Goal: Task Accomplishment & Management: Manage account settings

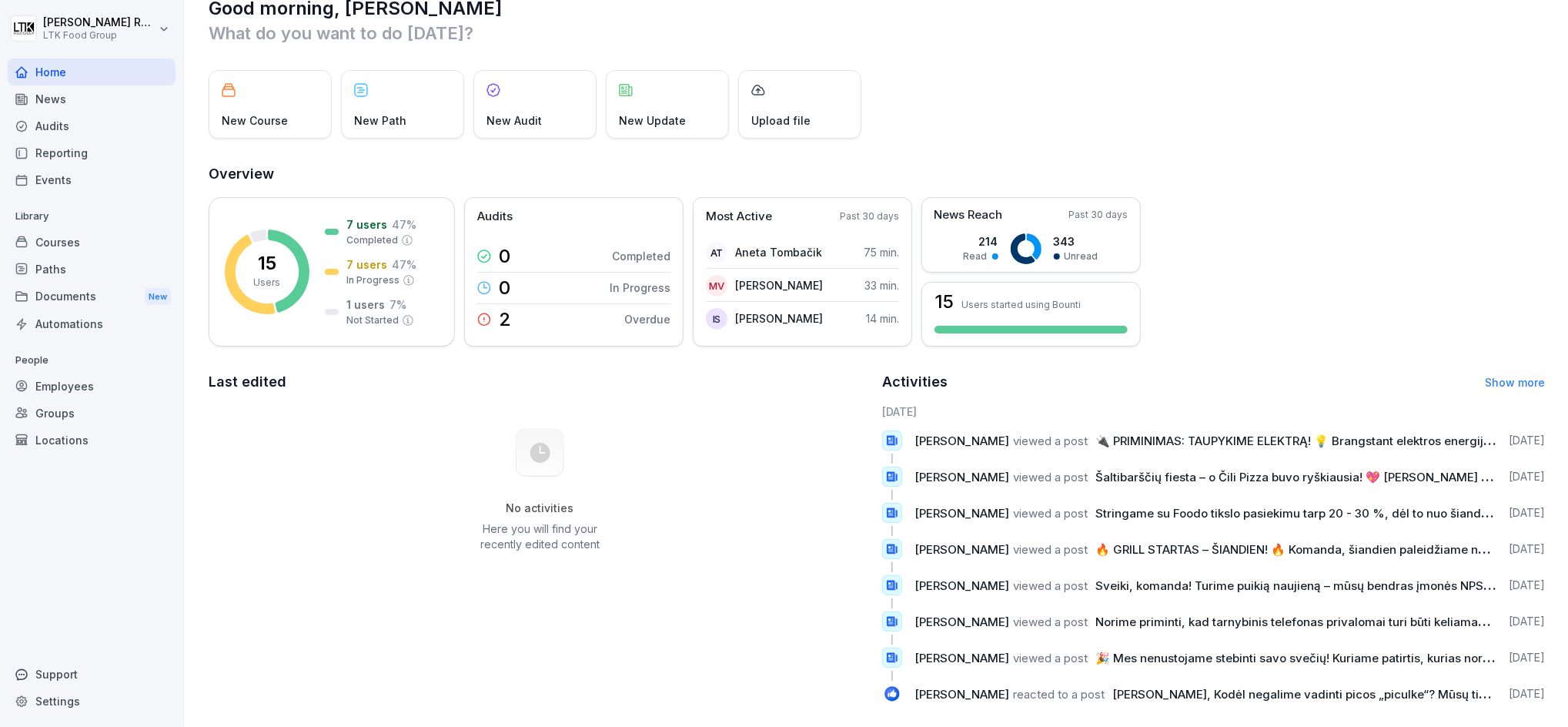
scroll to position [64, 0]
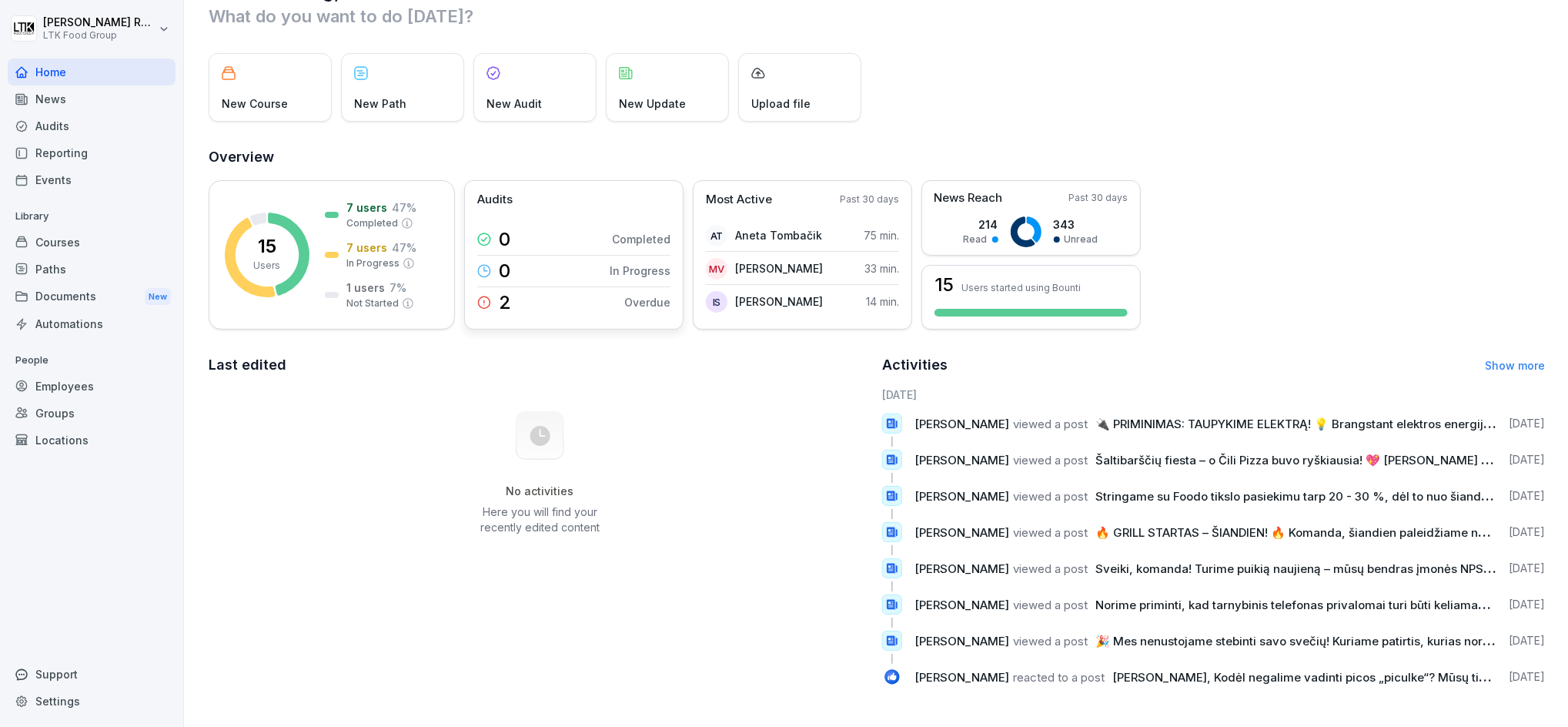
click at [487, 296] on icon at bounding box center [483, 302] width 13 height 13
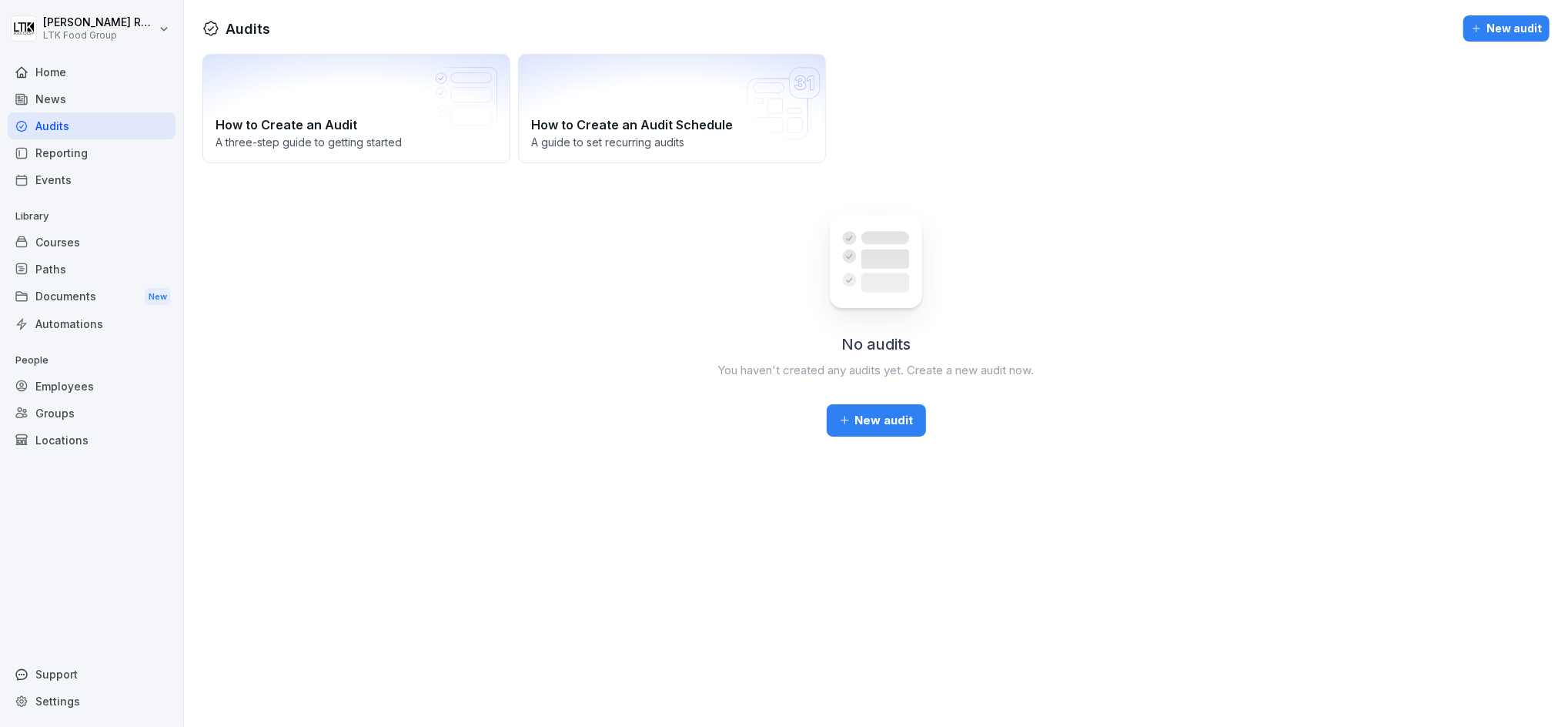
click at [482, 284] on div "No audits You haven't created any audits yet. Create a new audit now. New audit" at bounding box center [875, 313] width 1347 height 245
click at [501, 289] on div "No audits You haven't created any audits yet. Create a new audit now. New audit" at bounding box center [875, 313] width 1347 height 245
click at [63, 388] on div "Employees" at bounding box center [92, 386] width 168 height 27
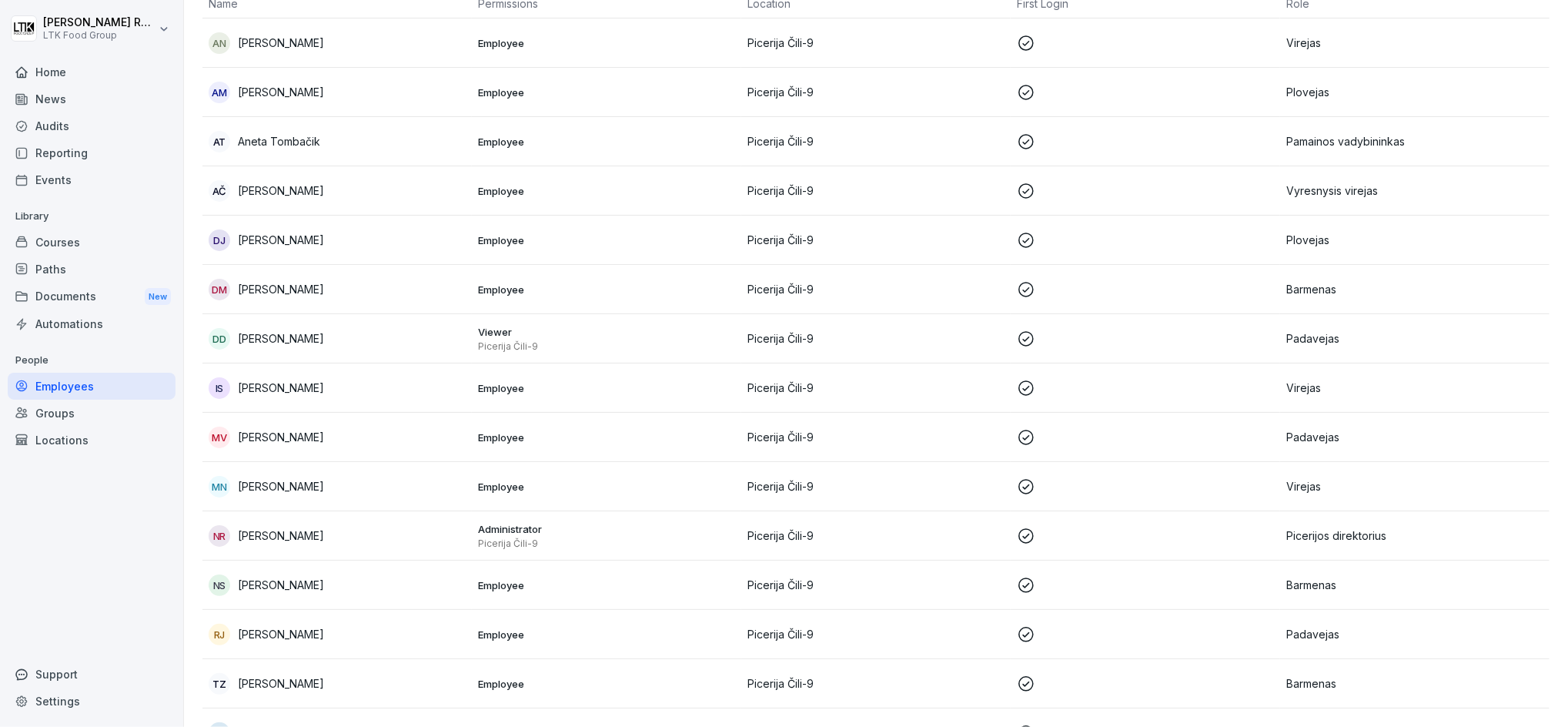
scroll to position [205, 0]
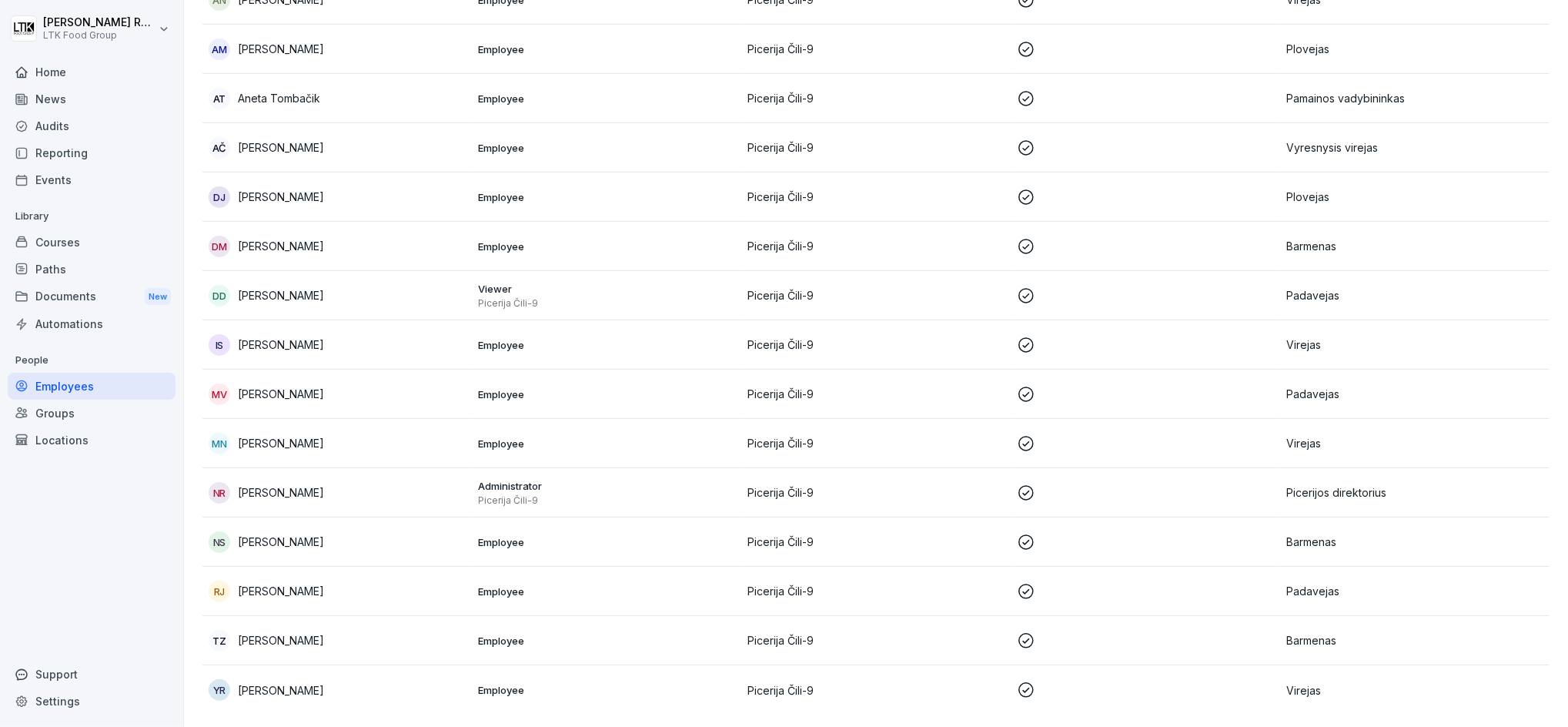
click at [309, 238] on p "[PERSON_NAME]" at bounding box center [281, 246] width 86 height 16
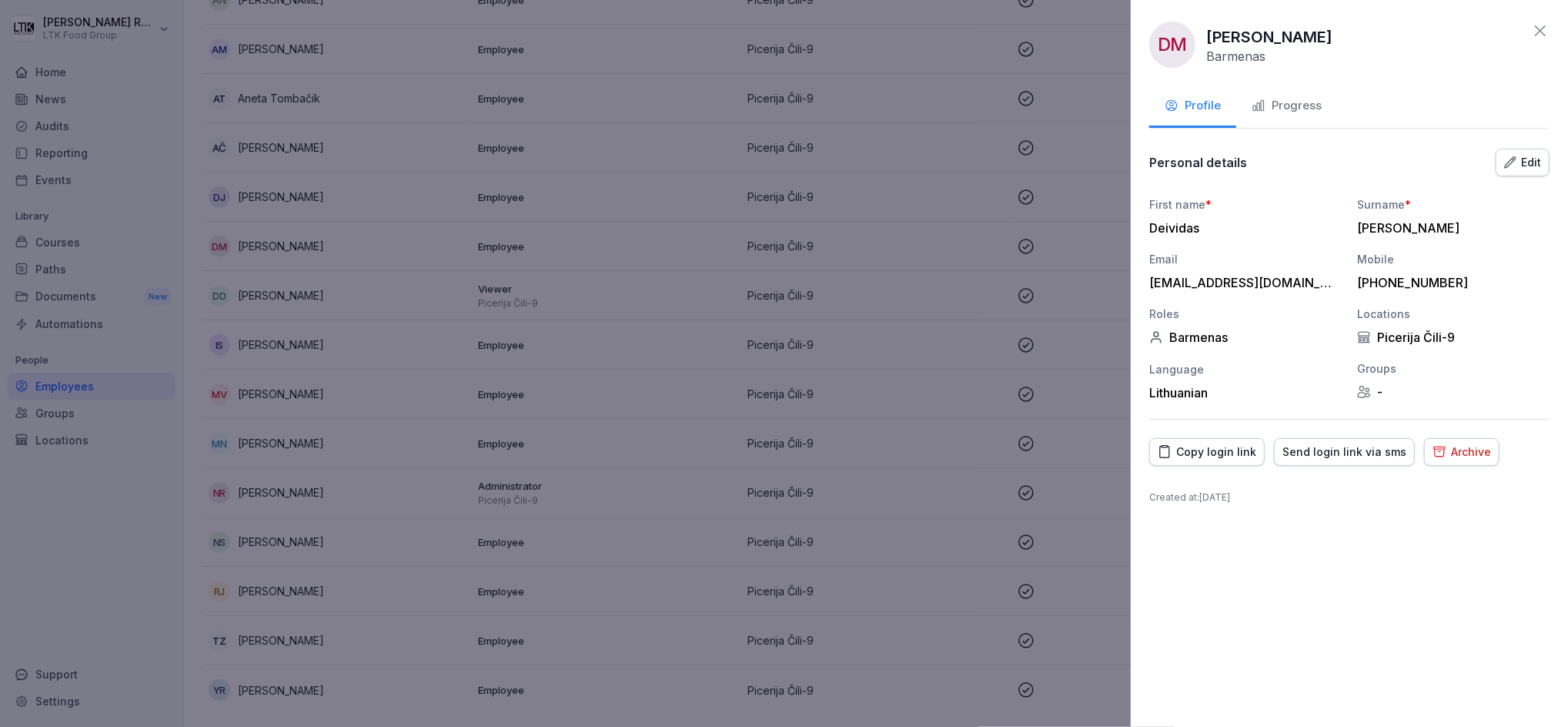
click at [1545, 30] on icon at bounding box center [1540, 31] width 19 height 19
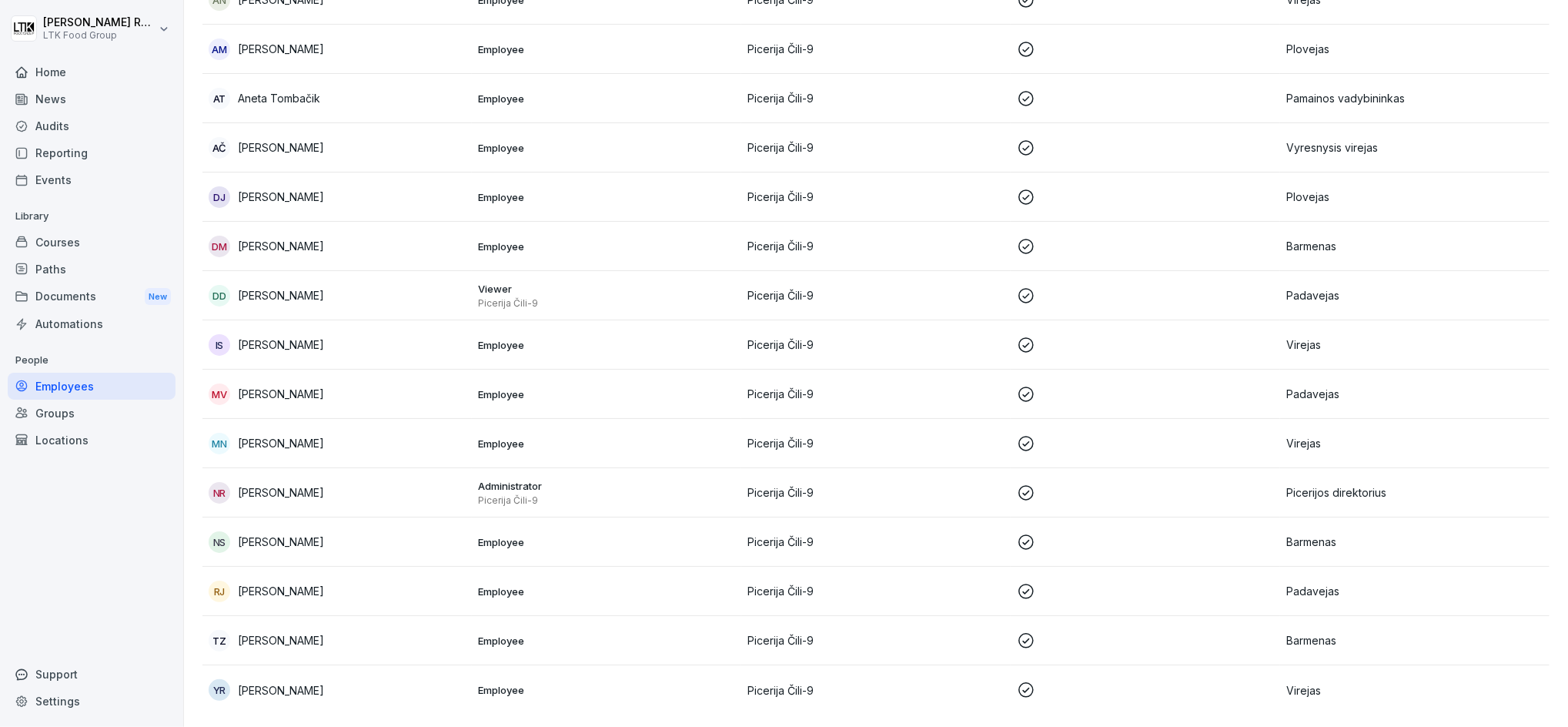
scroll to position [213, 0]
click at [272, 632] on p "[PERSON_NAME]" at bounding box center [281, 640] width 86 height 16
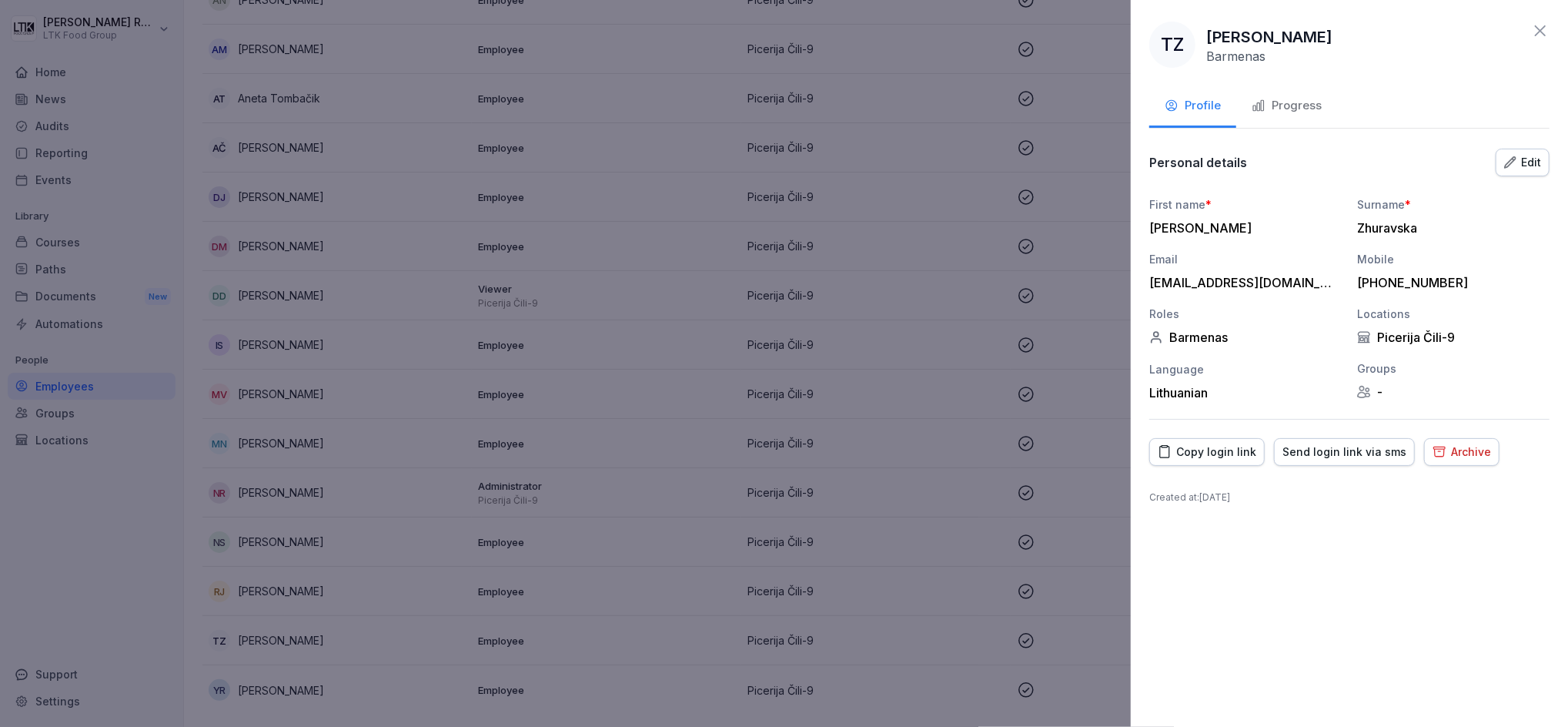
click at [1293, 106] on div "Progress" at bounding box center [1287, 106] width 70 height 18
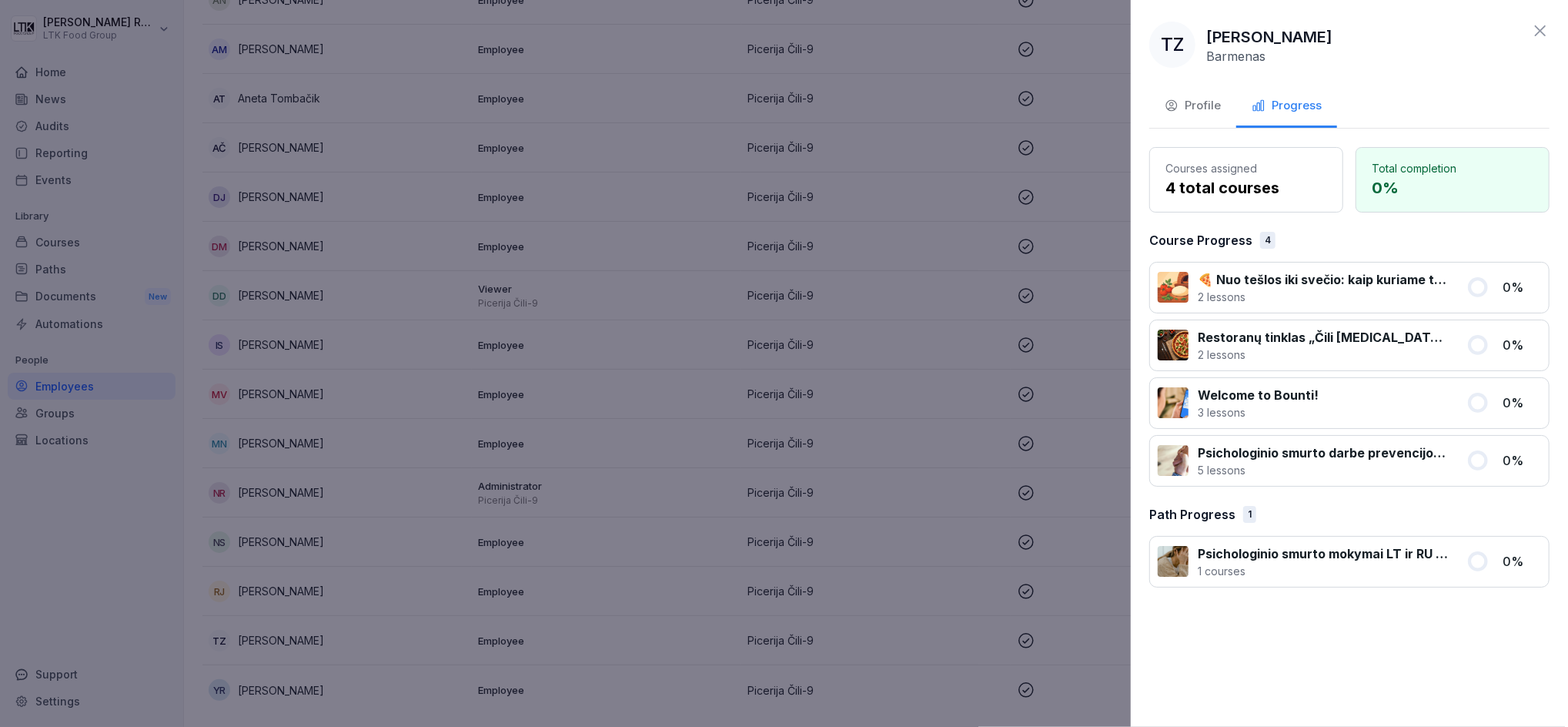
click at [1191, 106] on div "Profile" at bounding box center [1192, 106] width 57 height 18
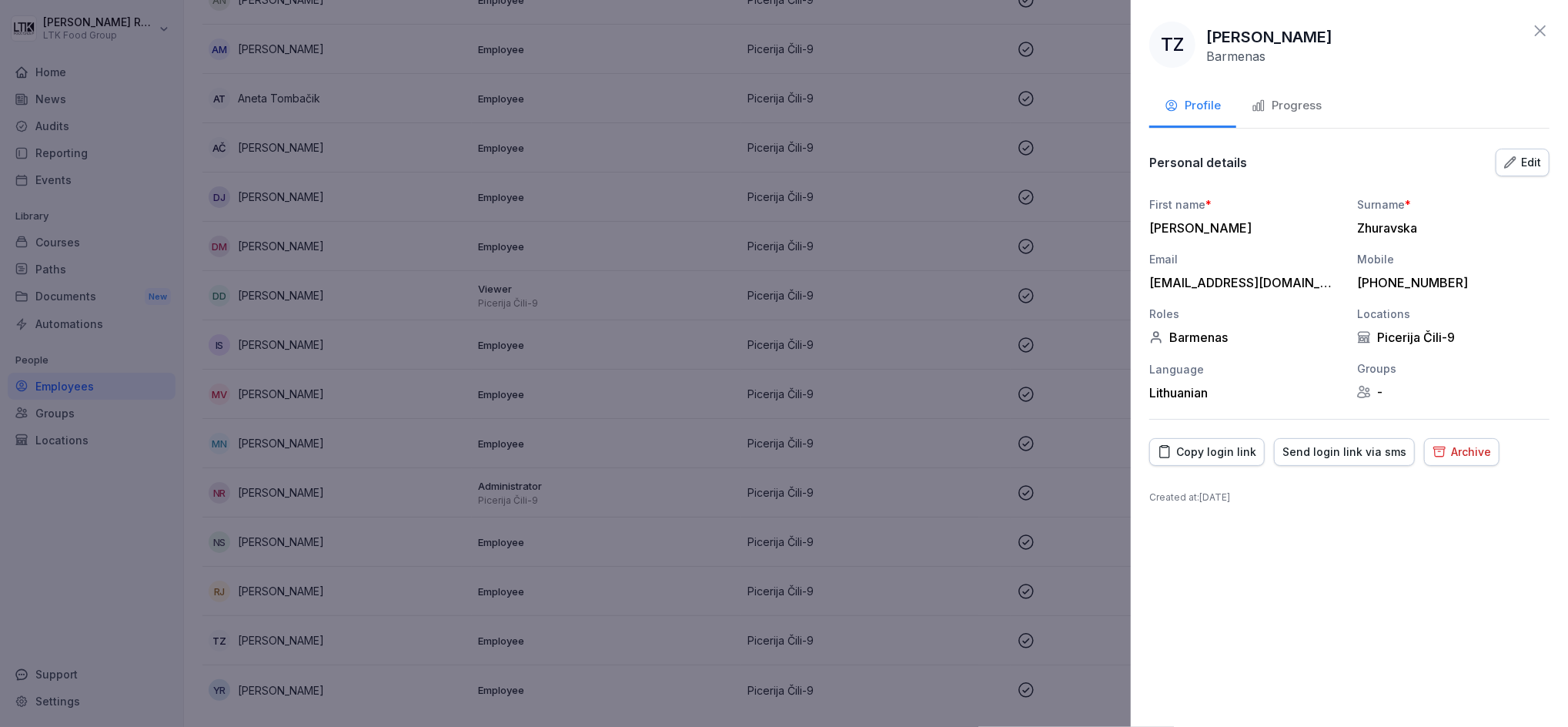
click at [1301, 105] on div "Progress" at bounding box center [1287, 106] width 70 height 18
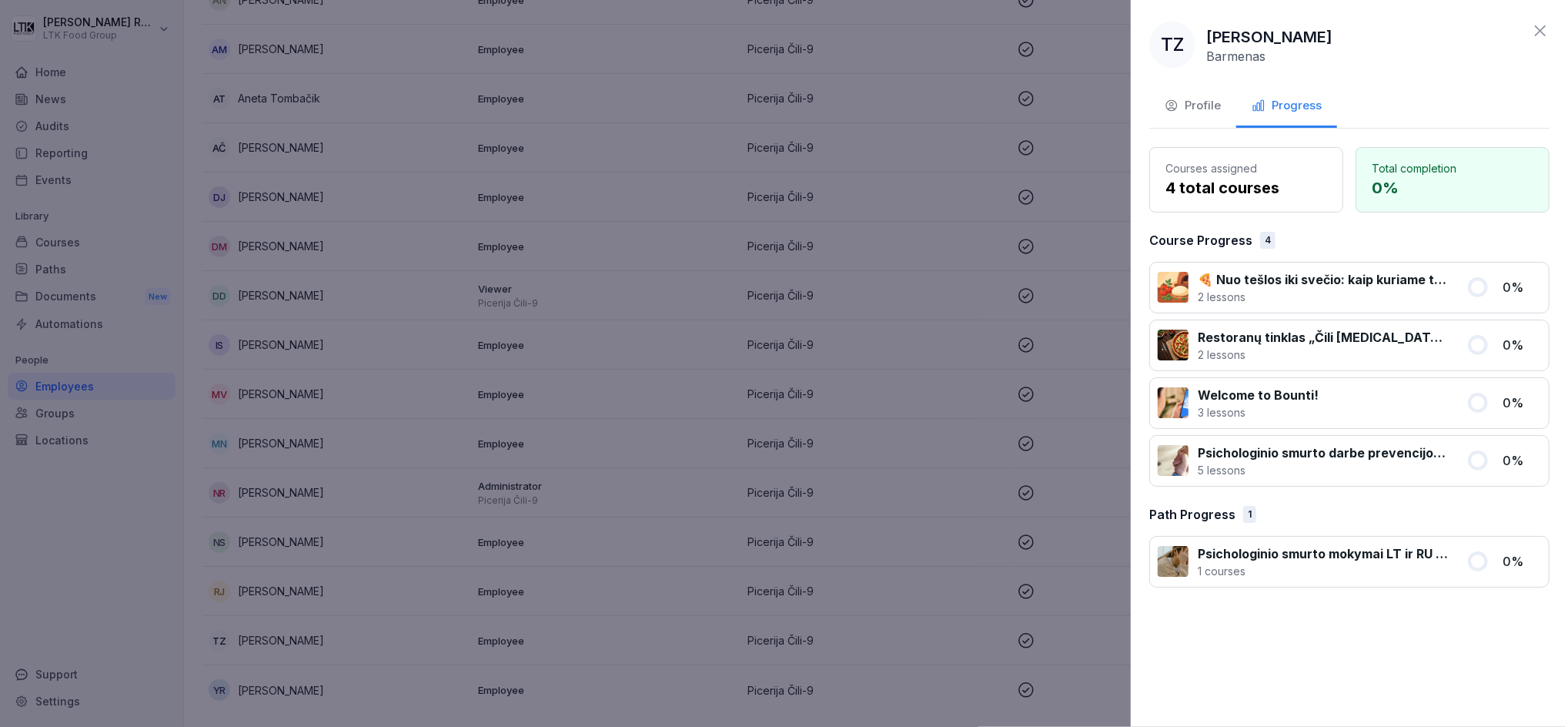
click at [1209, 111] on div "Profile" at bounding box center [1192, 106] width 57 height 18
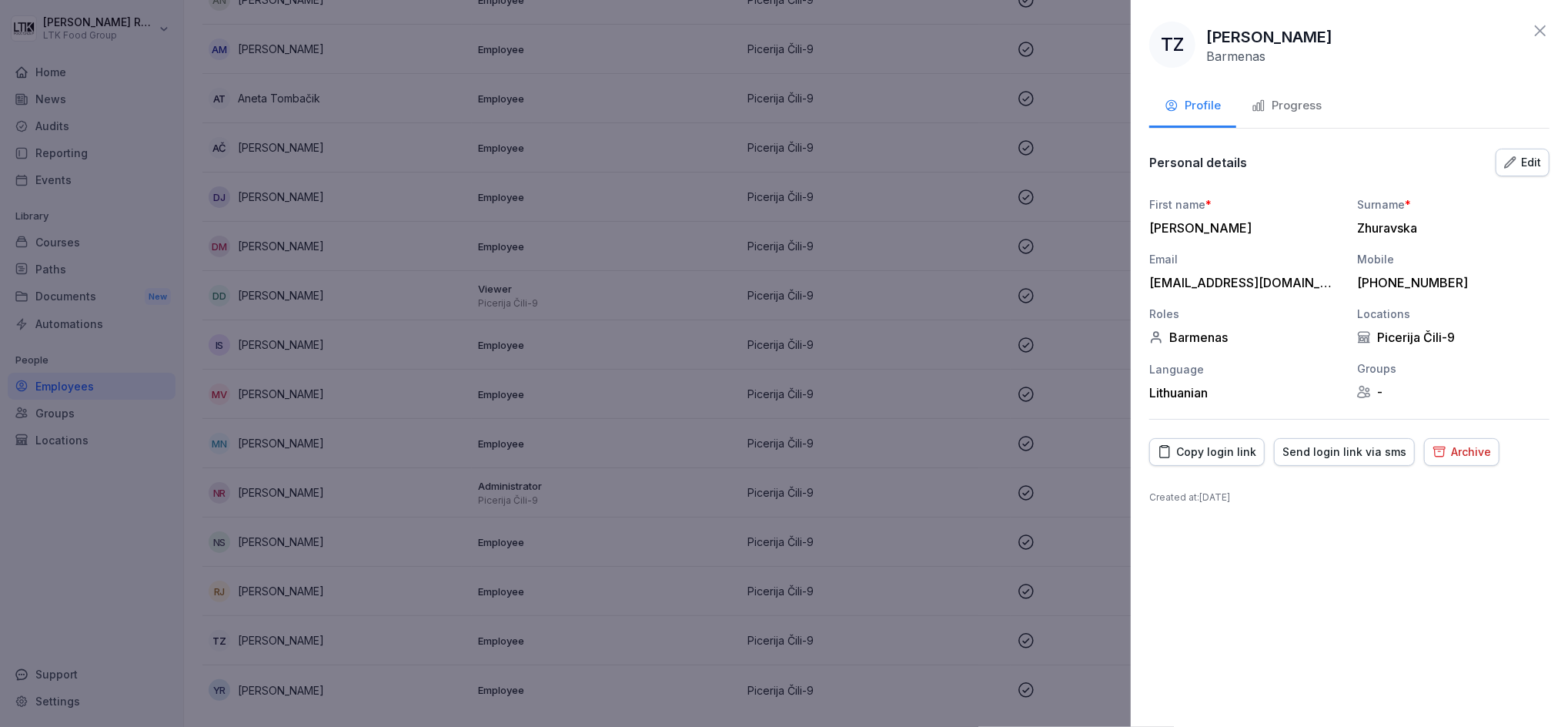
click at [1539, 32] on icon at bounding box center [1540, 31] width 19 height 19
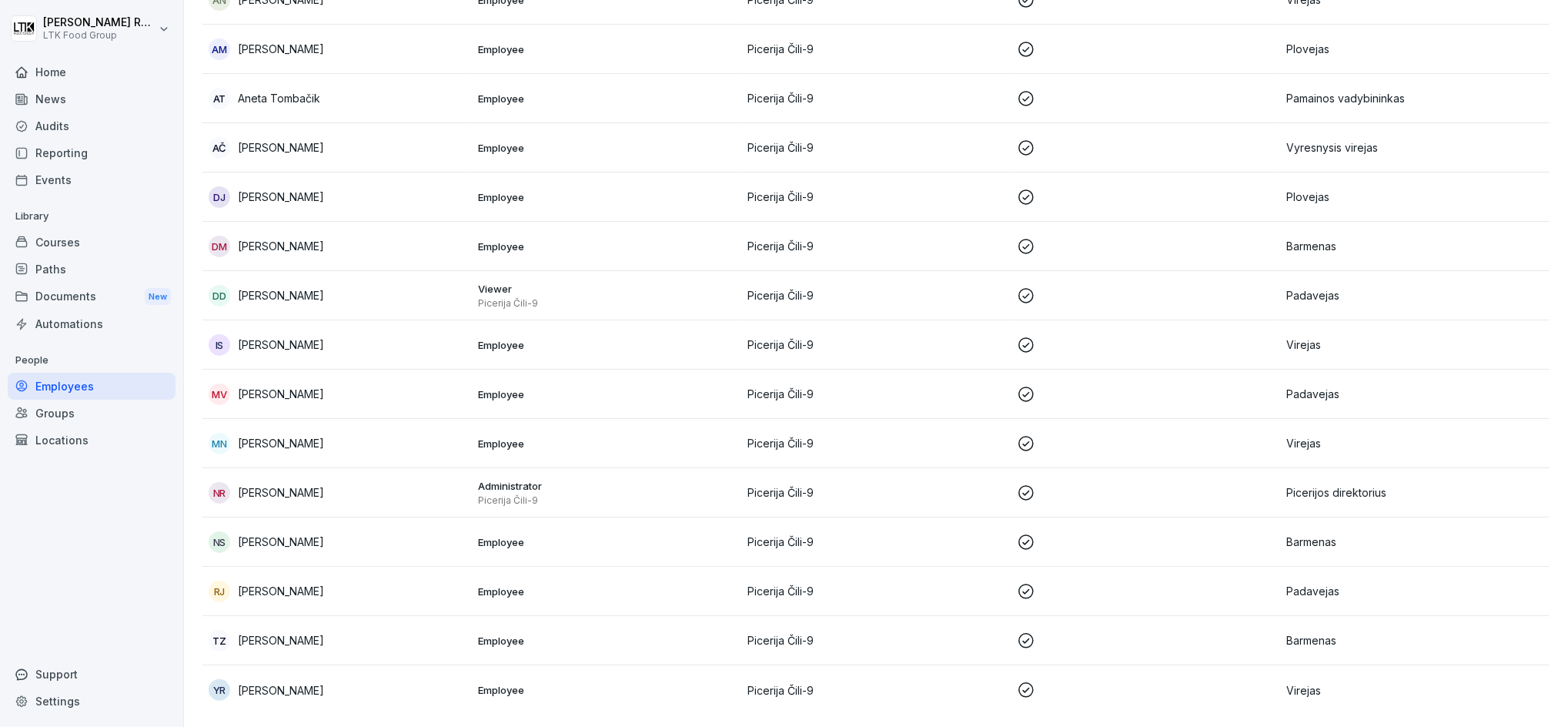
click at [309, 632] on p "[PERSON_NAME]" at bounding box center [281, 640] width 86 height 16
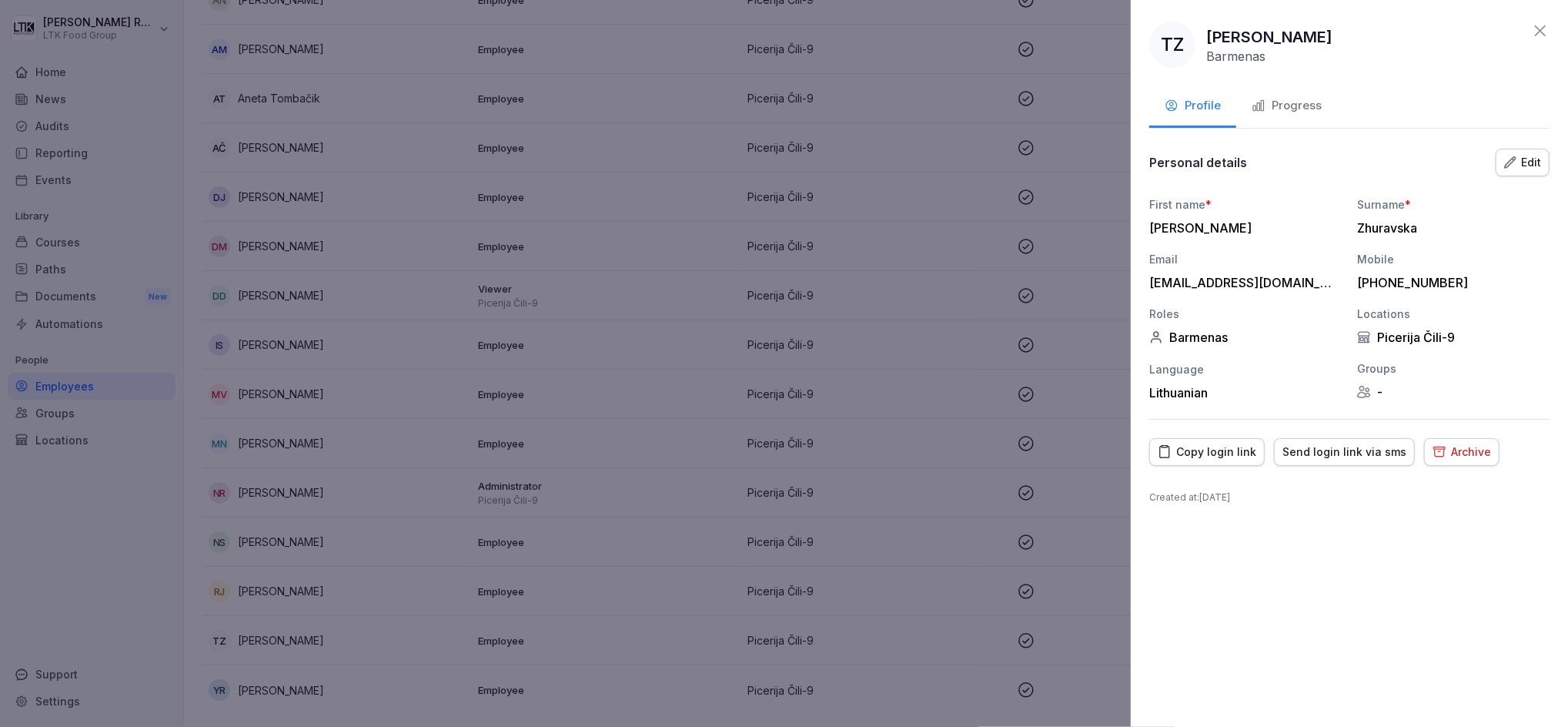
click at [1228, 454] on div "Copy login link" at bounding box center [1208, 451] width 99 height 17
click at [1547, 23] on icon at bounding box center [1540, 31] width 19 height 19
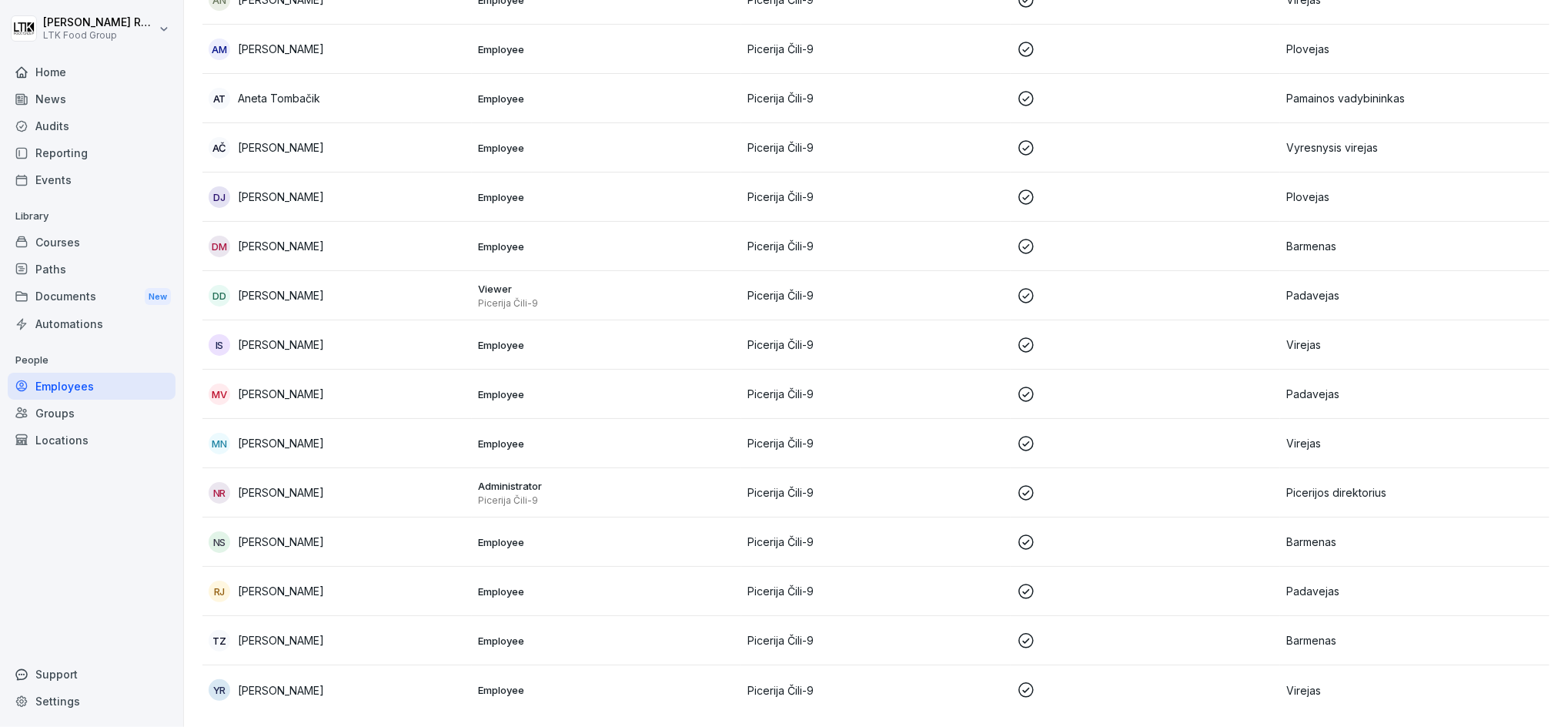
click at [279, 534] on p "[PERSON_NAME]" at bounding box center [281, 542] width 86 height 16
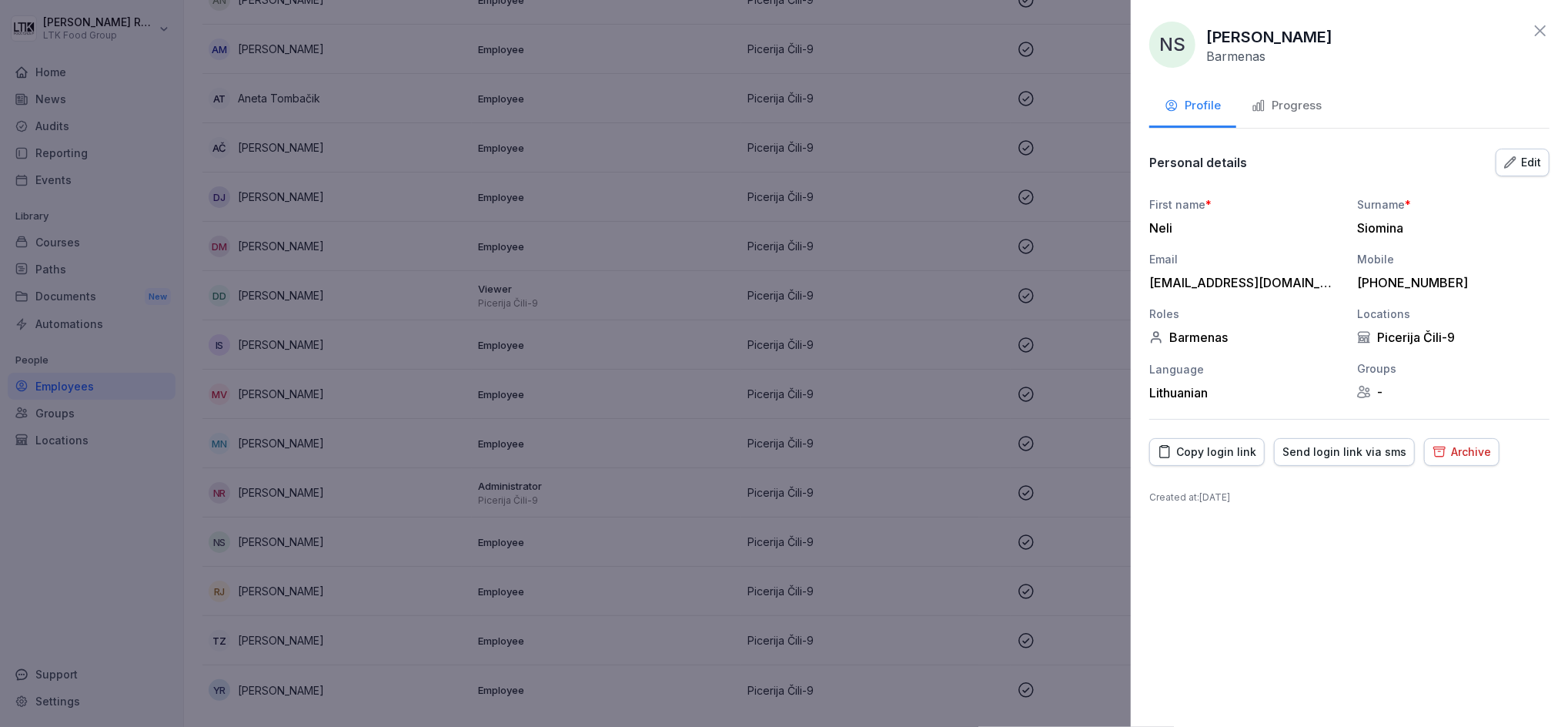
click at [1284, 99] on div "Progress" at bounding box center [1287, 106] width 70 height 18
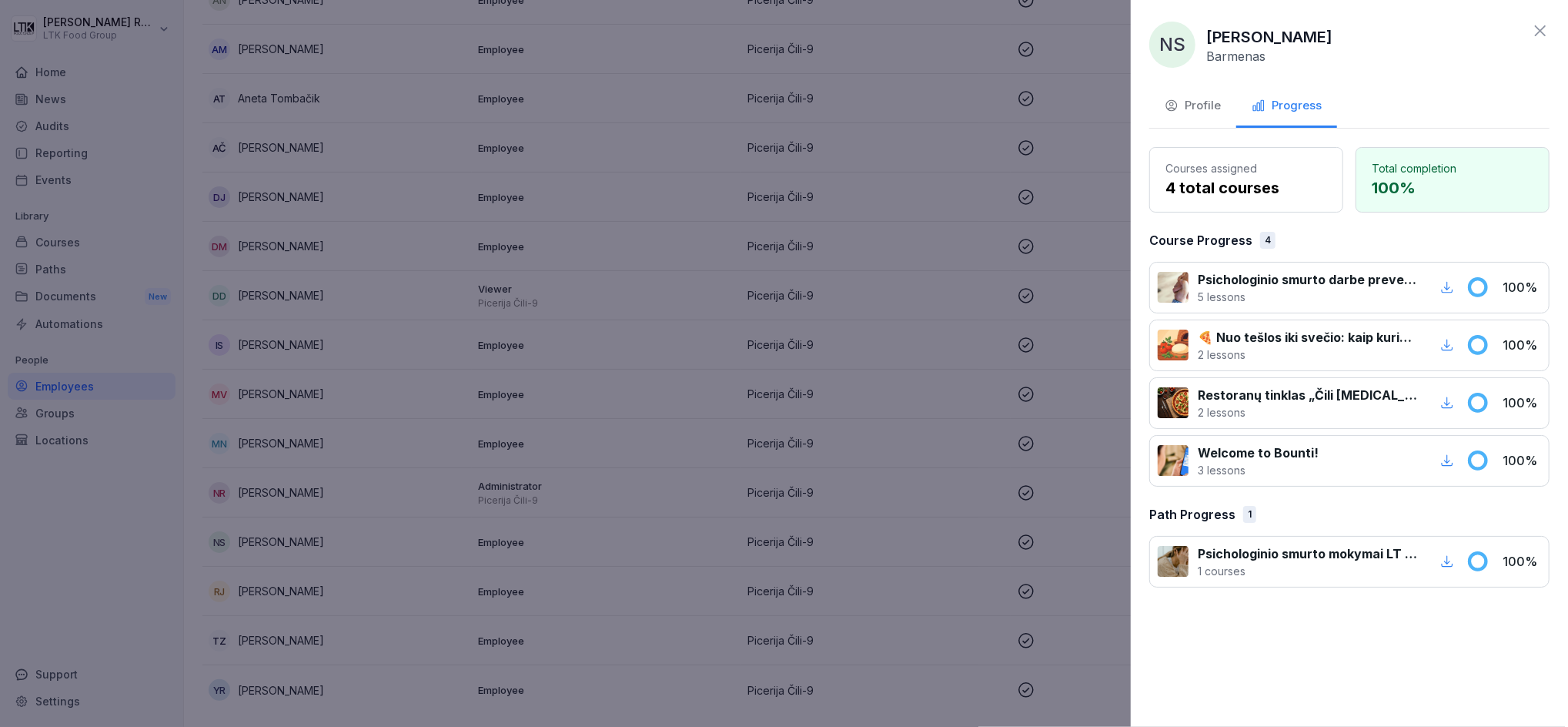
click at [1546, 30] on icon at bounding box center [1540, 31] width 19 height 19
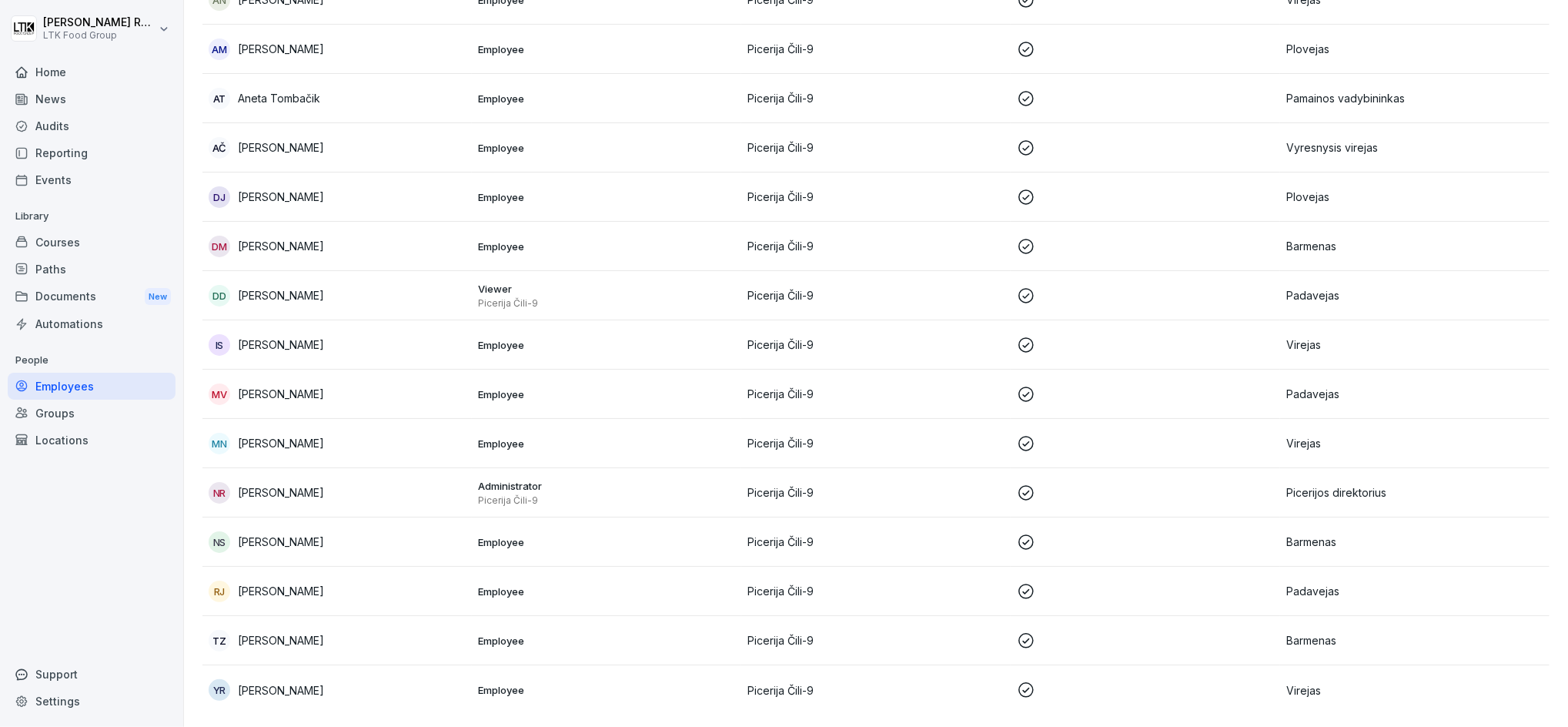
click at [290, 336] on p "[PERSON_NAME]" at bounding box center [281, 344] width 86 height 16
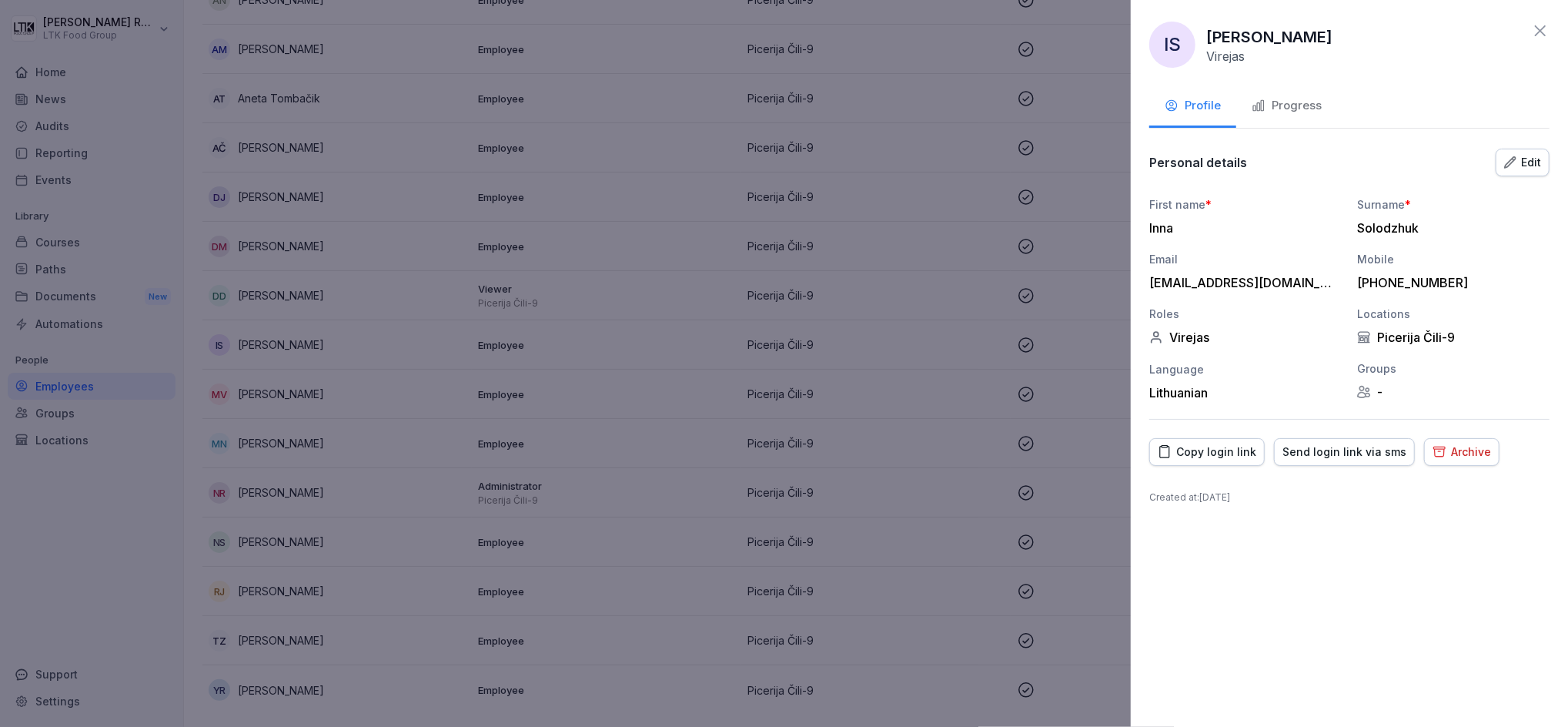
click at [1272, 112] on div "Progress" at bounding box center [1287, 106] width 70 height 18
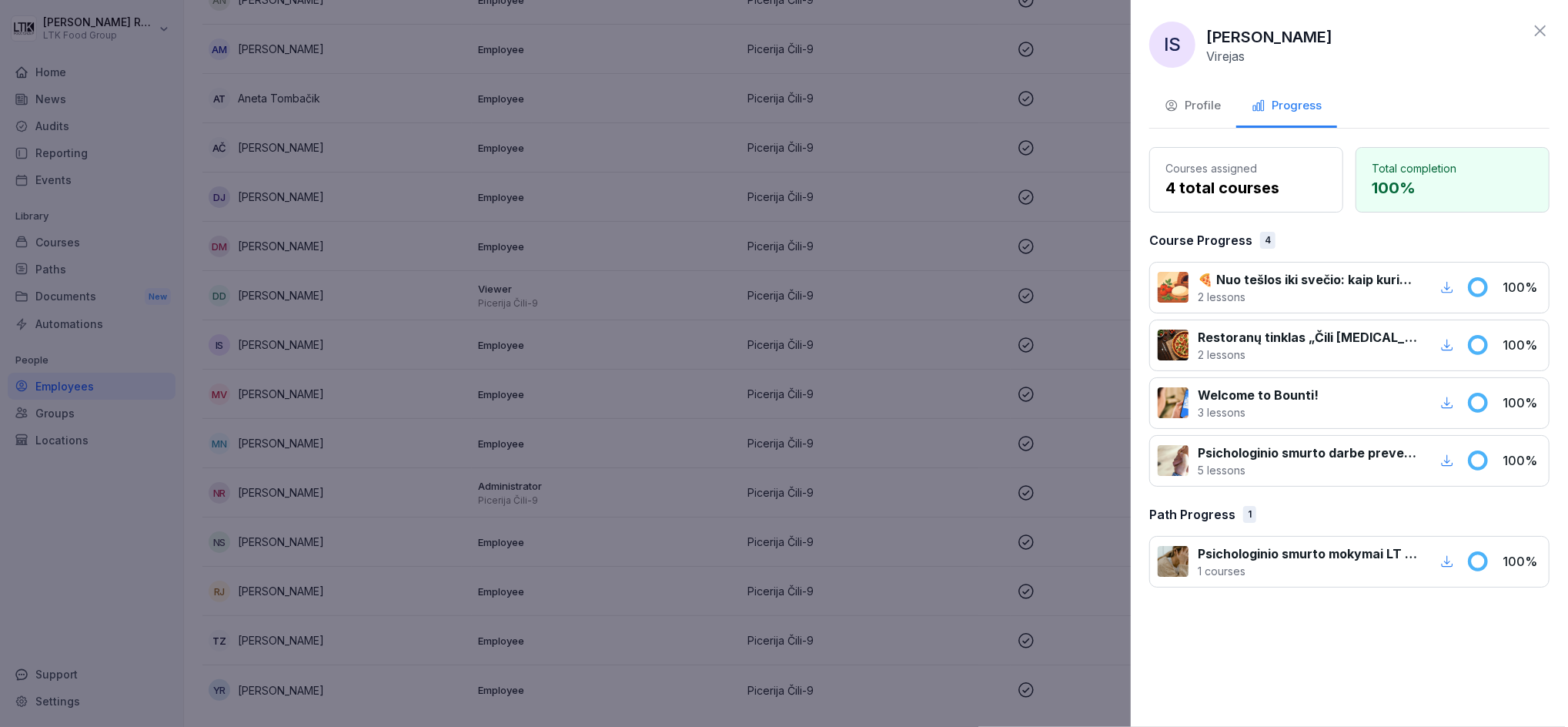
click at [1538, 28] on icon at bounding box center [1540, 31] width 19 height 19
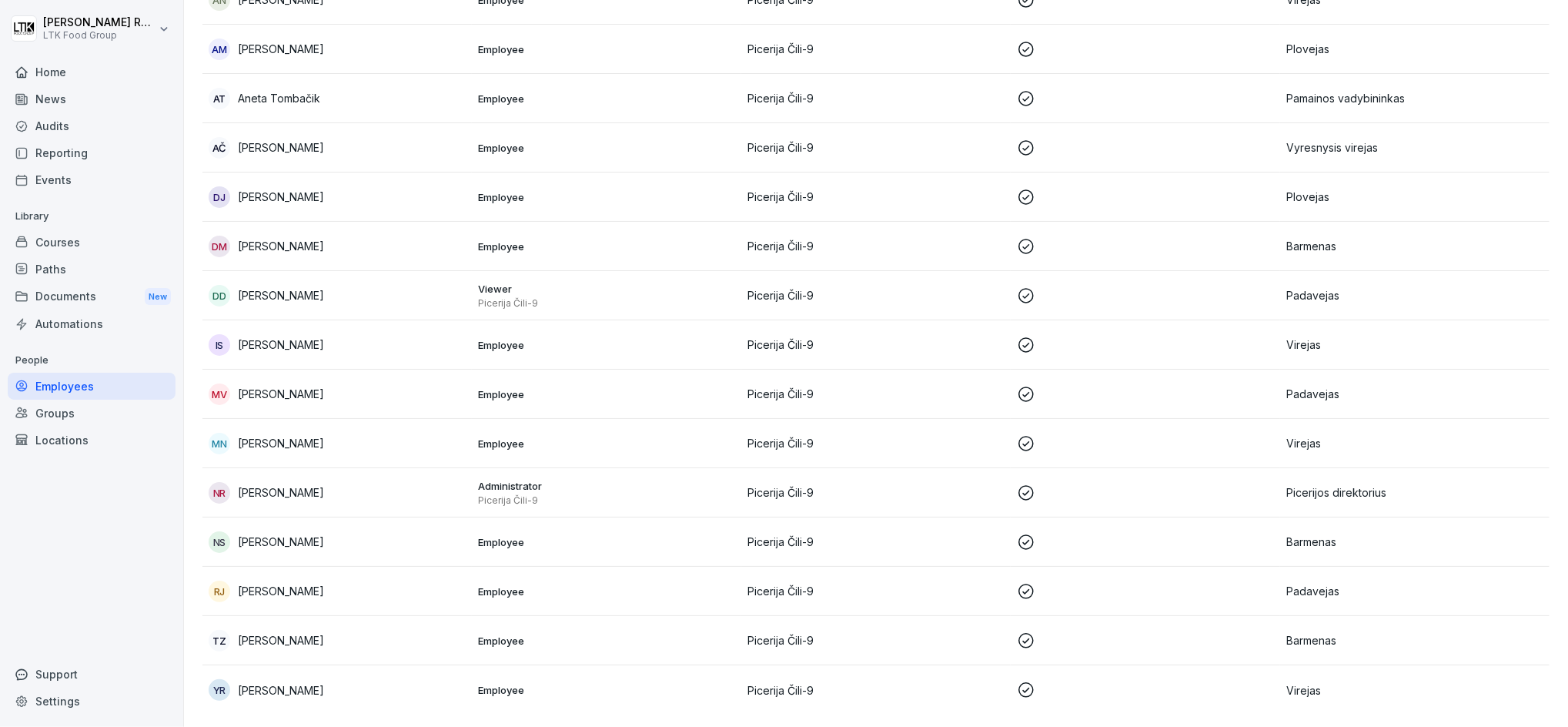
click at [288, 336] on p "[PERSON_NAME]" at bounding box center [281, 344] width 86 height 16
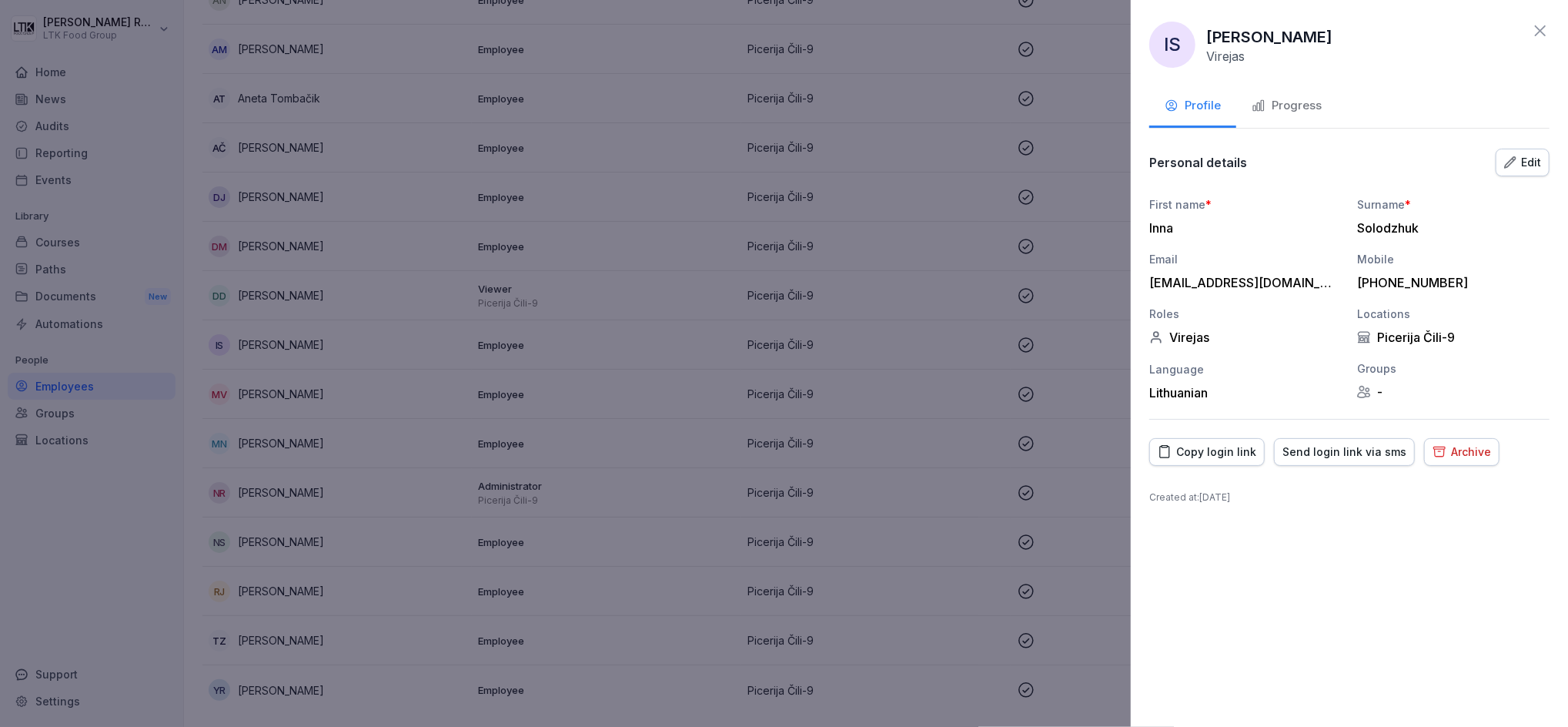
click at [1289, 100] on div "Progress" at bounding box center [1287, 106] width 70 height 18
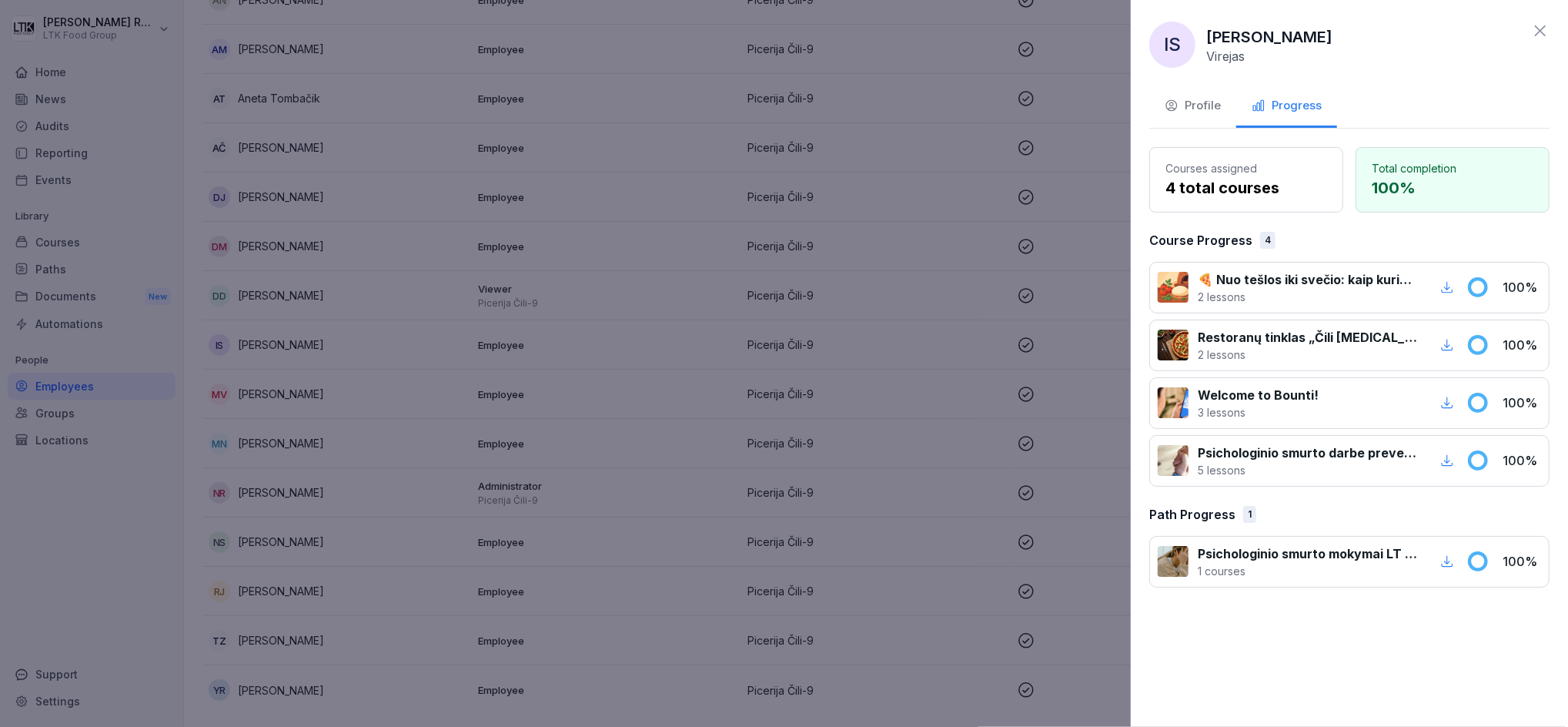
click at [1540, 22] on icon at bounding box center [1540, 31] width 19 height 19
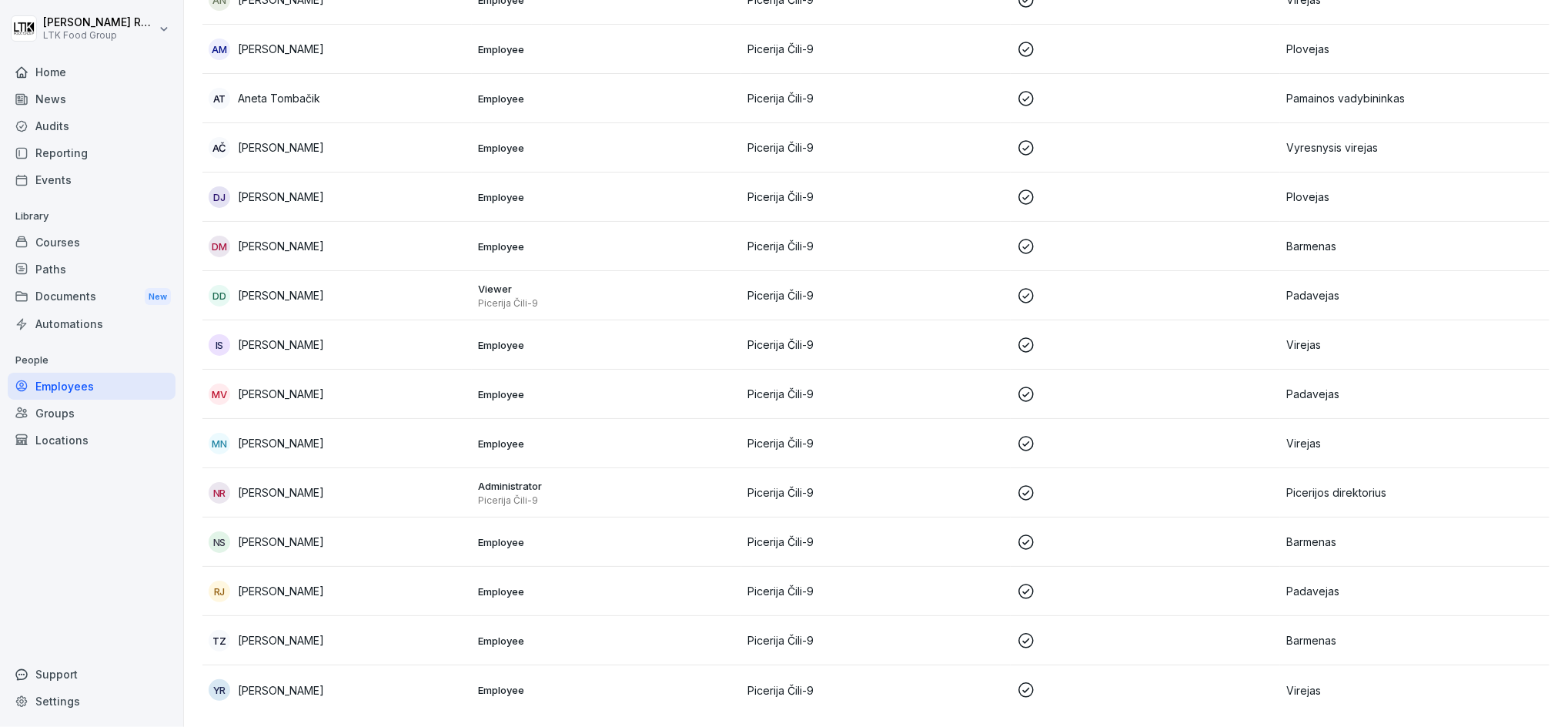
click at [327, 432] on div "MN [PERSON_NAME]" at bounding box center [337, 443] width 257 height 22
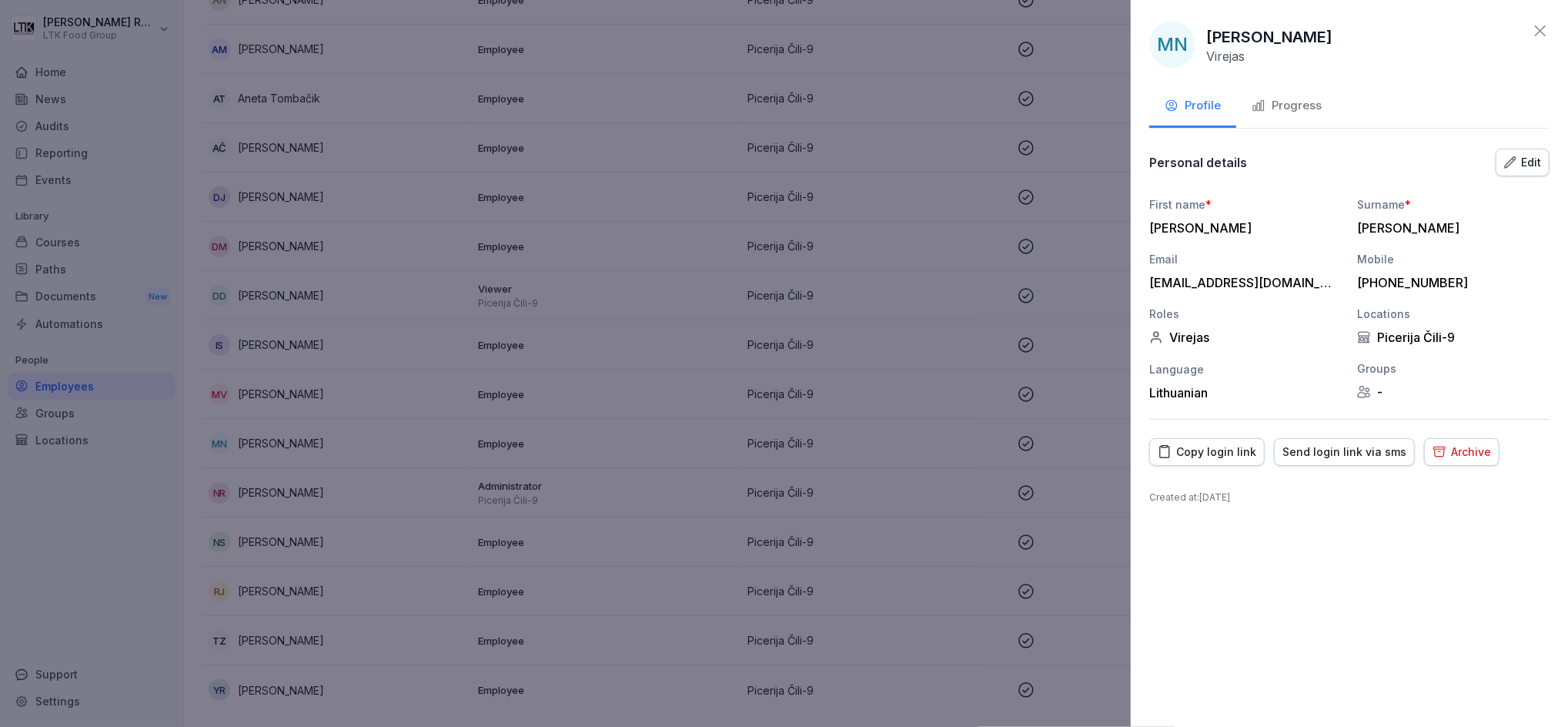
click at [1311, 102] on div "Progress" at bounding box center [1287, 106] width 70 height 18
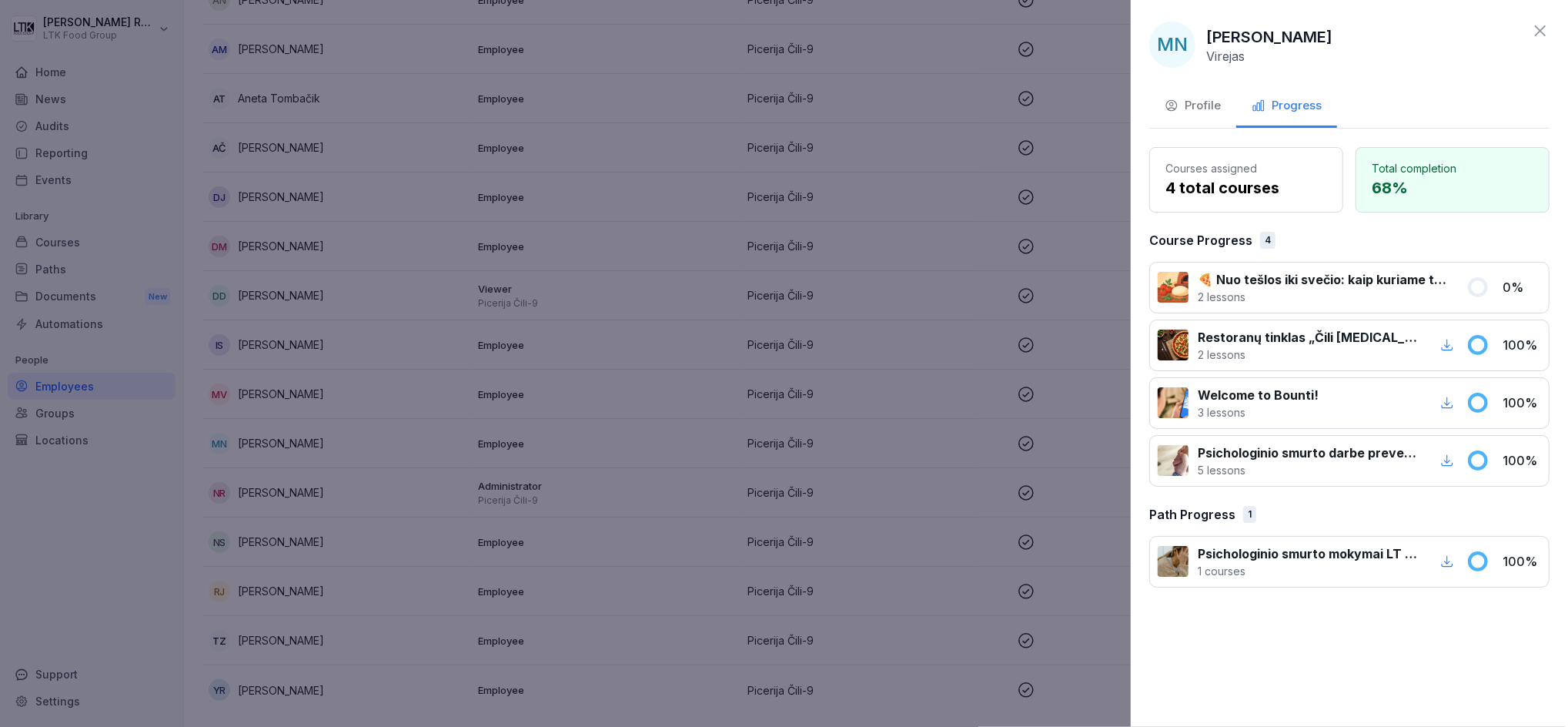
click at [1195, 108] on div "Profile" at bounding box center [1192, 106] width 57 height 18
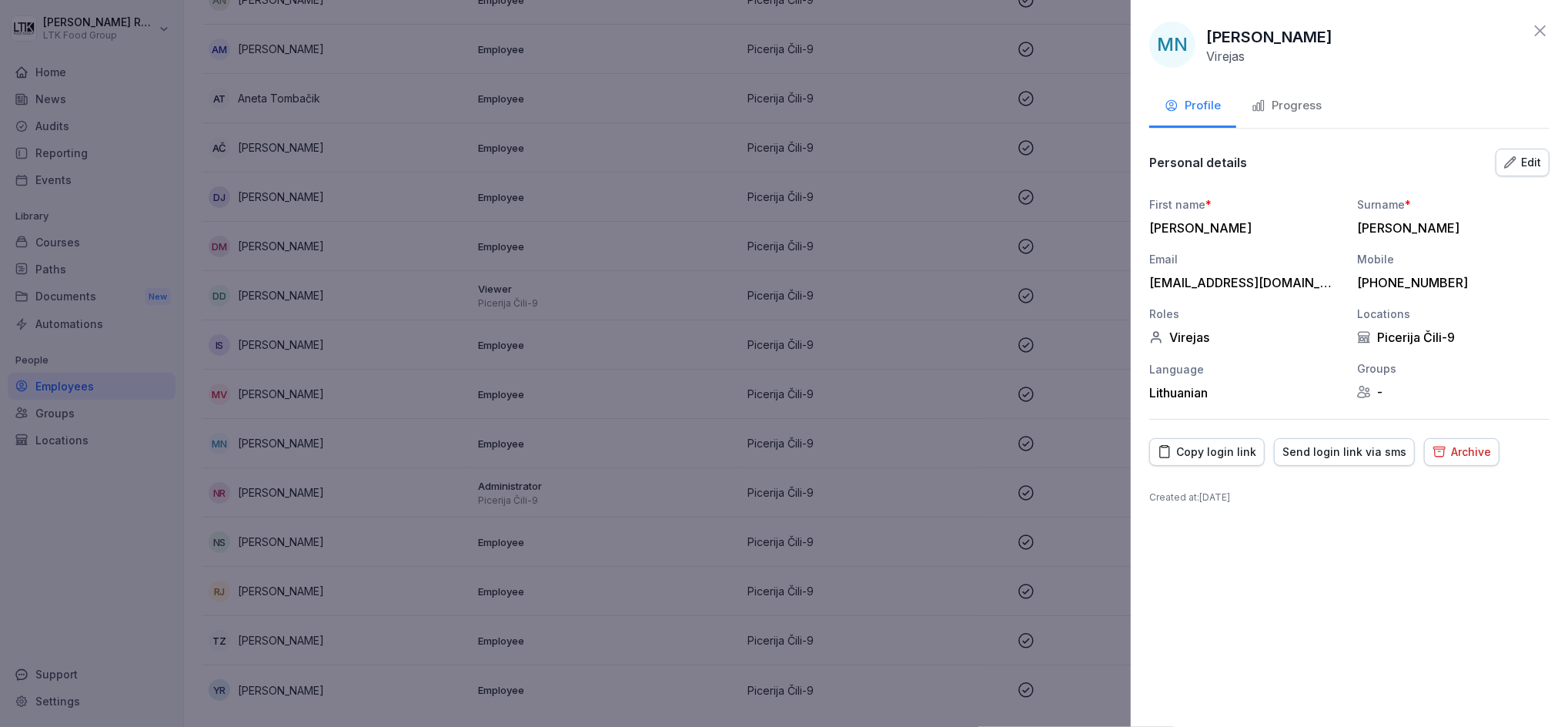
click at [1205, 448] on div "Copy login link" at bounding box center [1208, 451] width 99 height 17
click at [1545, 28] on icon at bounding box center [1540, 31] width 19 height 19
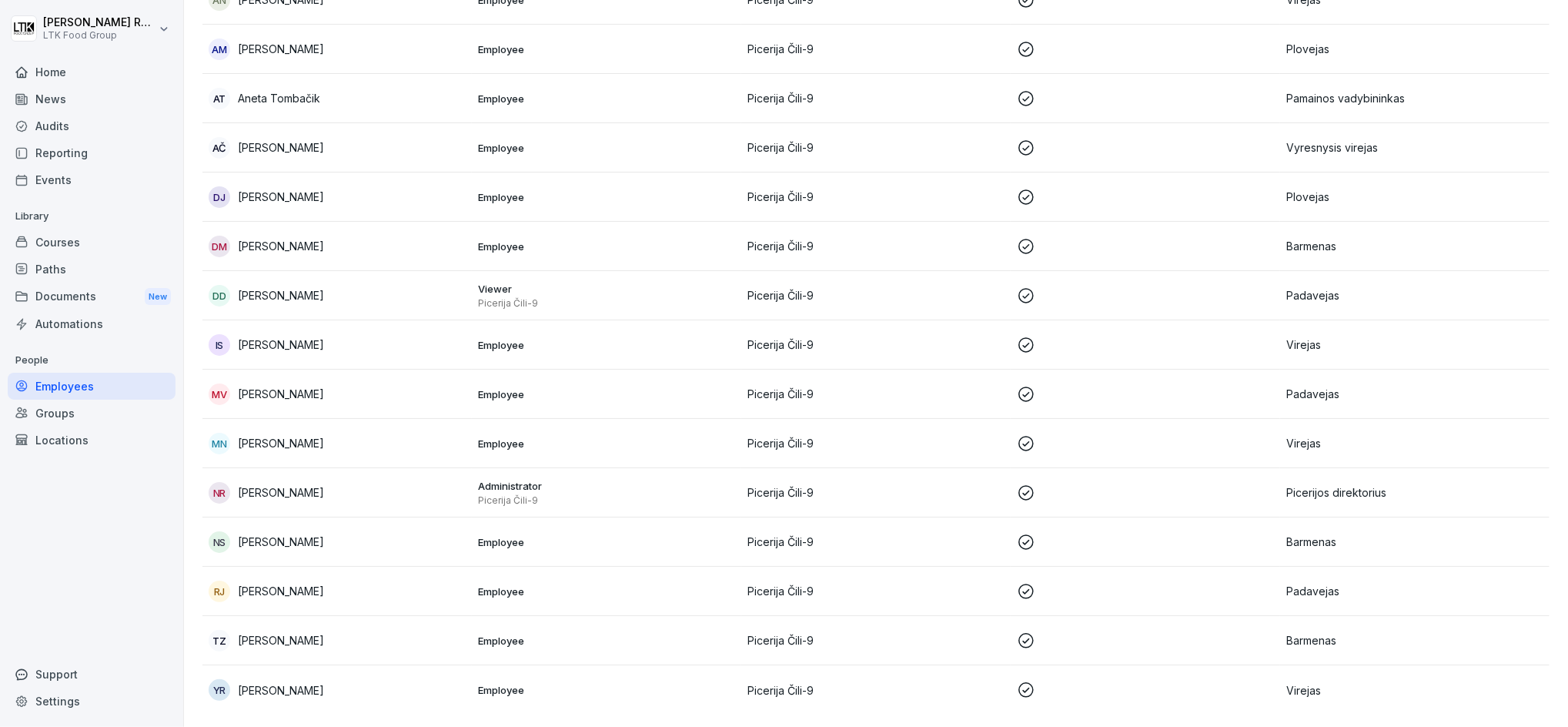
click at [291, 679] on div "YR [PERSON_NAME]" at bounding box center [337, 690] width 257 height 22
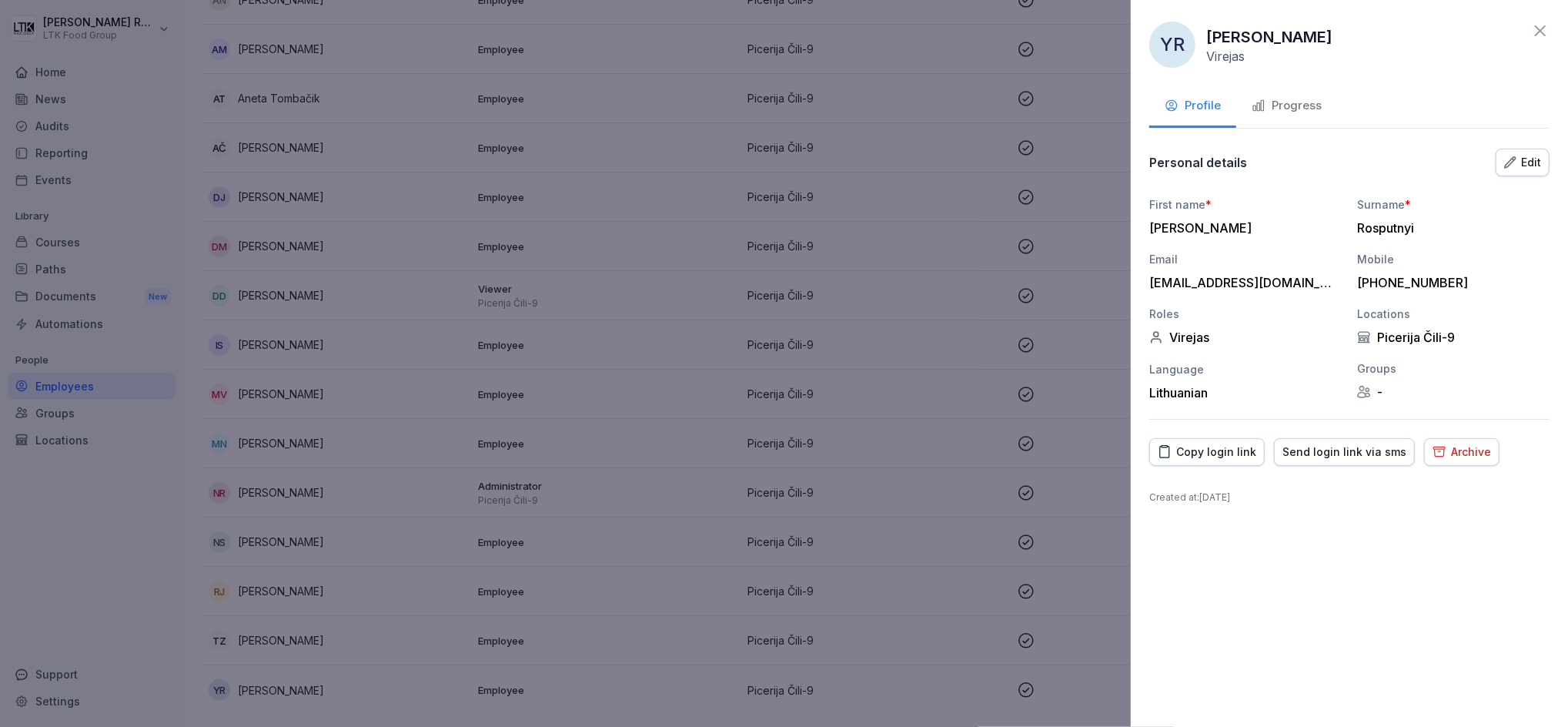
click at [1295, 96] on button "Progress" at bounding box center [1287, 107] width 101 height 41
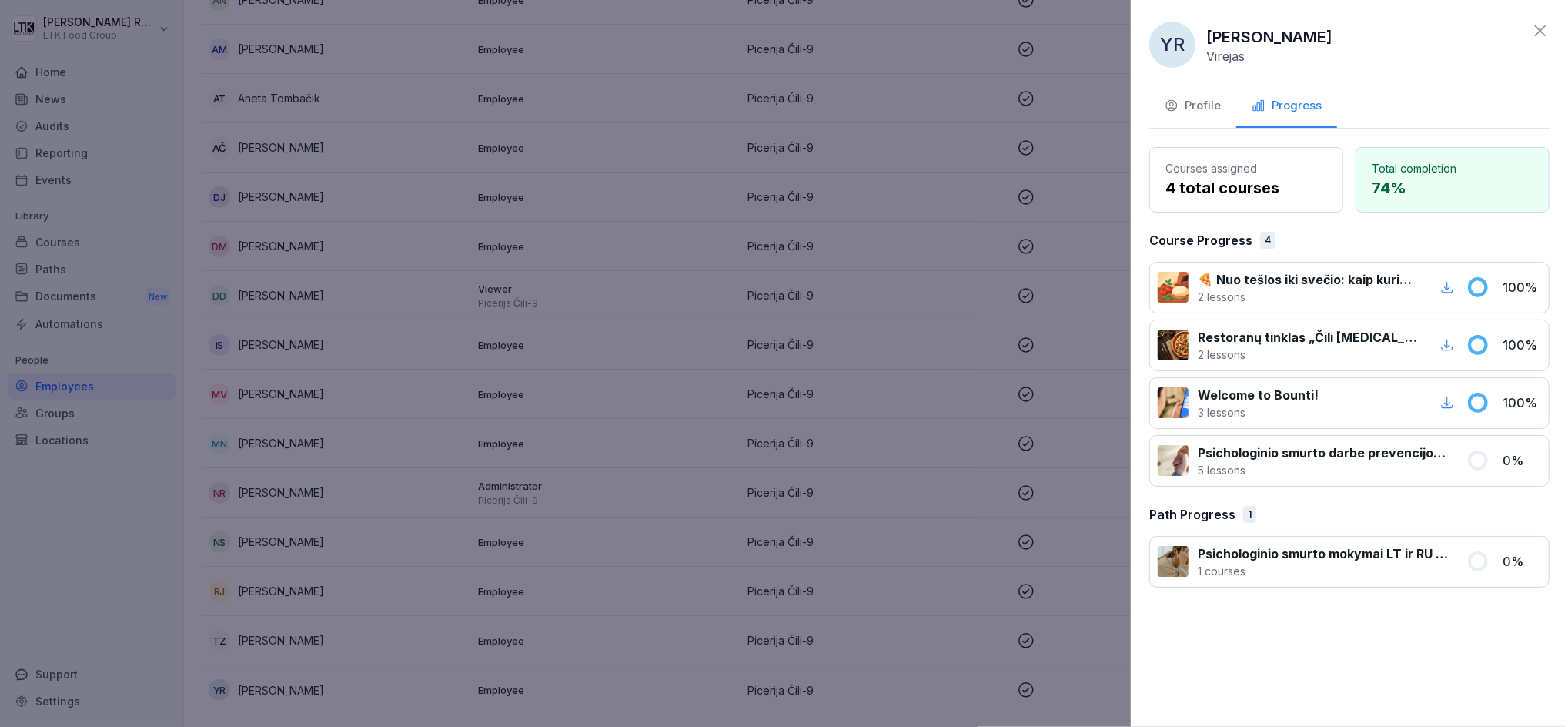
click at [1197, 102] on div "Profile" at bounding box center [1192, 106] width 57 height 18
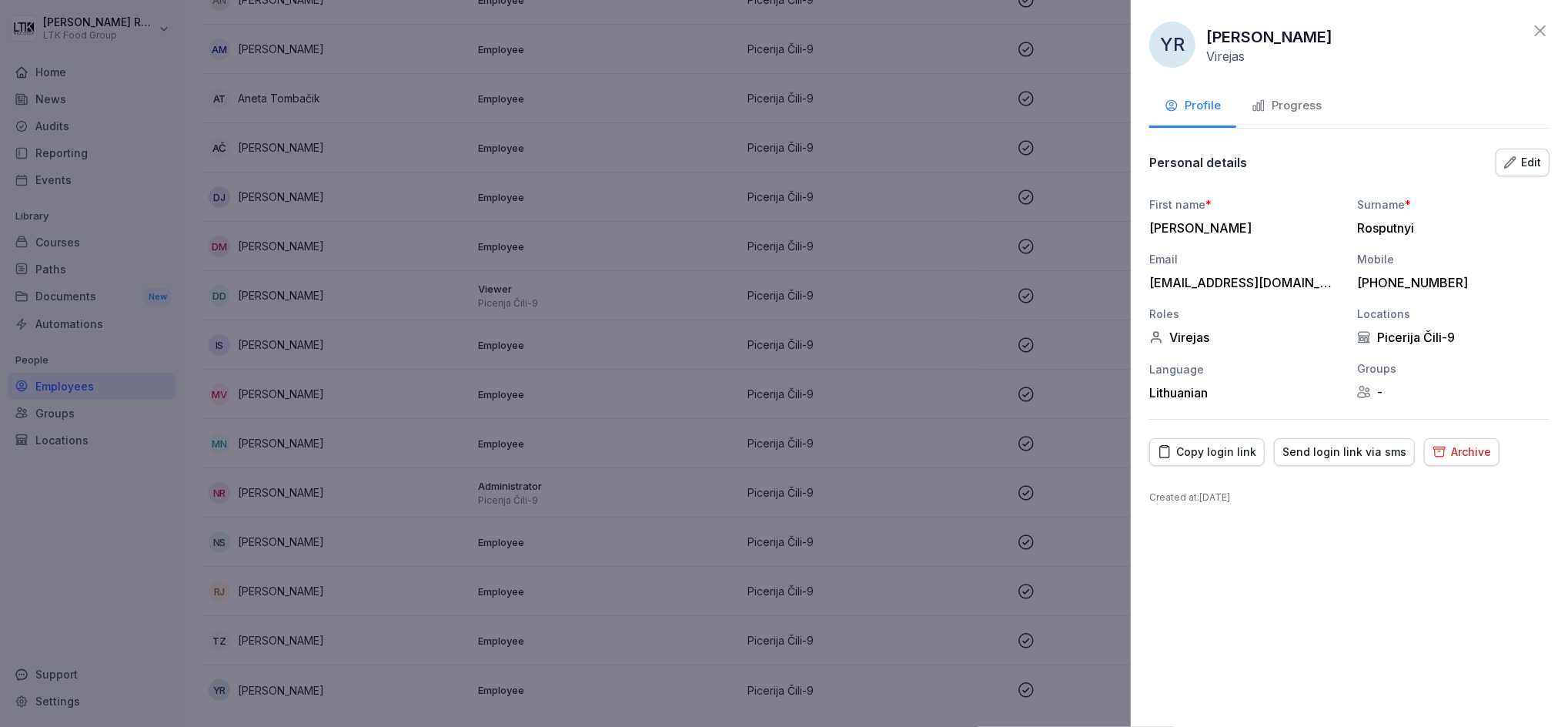
click at [1217, 446] on div "Copy login link" at bounding box center [1208, 451] width 99 height 17
click at [1538, 29] on icon at bounding box center [1540, 31] width 11 height 11
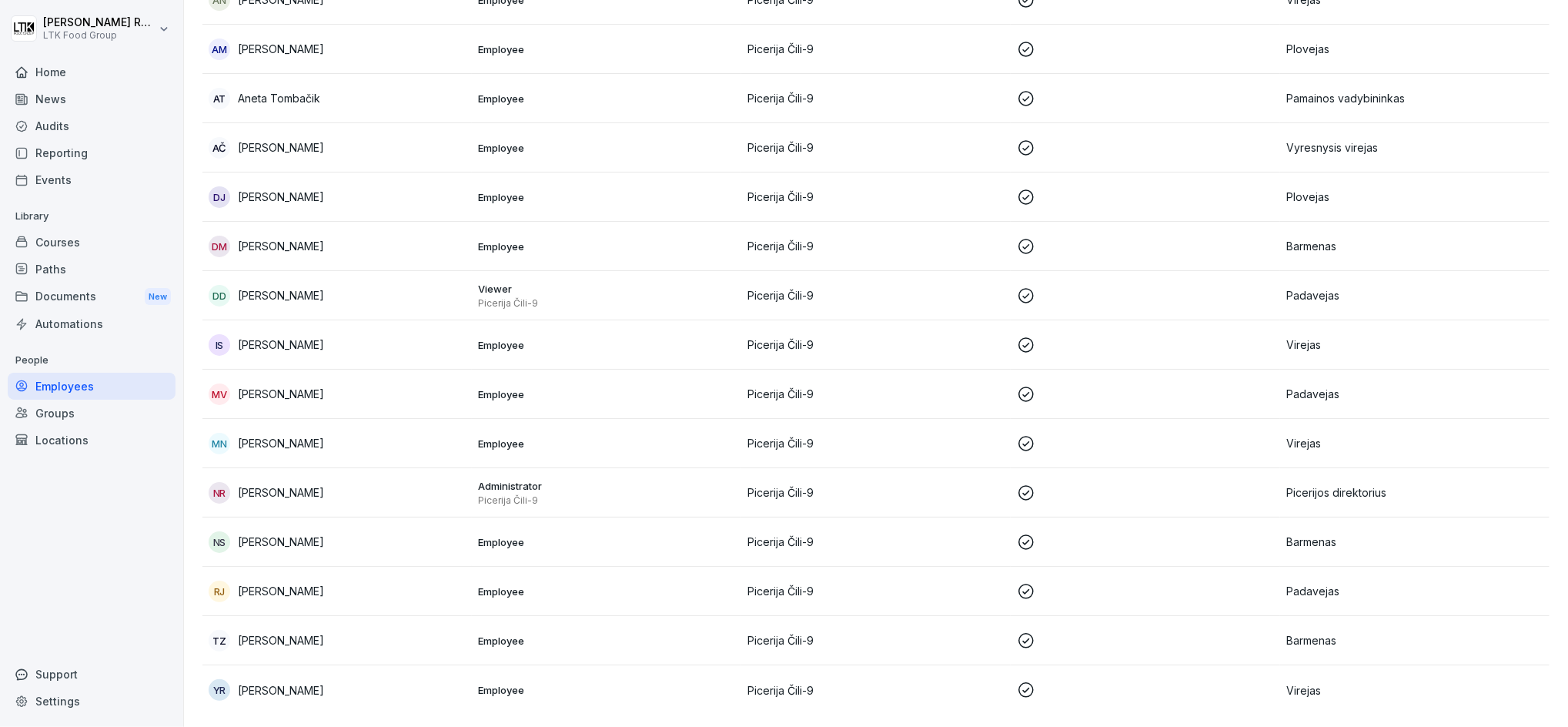
click at [288, 583] on p "[PERSON_NAME]" at bounding box center [281, 591] width 86 height 16
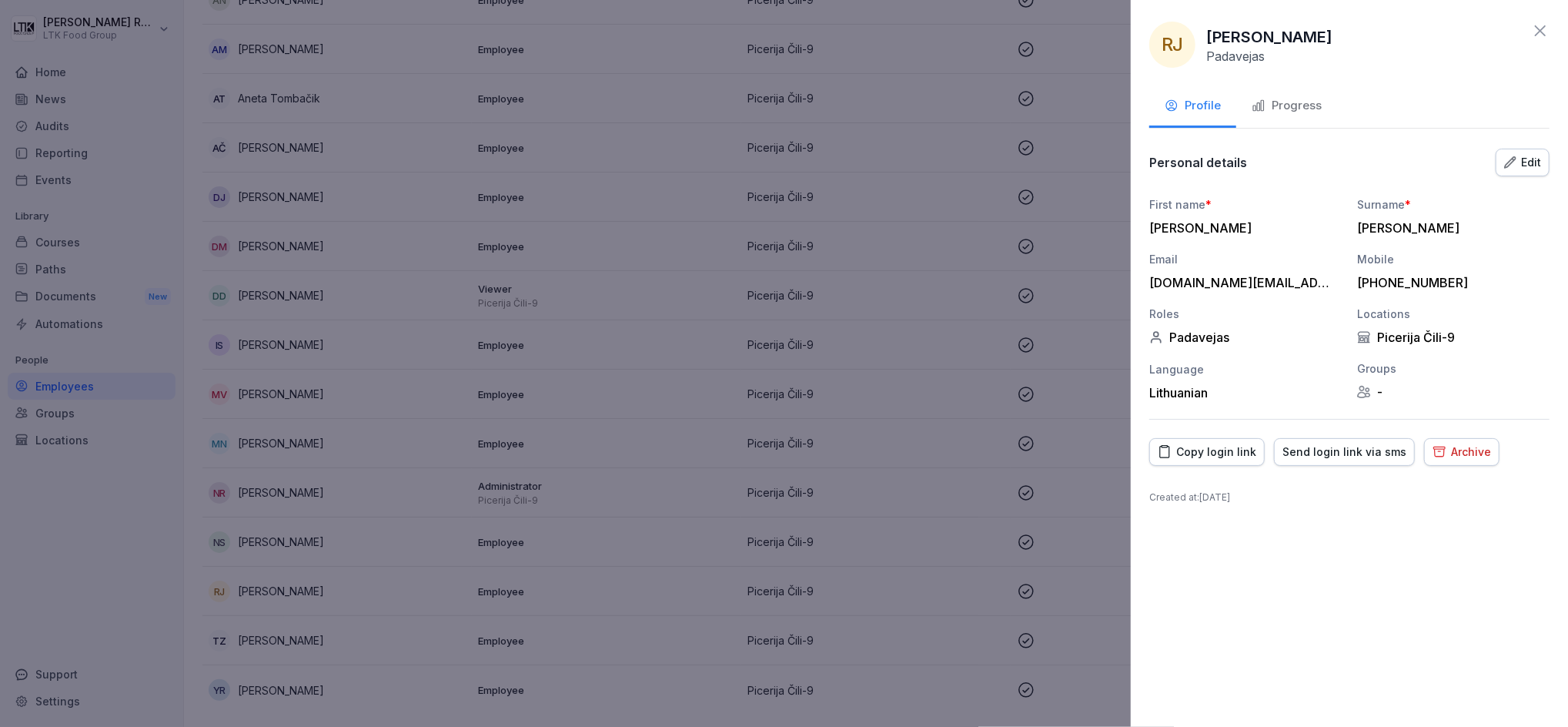
click at [1284, 102] on div "Progress" at bounding box center [1287, 106] width 70 height 18
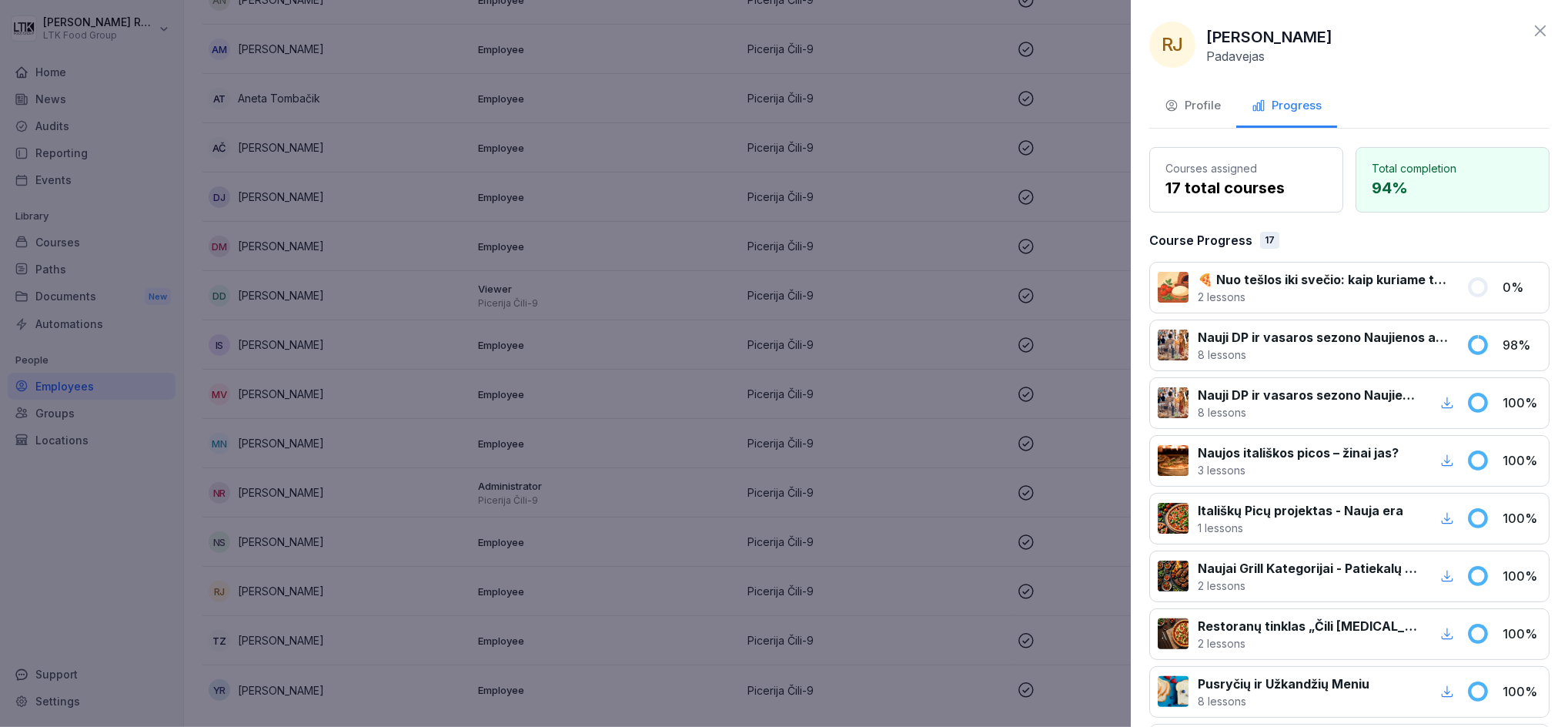
click at [1202, 104] on div "Profile" at bounding box center [1192, 106] width 57 height 18
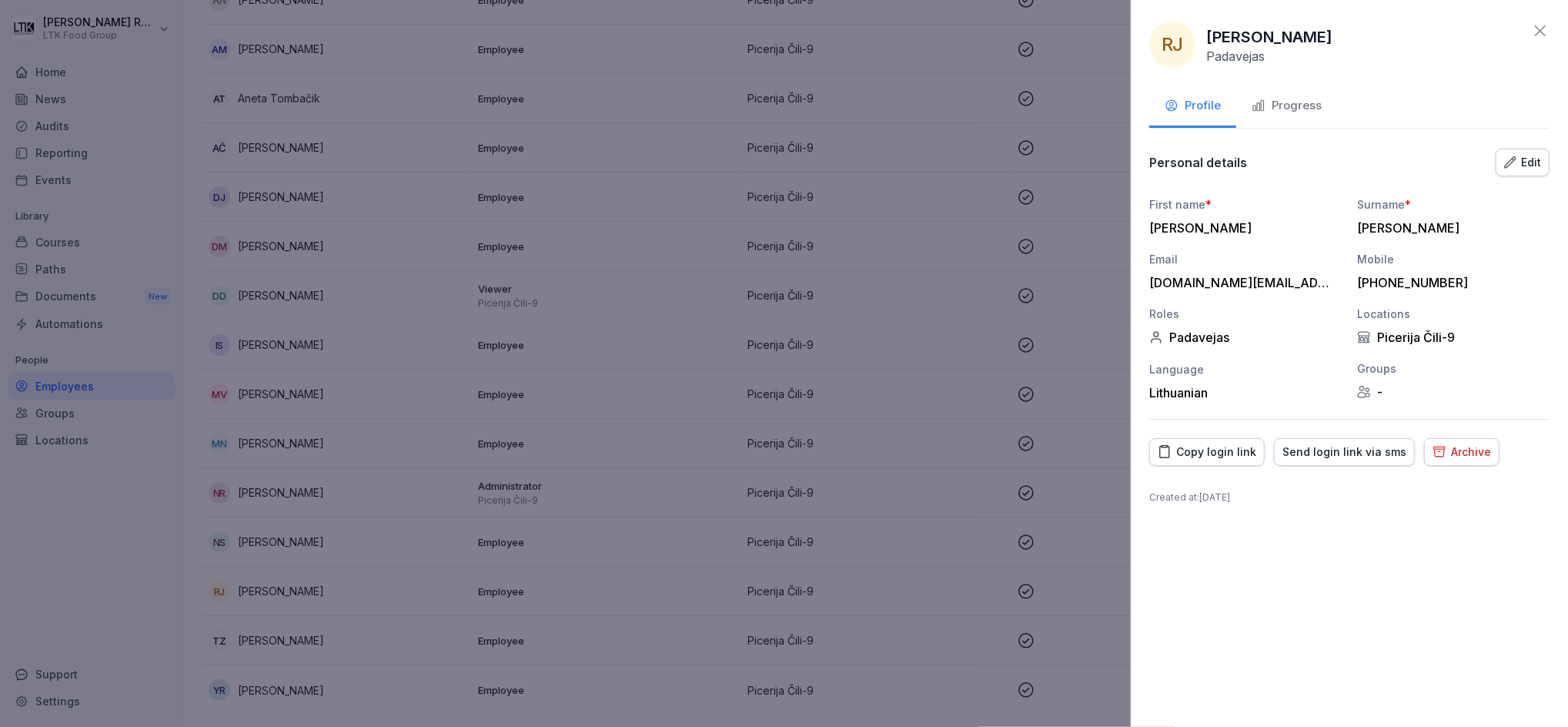
click at [1222, 453] on div "Copy login link" at bounding box center [1208, 451] width 99 height 17
click at [1534, 30] on icon at bounding box center [1540, 31] width 19 height 19
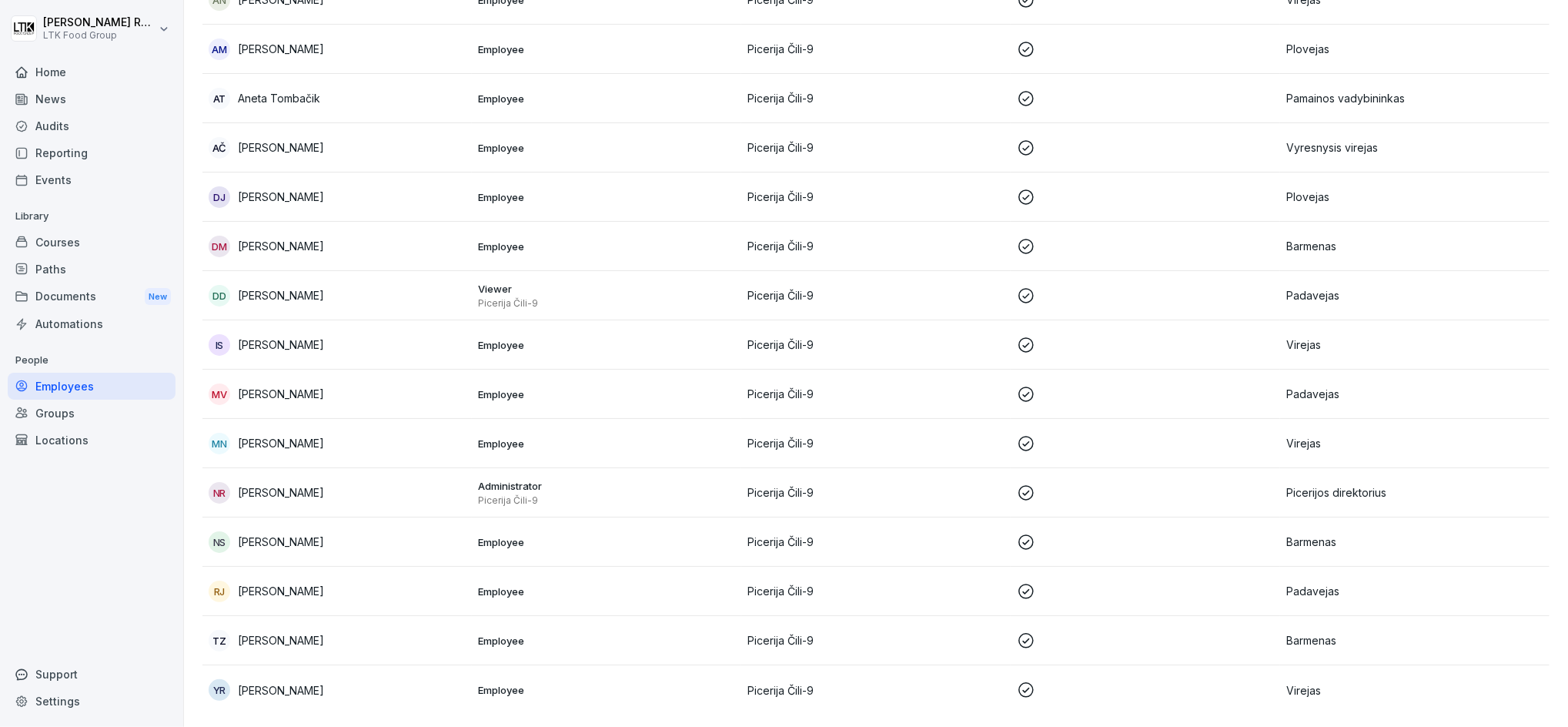
click at [1550, 24] on div "Employees Roles Archived Total: 15 Filter Name Permissions Location First Login…" at bounding box center [876, 289] width 1384 height 874
click at [1545, 31] on div "Employees Roles Archived Total: 15 Filter Name Permissions Location First Login…" at bounding box center [876, 289] width 1384 height 874
click at [268, 534] on p "[PERSON_NAME]" at bounding box center [281, 542] width 86 height 16
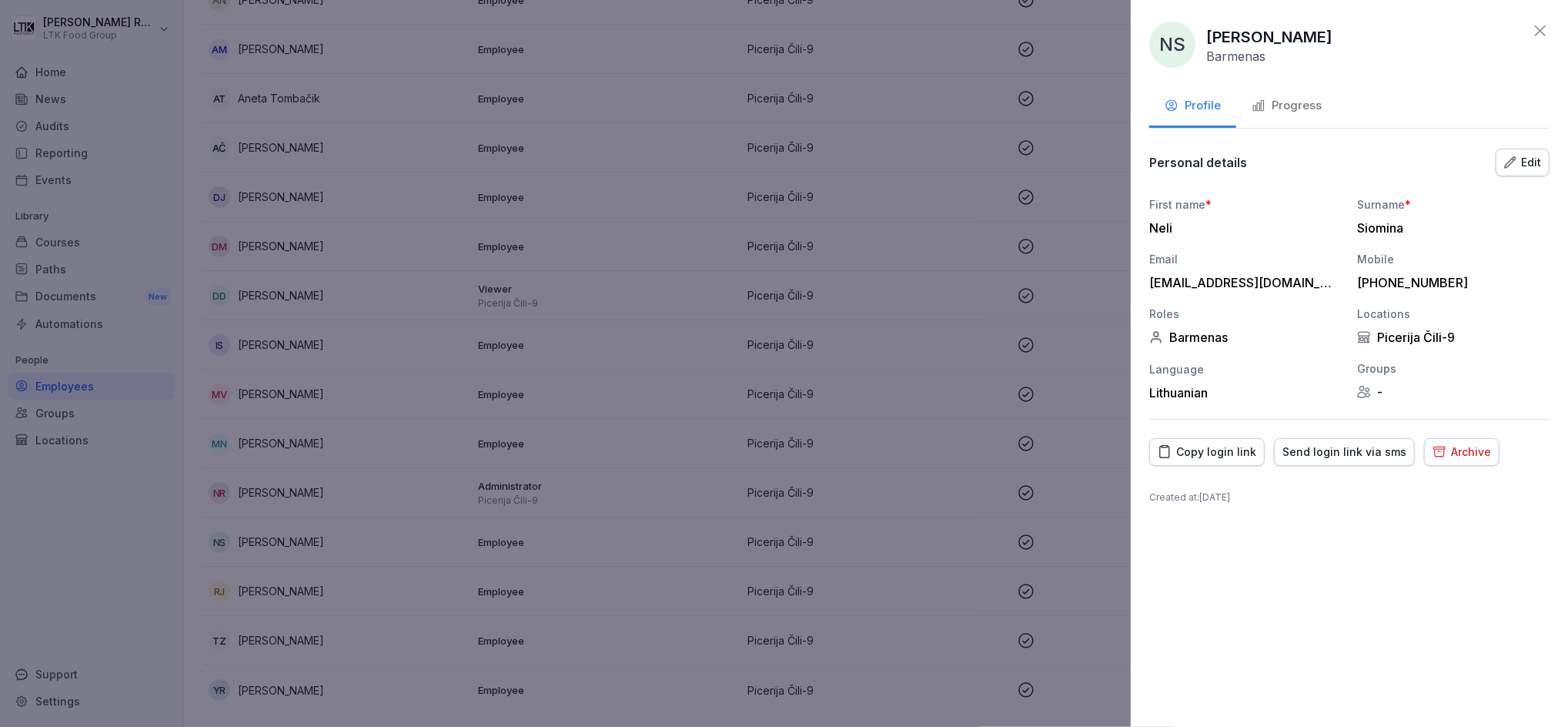
click at [1286, 104] on div "Progress" at bounding box center [1287, 106] width 70 height 18
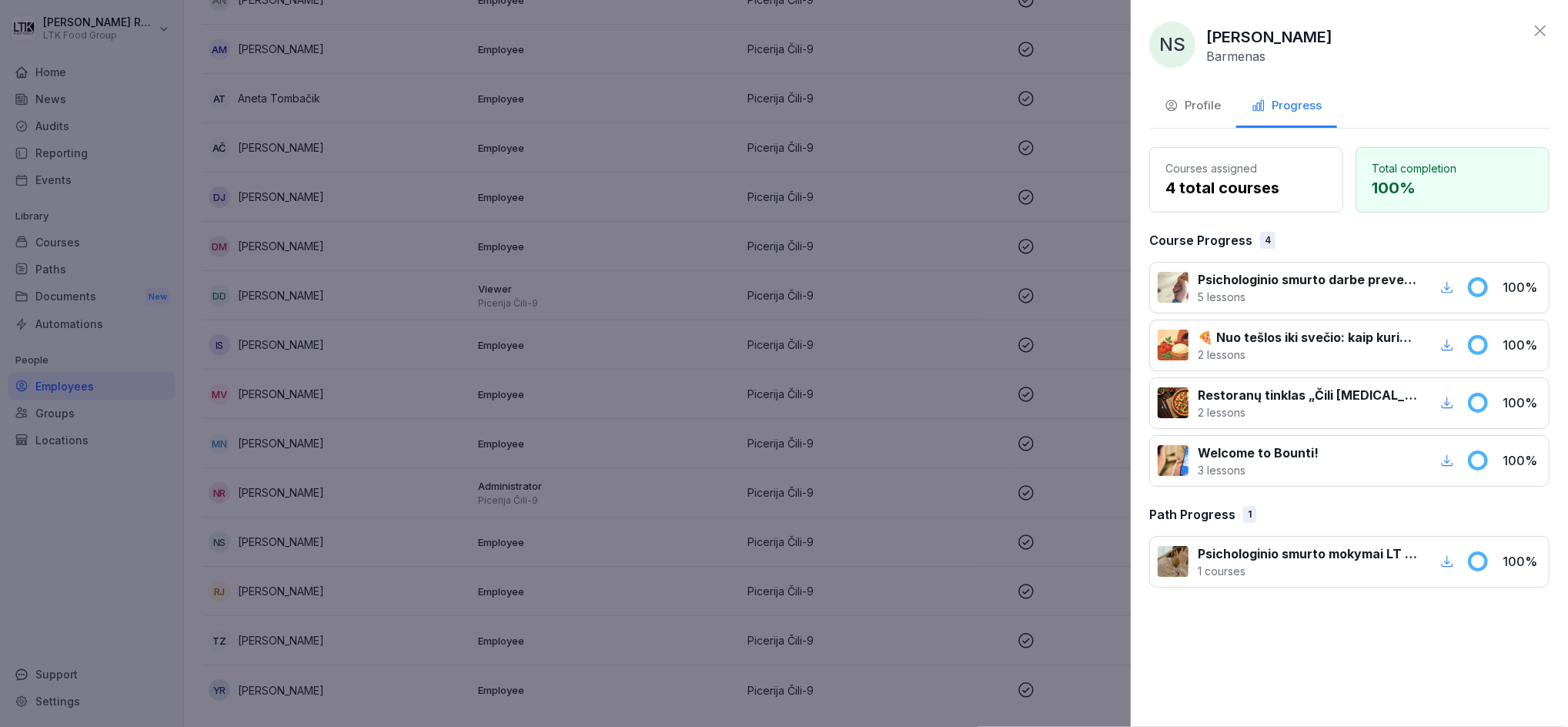
click at [1546, 30] on icon at bounding box center [1540, 31] width 19 height 19
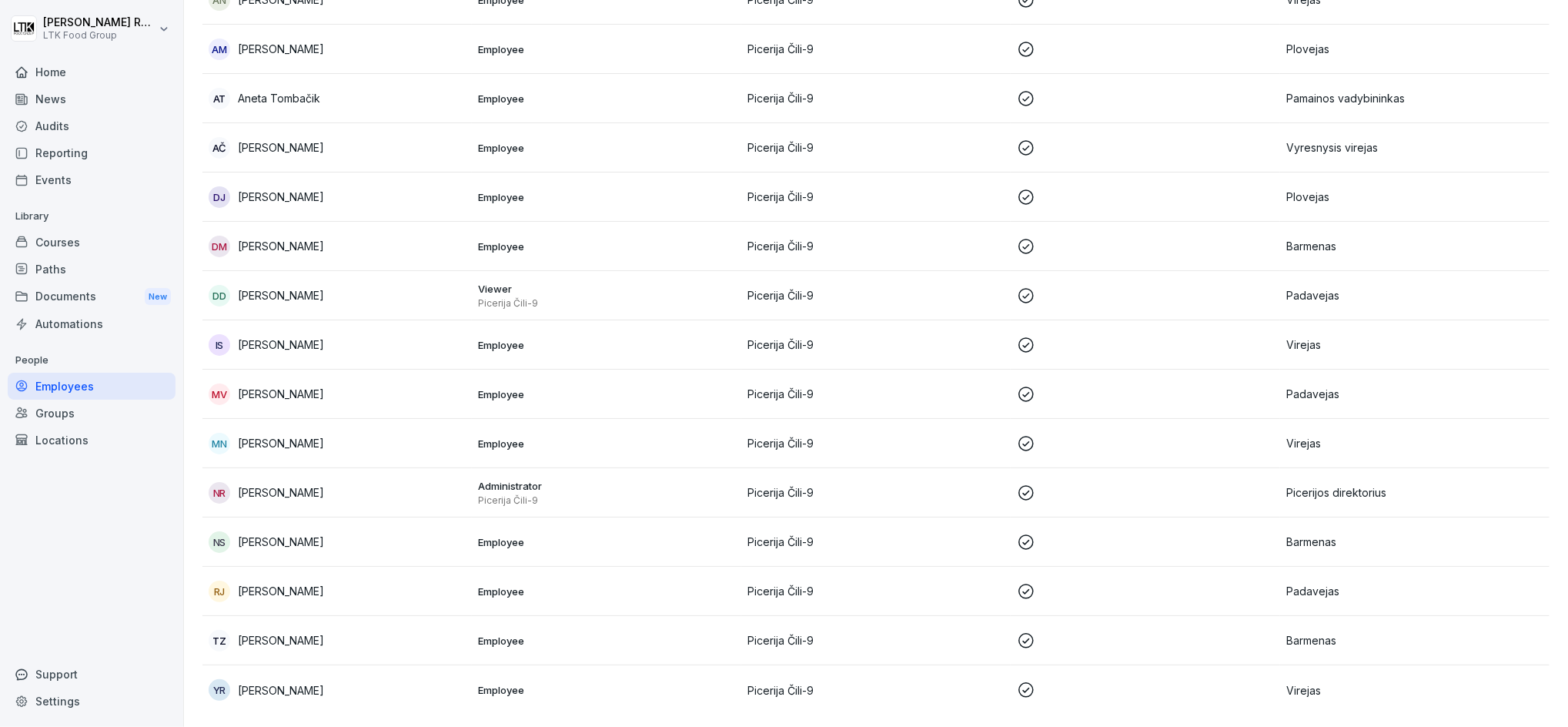
click at [292, 484] on p "[PERSON_NAME]" at bounding box center [281, 492] width 86 height 16
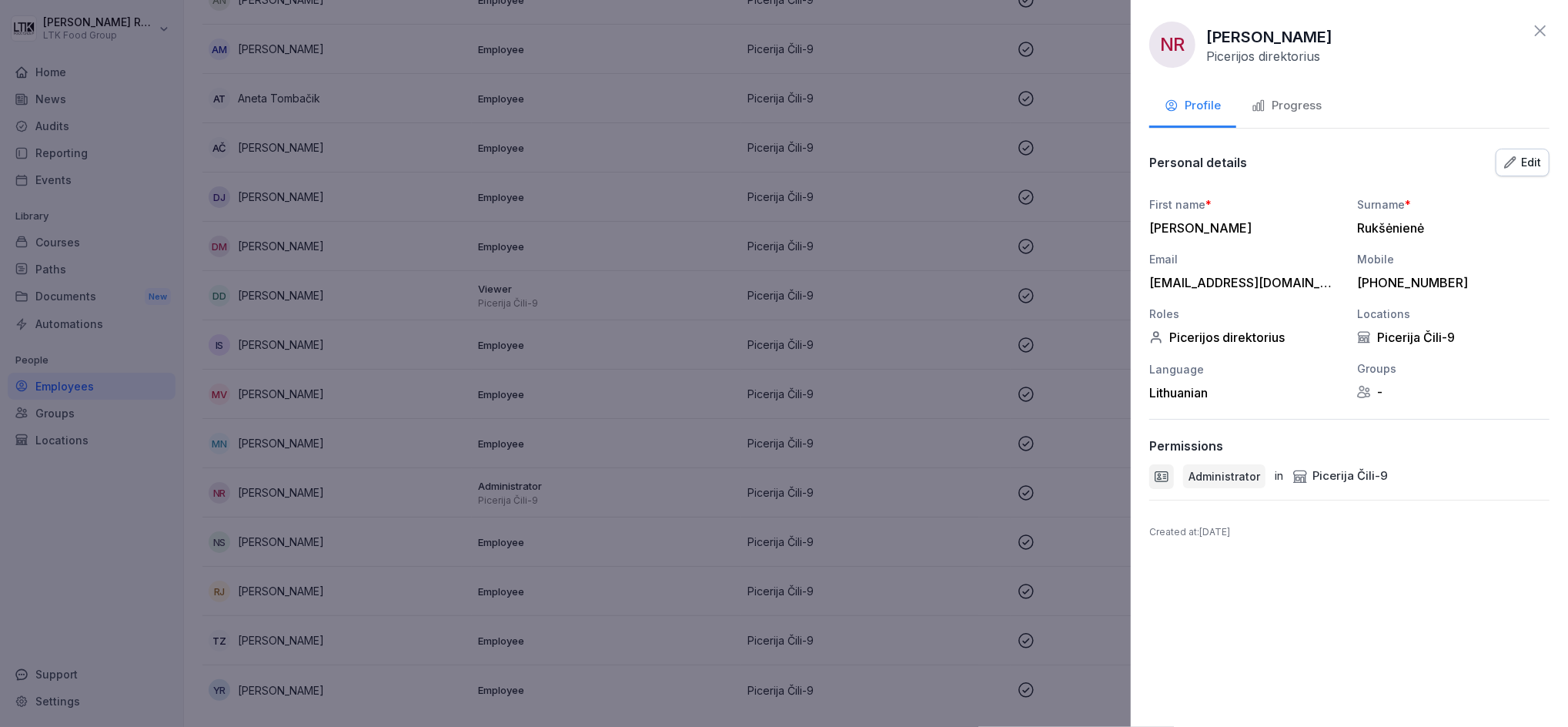
click at [1289, 101] on div "Progress" at bounding box center [1287, 106] width 70 height 18
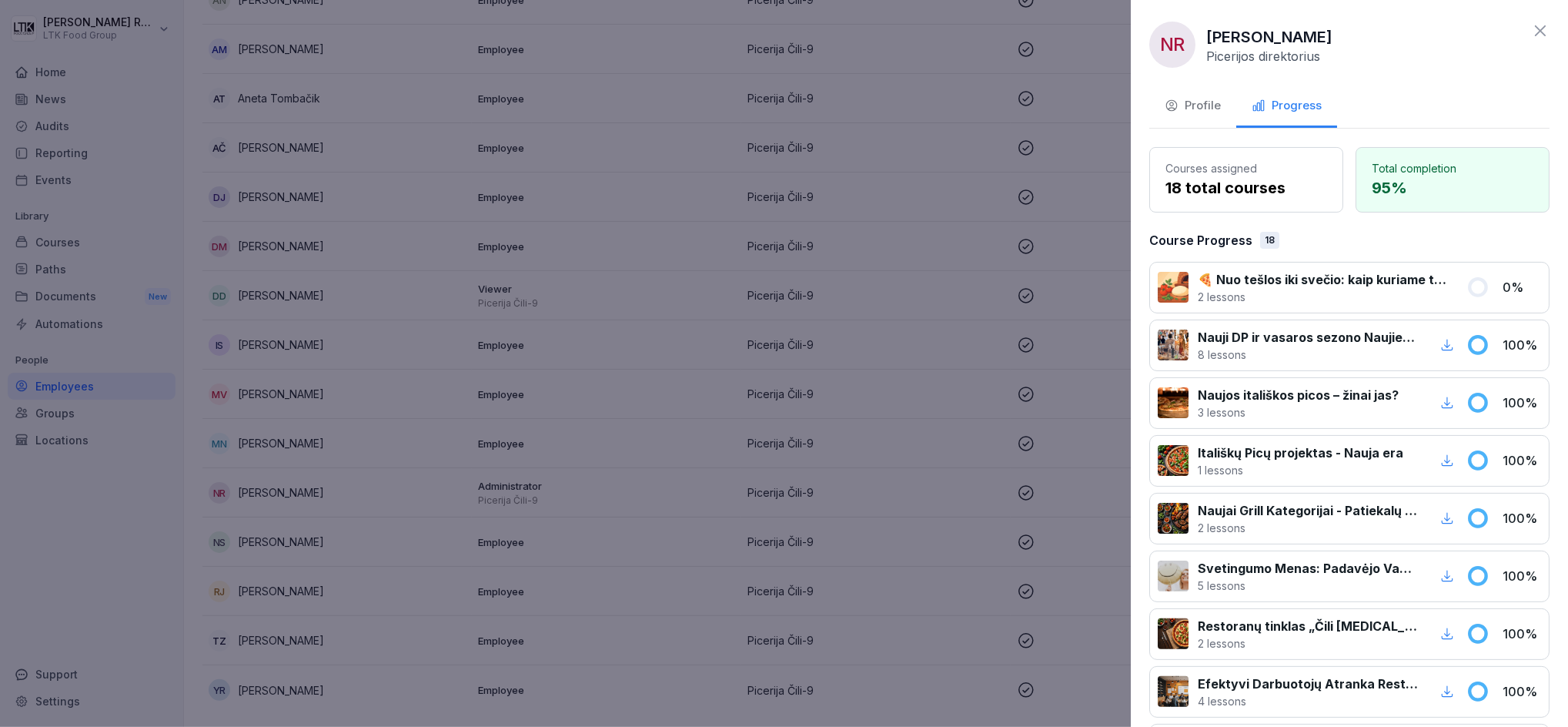
click at [1201, 104] on div "Profile" at bounding box center [1192, 106] width 57 height 18
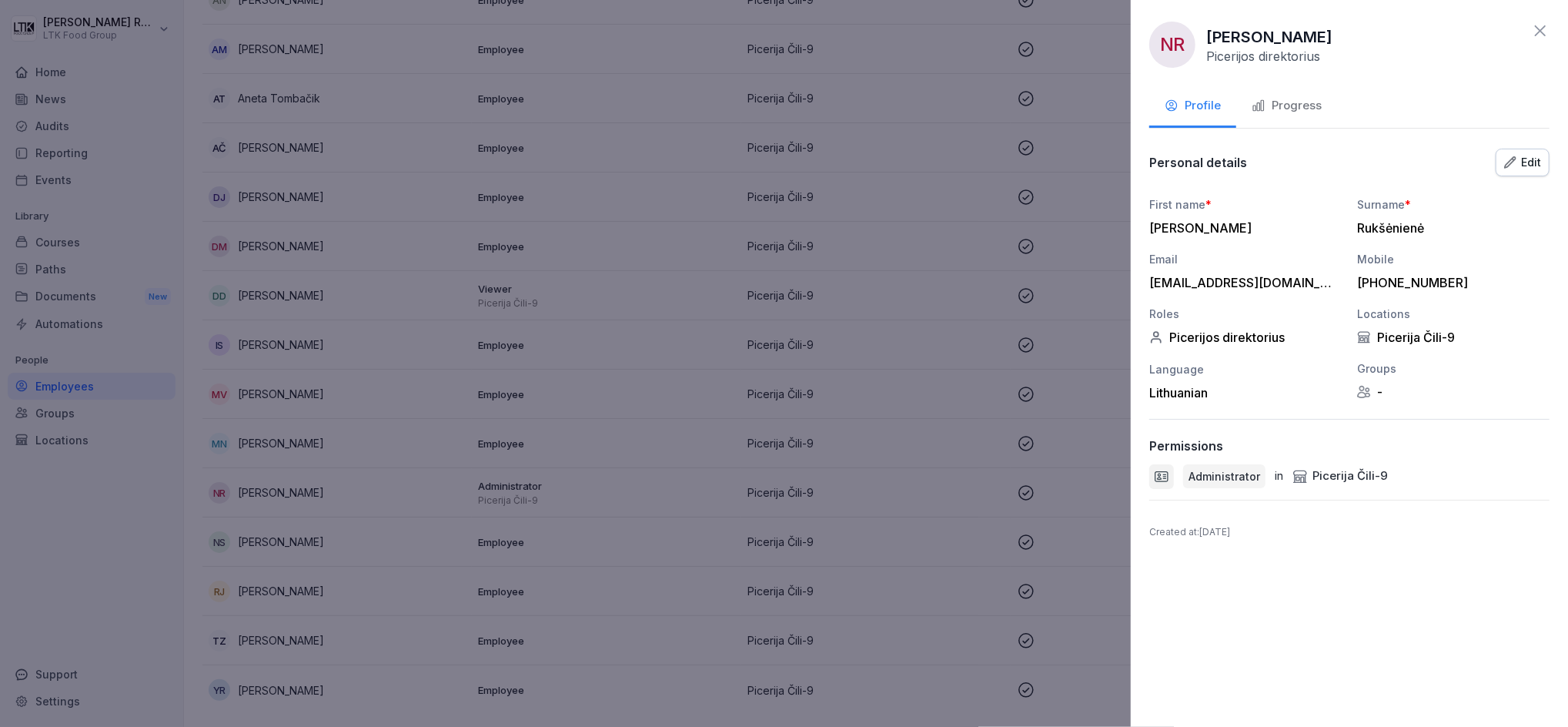
click at [1301, 103] on div "Progress" at bounding box center [1287, 106] width 70 height 18
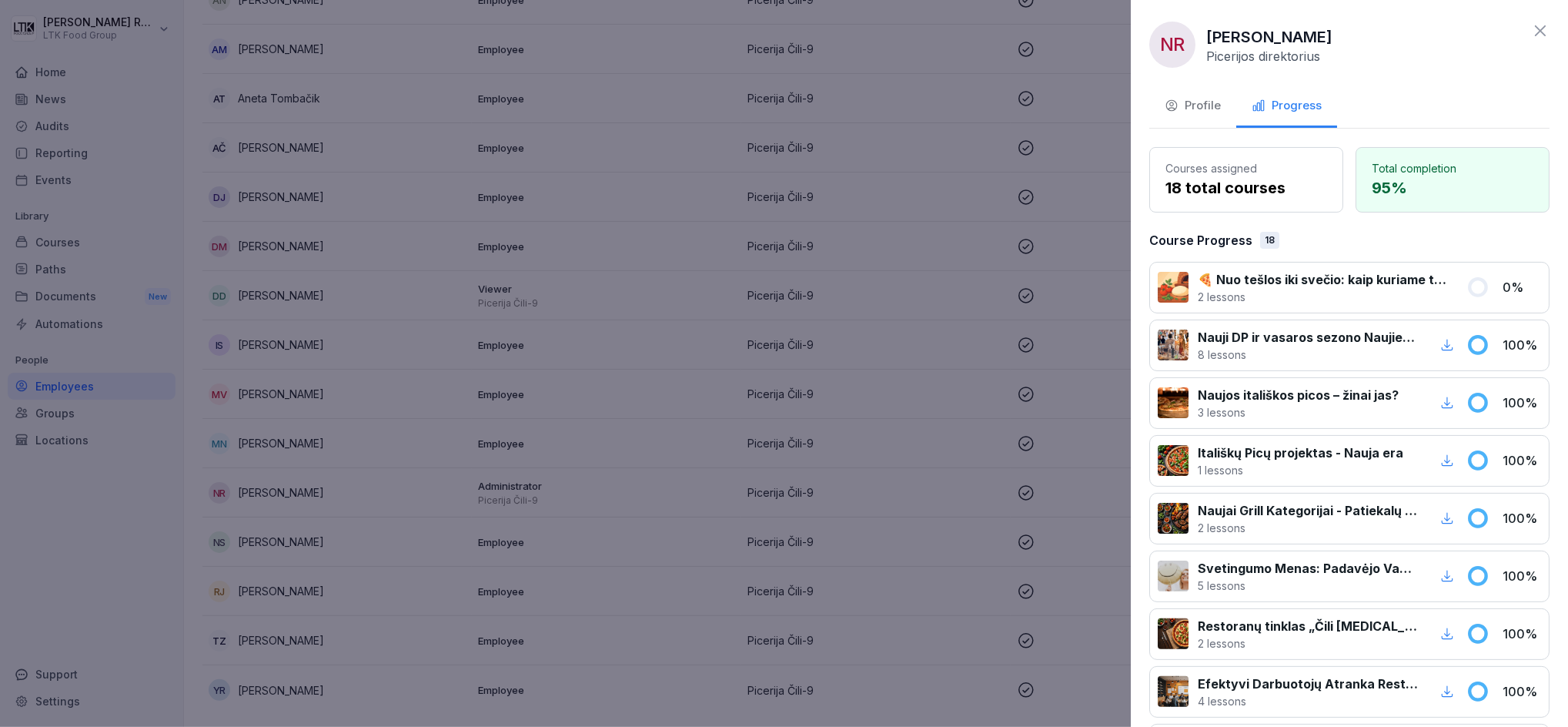
click at [1531, 25] on icon at bounding box center [1540, 31] width 19 height 19
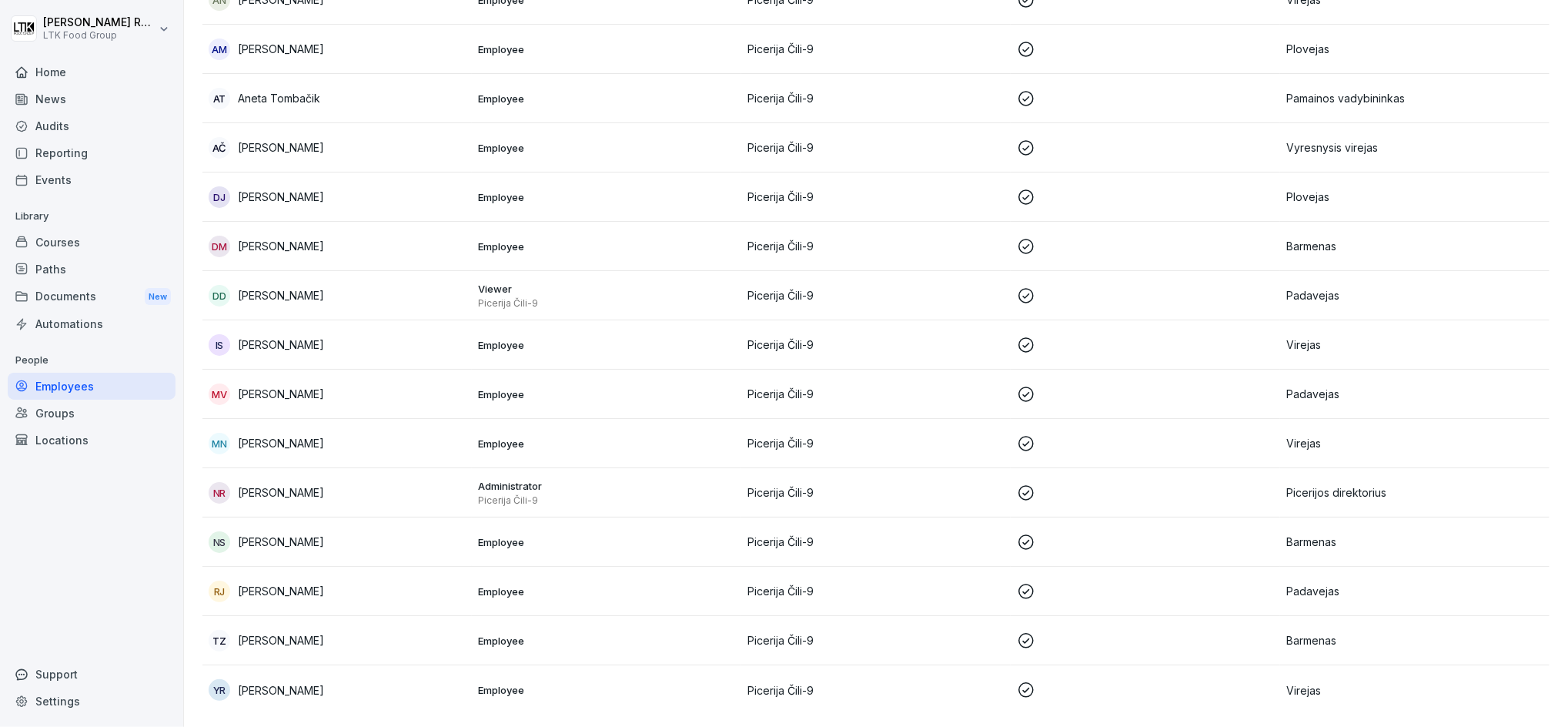
click at [297, 435] on p "[PERSON_NAME]" at bounding box center [281, 443] width 86 height 16
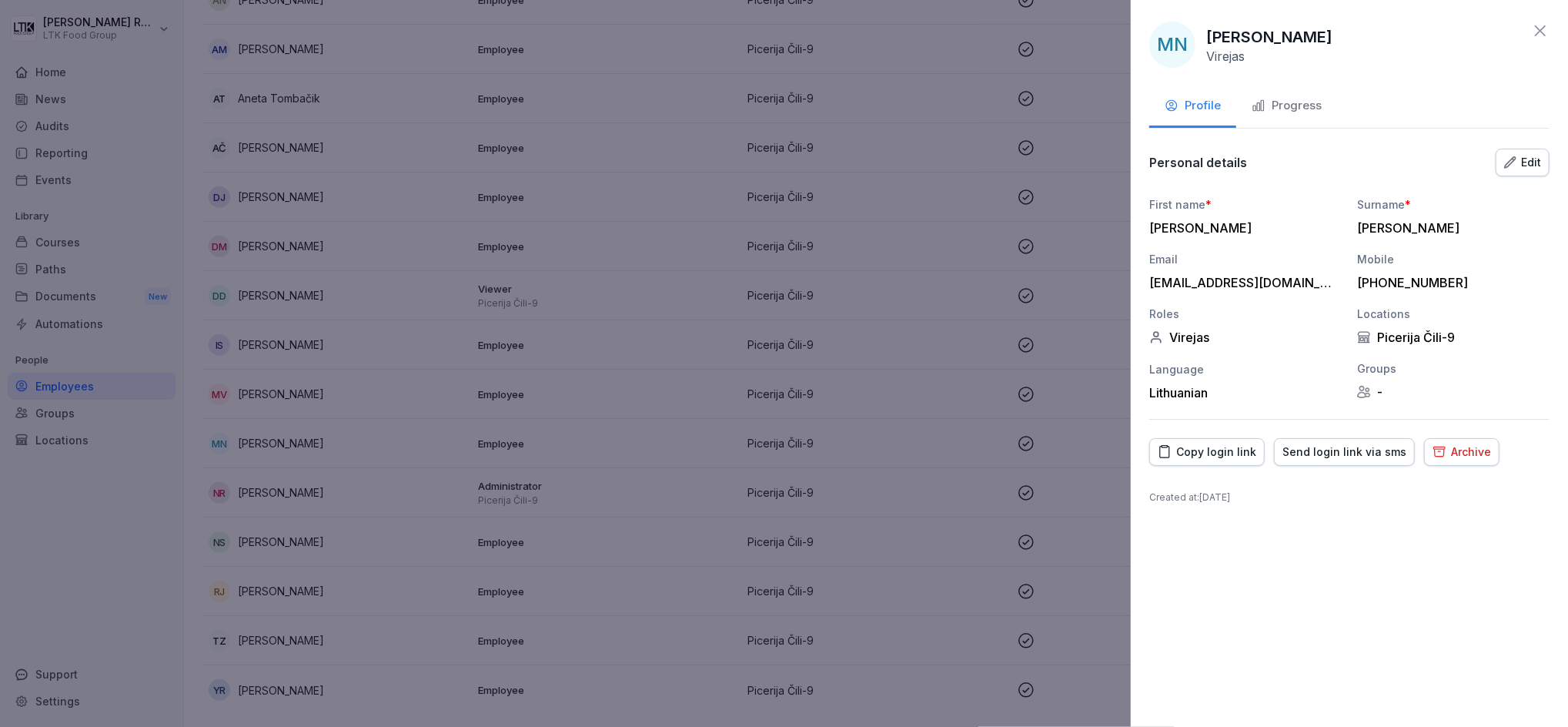
click at [1546, 27] on icon at bounding box center [1540, 31] width 19 height 19
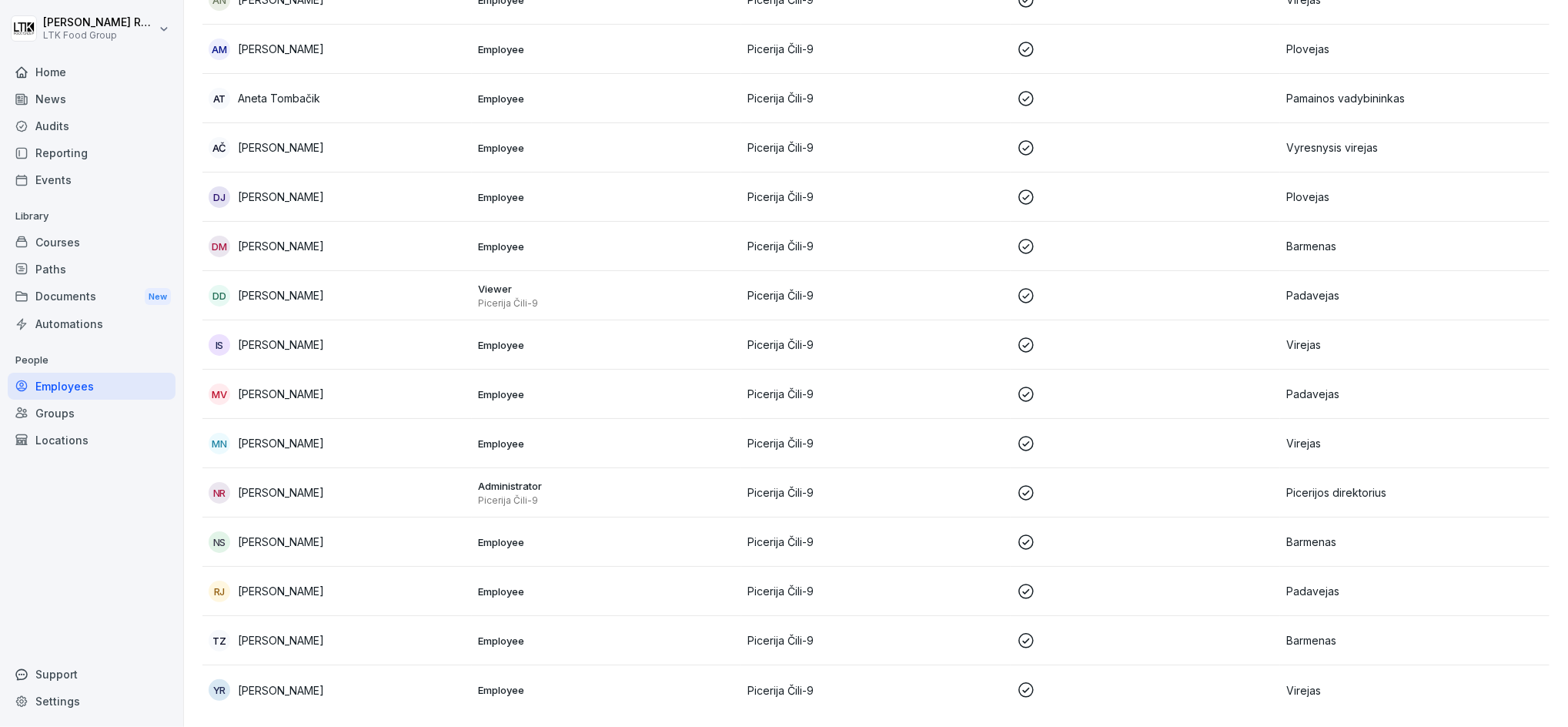
click at [280, 386] on p "[PERSON_NAME]" at bounding box center [281, 394] width 86 height 16
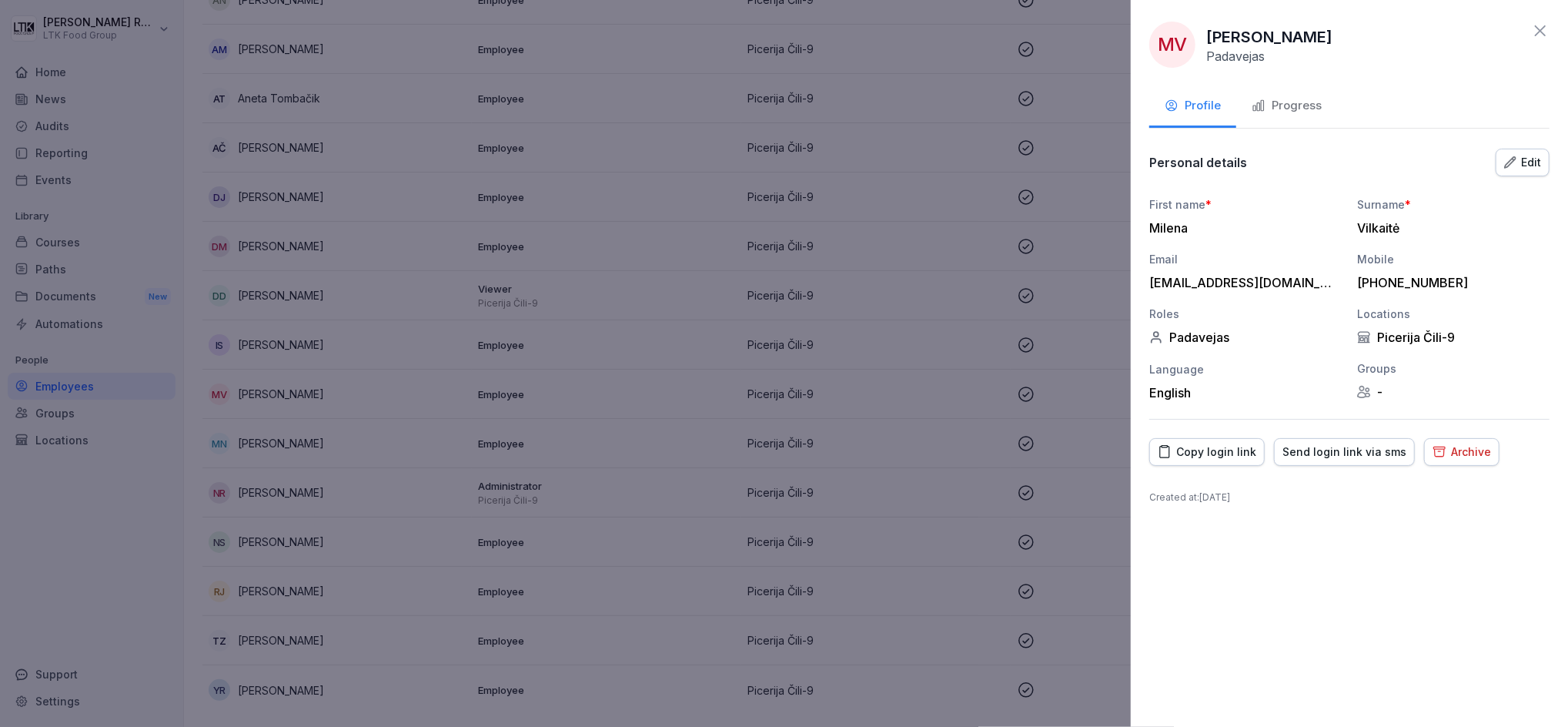
click at [1287, 109] on div "Progress" at bounding box center [1287, 106] width 70 height 18
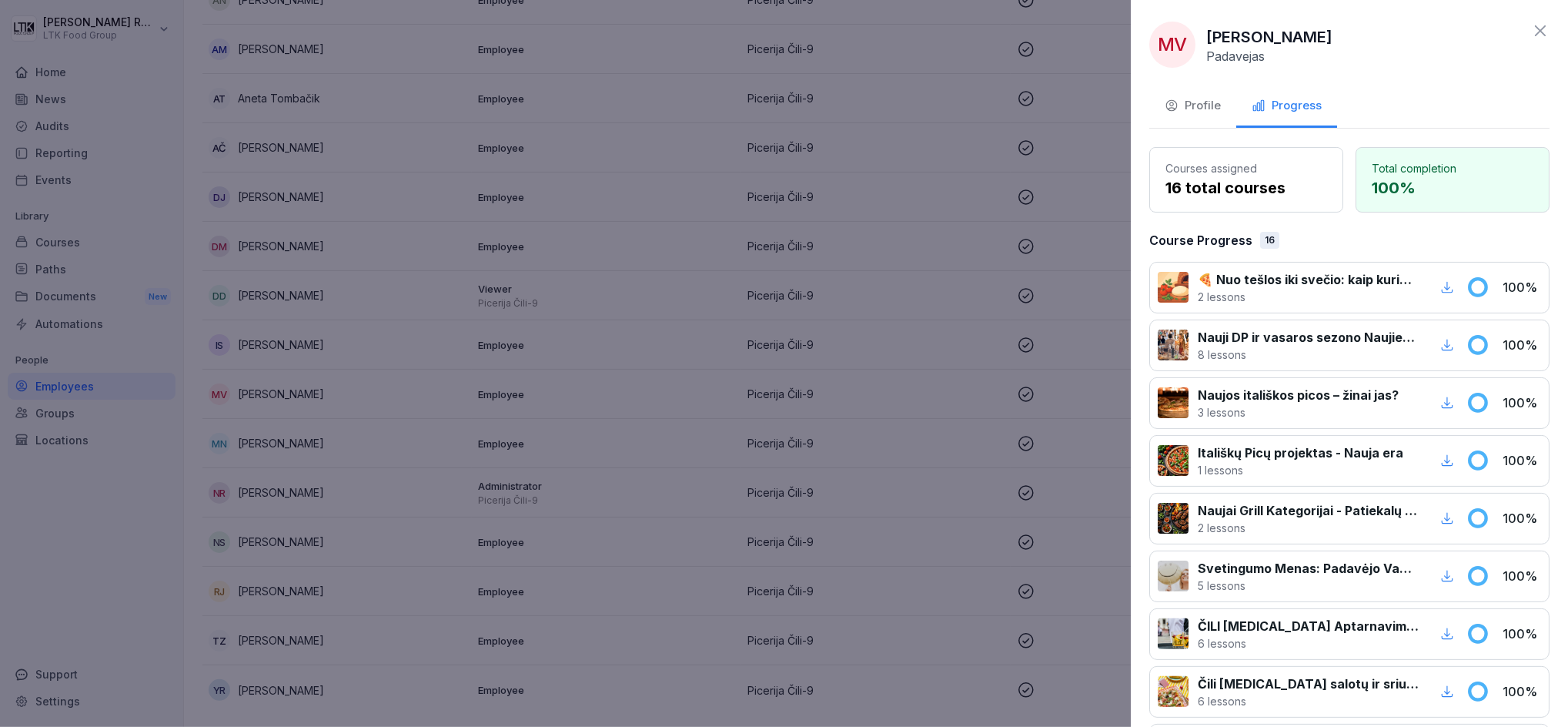
click at [1531, 23] on icon at bounding box center [1540, 31] width 19 height 19
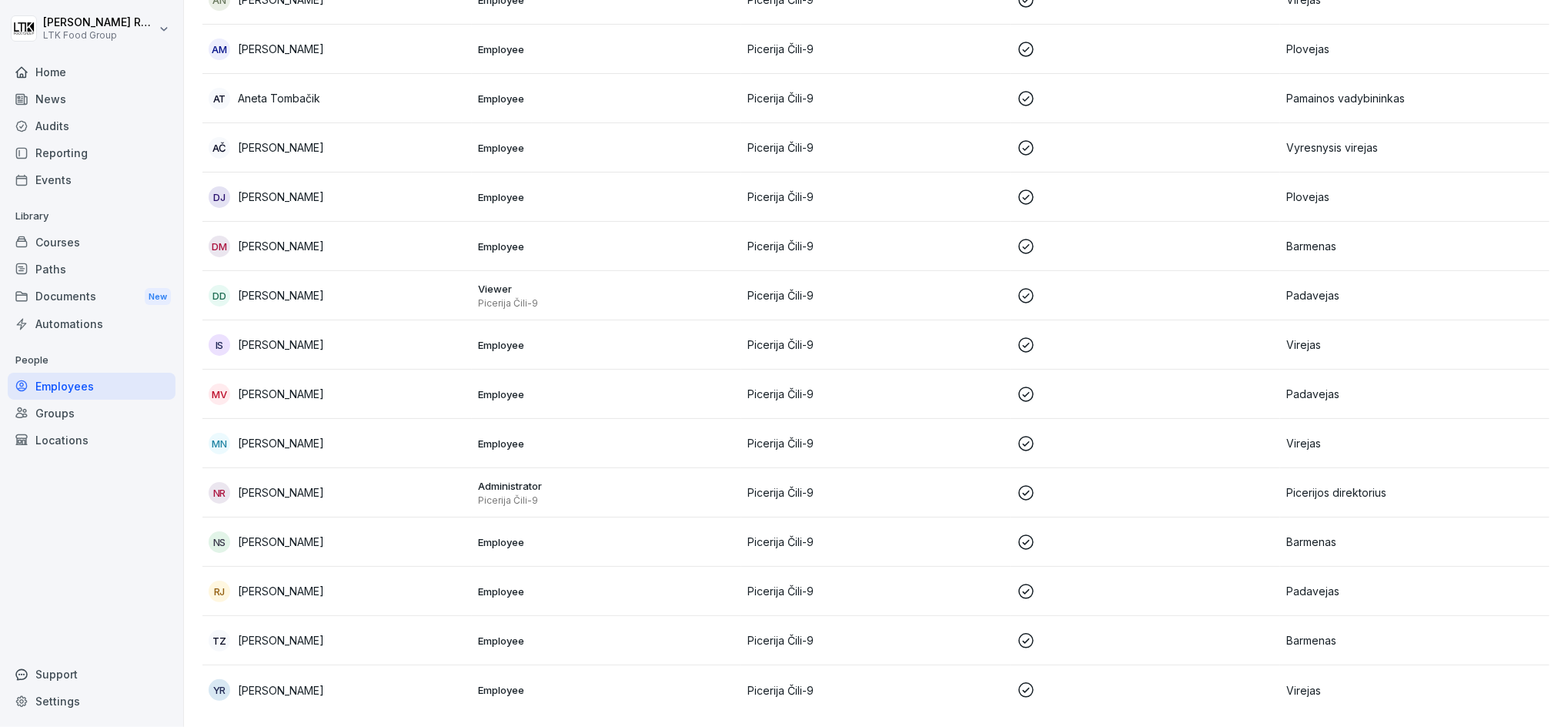
click at [282, 288] on p "[PERSON_NAME]" at bounding box center [281, 296] width 86 height 16
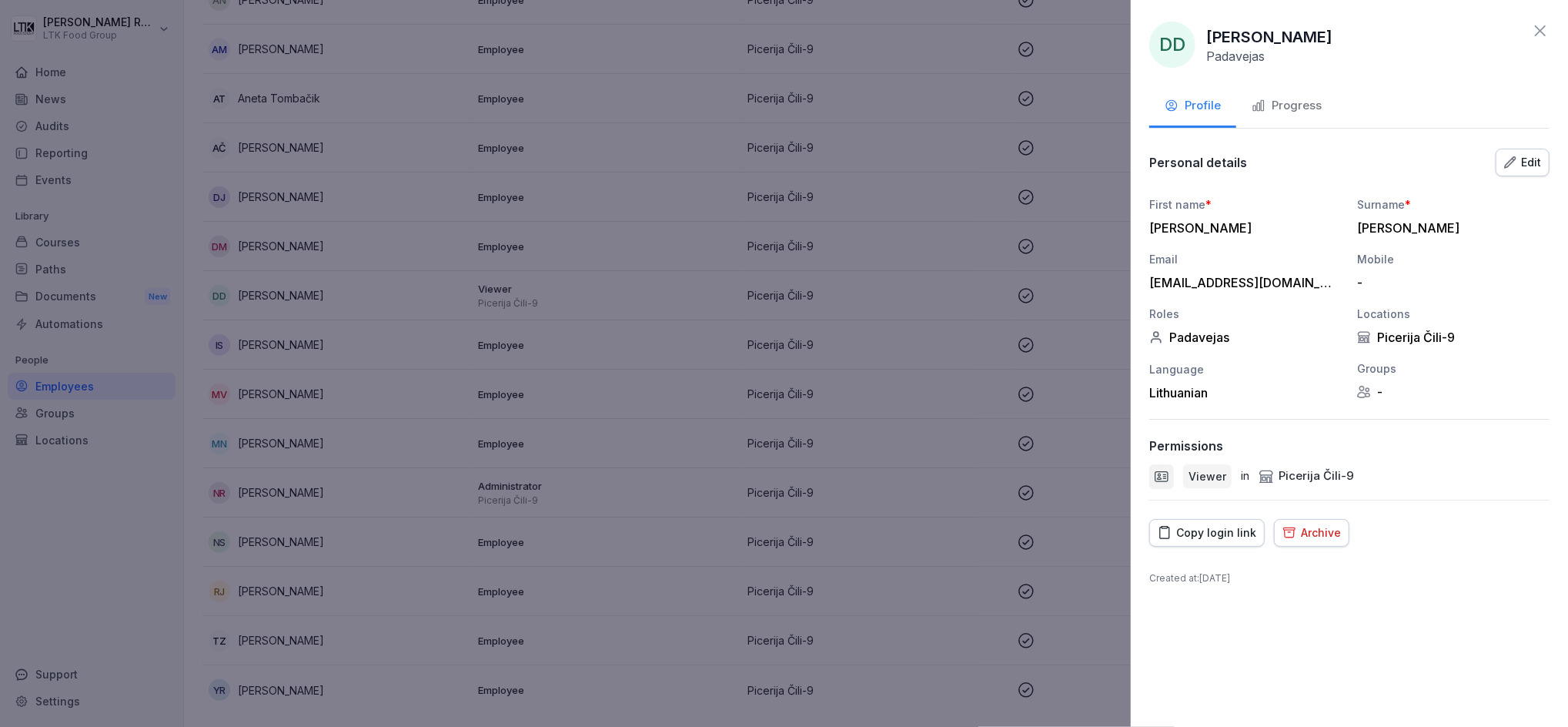
click at [1280, 100] on div "Progress" at bounding box center [1287, 106] width 70 height 18
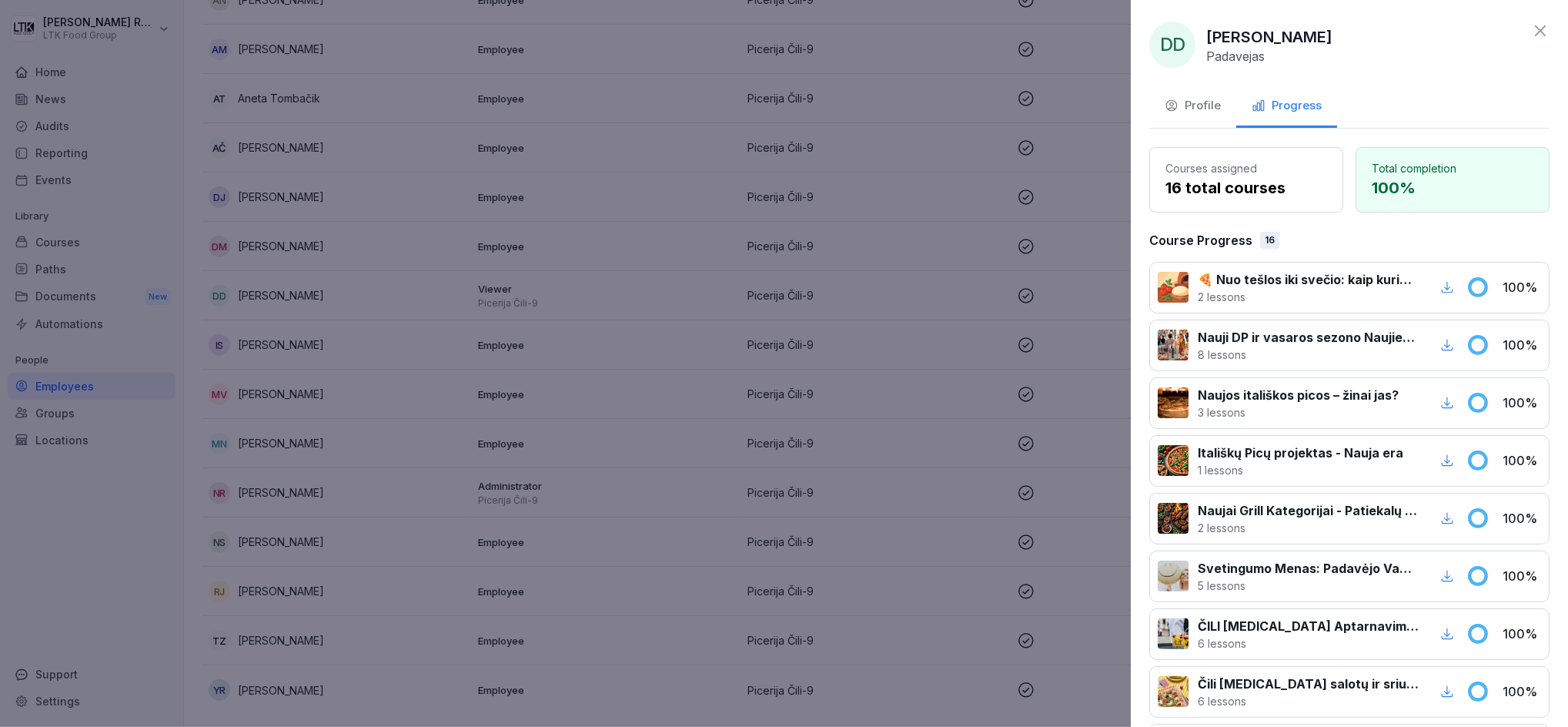
click at [1531, 28] on icon at bounding box center [1540, 31] width 19 height 19
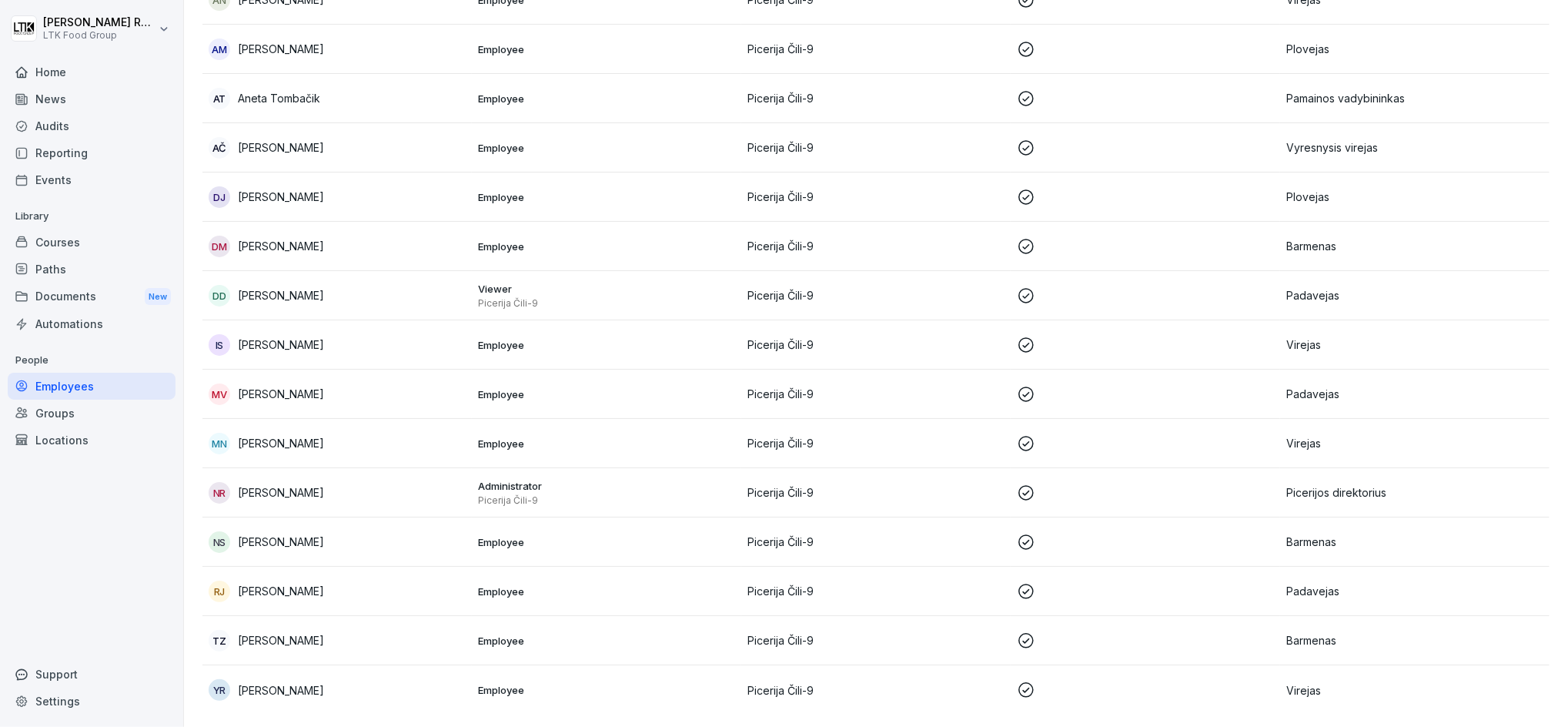
click at [266, 238] on p "[PERSON_NAME]" at bounding box center [281, 246] width 86 height 16
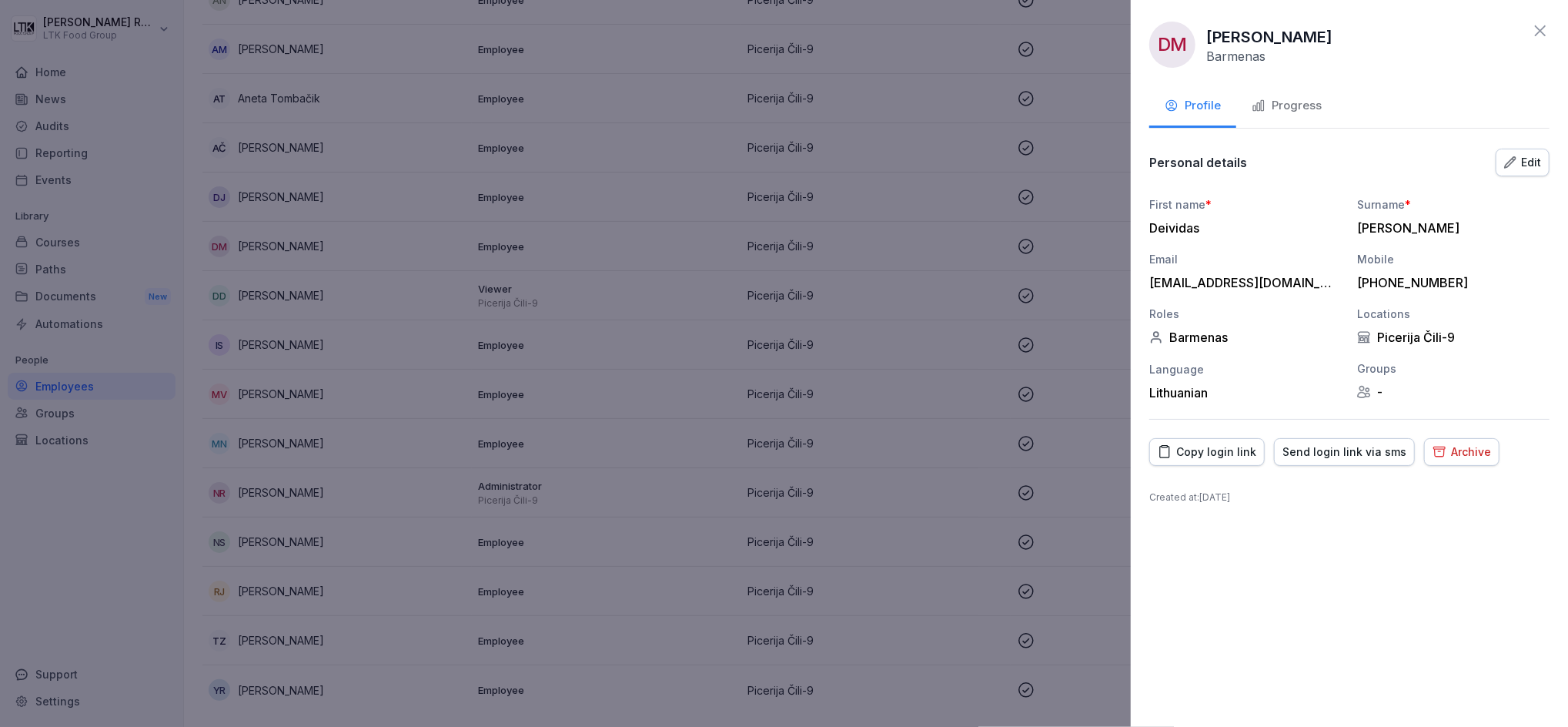
click at [1316, 102] on div "Progress" at bounding box center [1287, 106] width 70 height 18
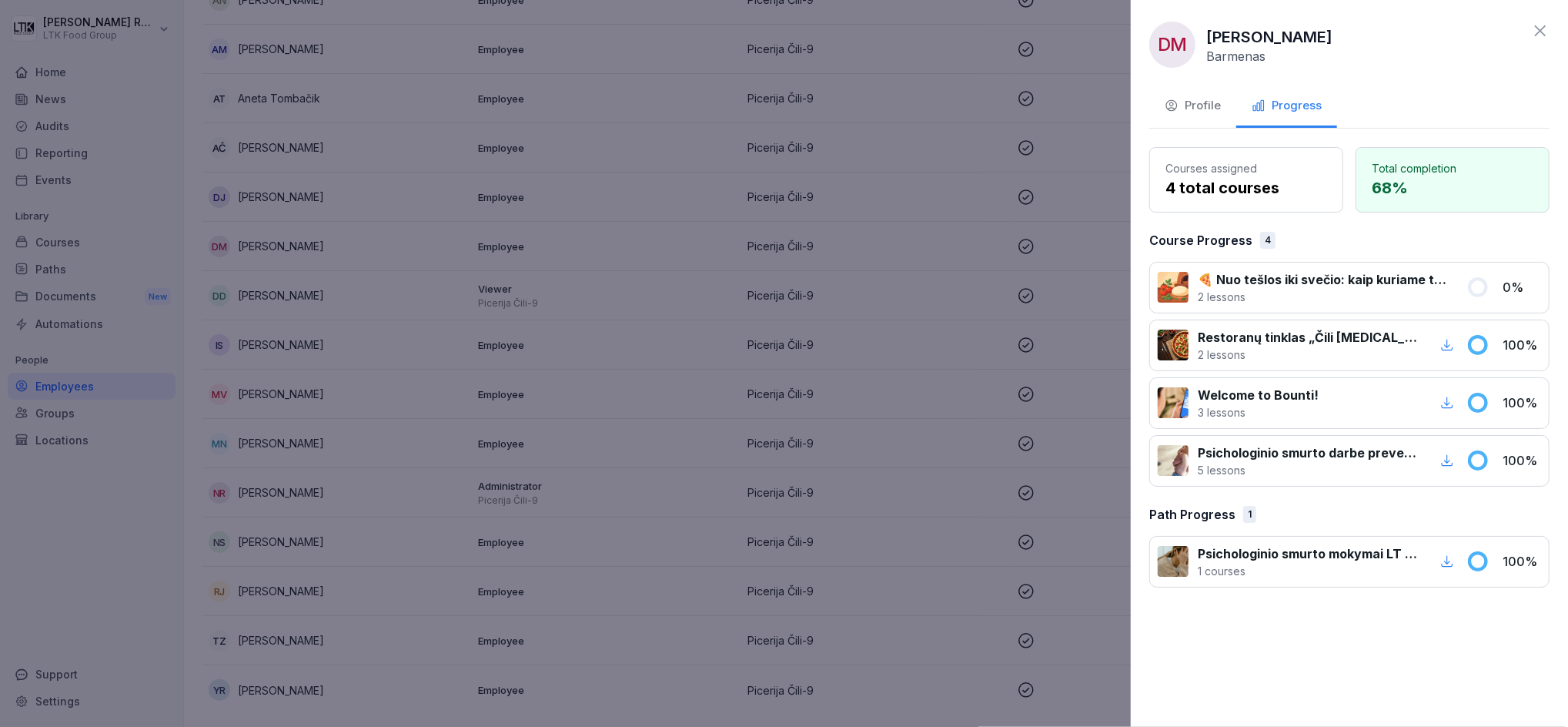
click at [1199, 105] on div "Profile" at bounding box center [1192, 106] width 57 height 18
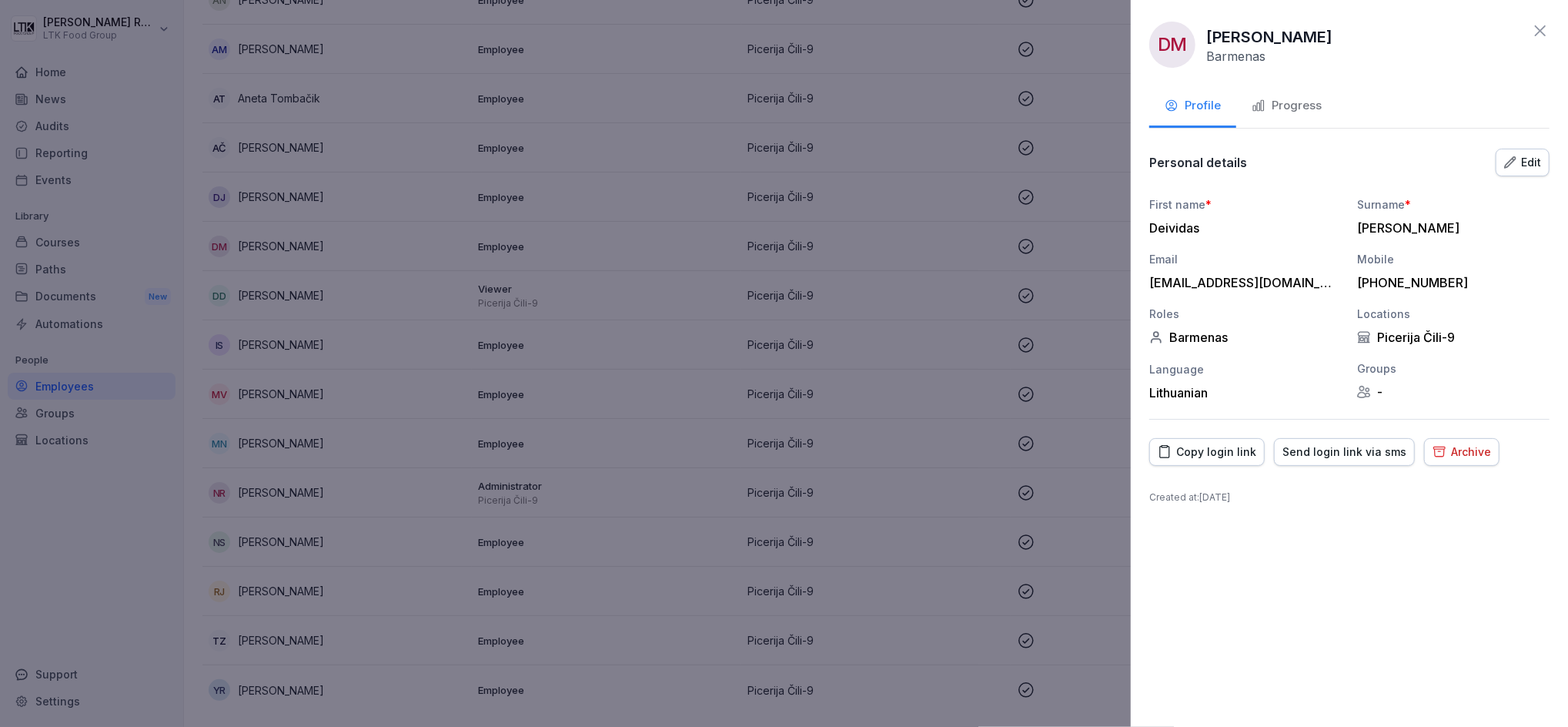
click at [1220, 449] on div "Copy login link" at bounding box center [1208, 451] width 99 height 17
click at [1542, 31] on icon at bounding box center [1540, 31] width 19 height 19
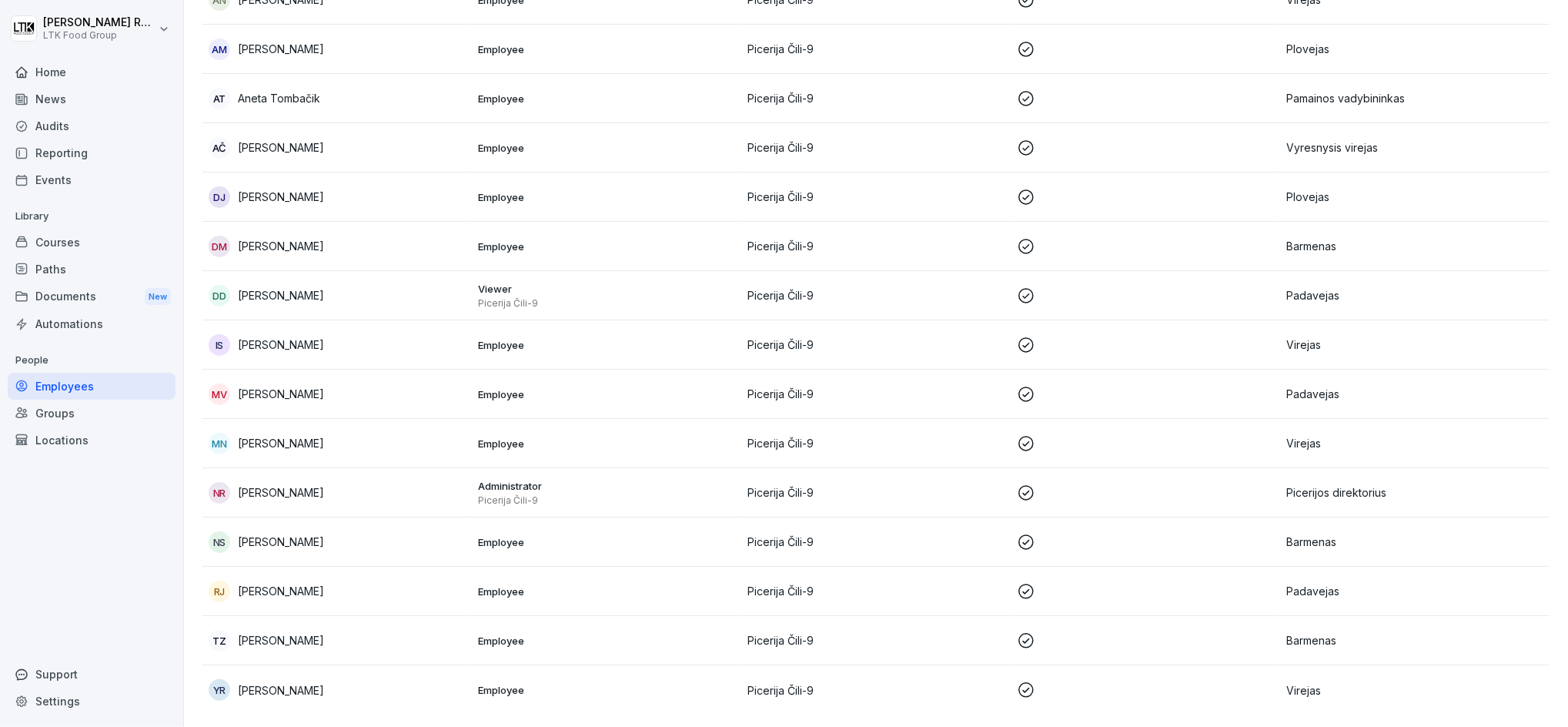
click at [287, 189] on p "[PERSON_NAME]" at bounding box center [281, 197] width 86 height 16
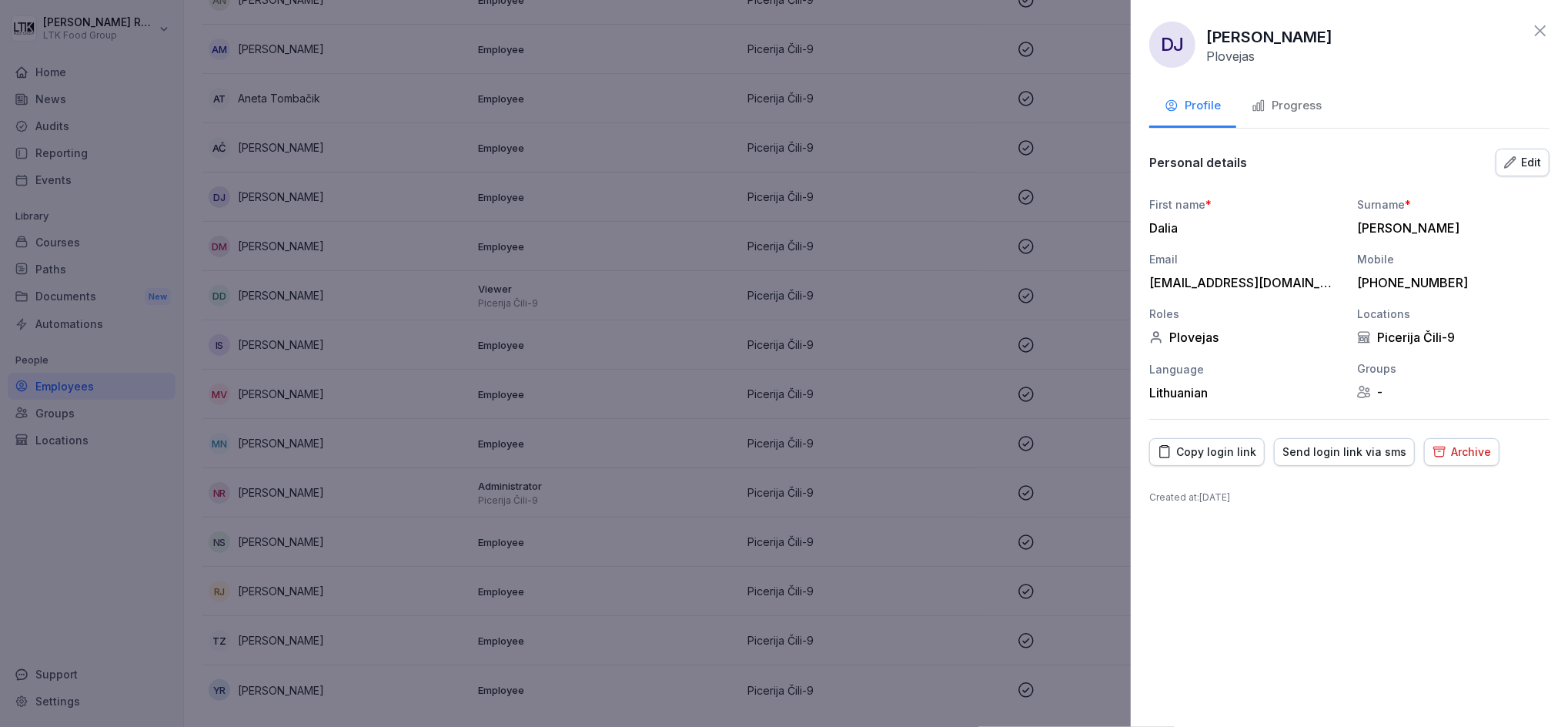
click at [1298, 94] on button "Progress" at bounding box center [1287, 107] width 101 height 41
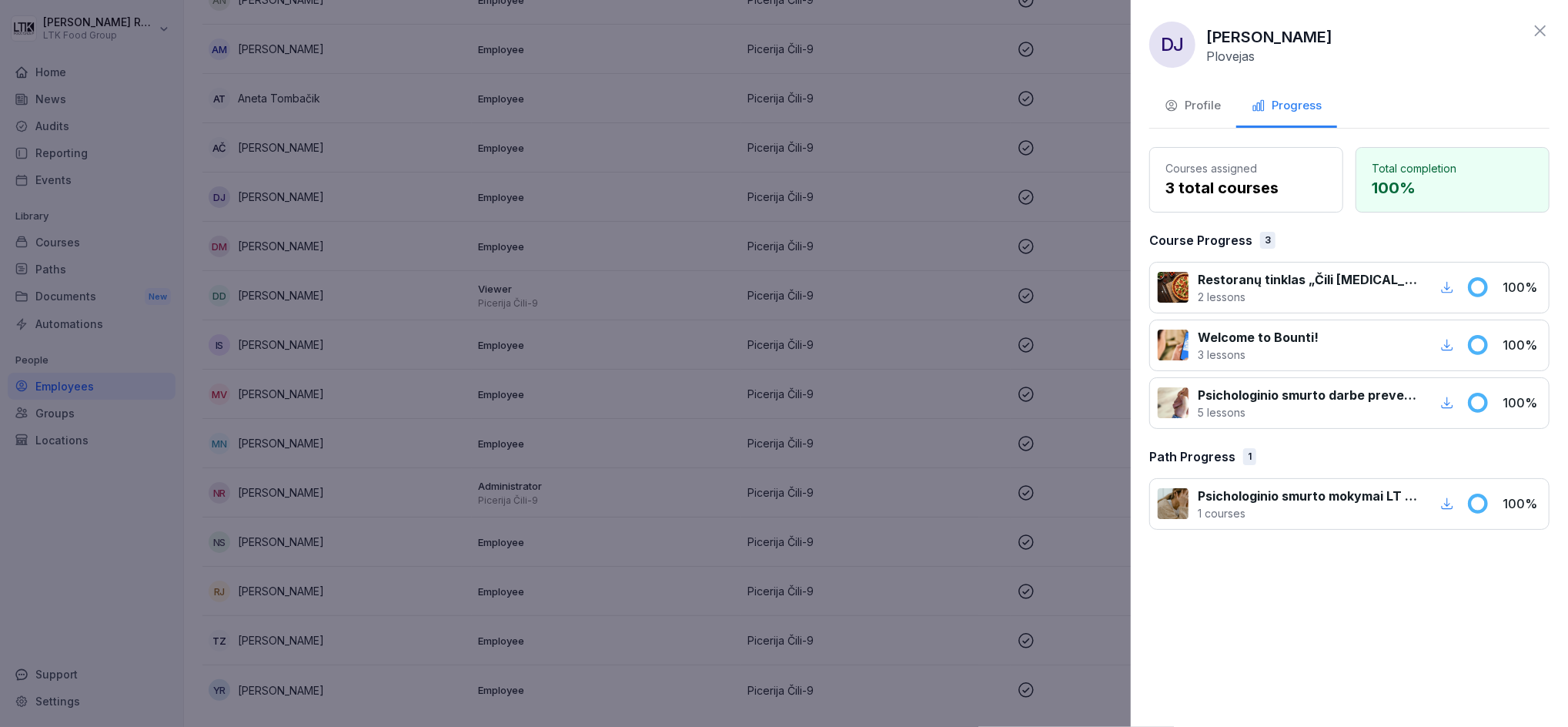
click at [1547, 27] on icon at bounding box center [1540, 31] width 19 height 19
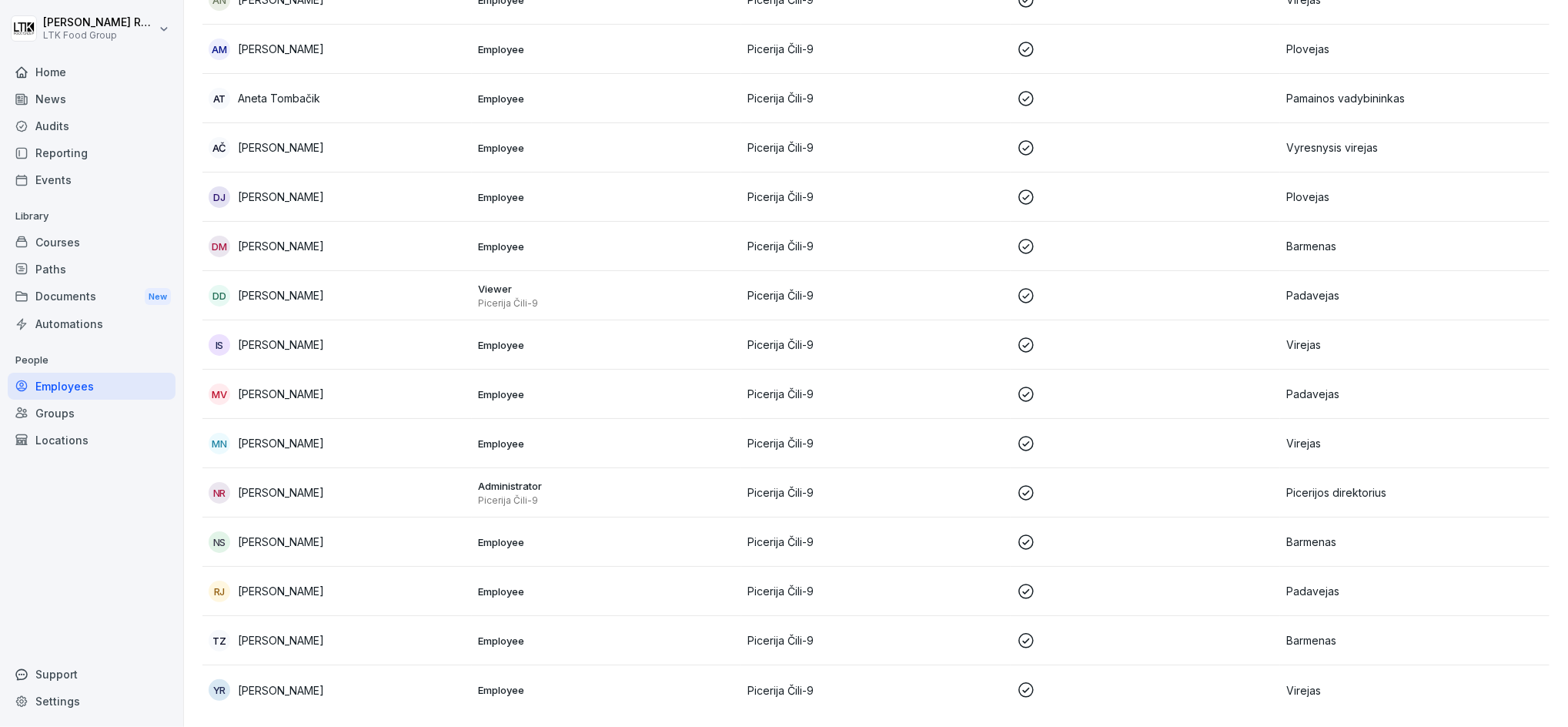
click at [288, 139] on p "[PERSON_NAME]" at bounding box center [281, 147] width 86 height 16
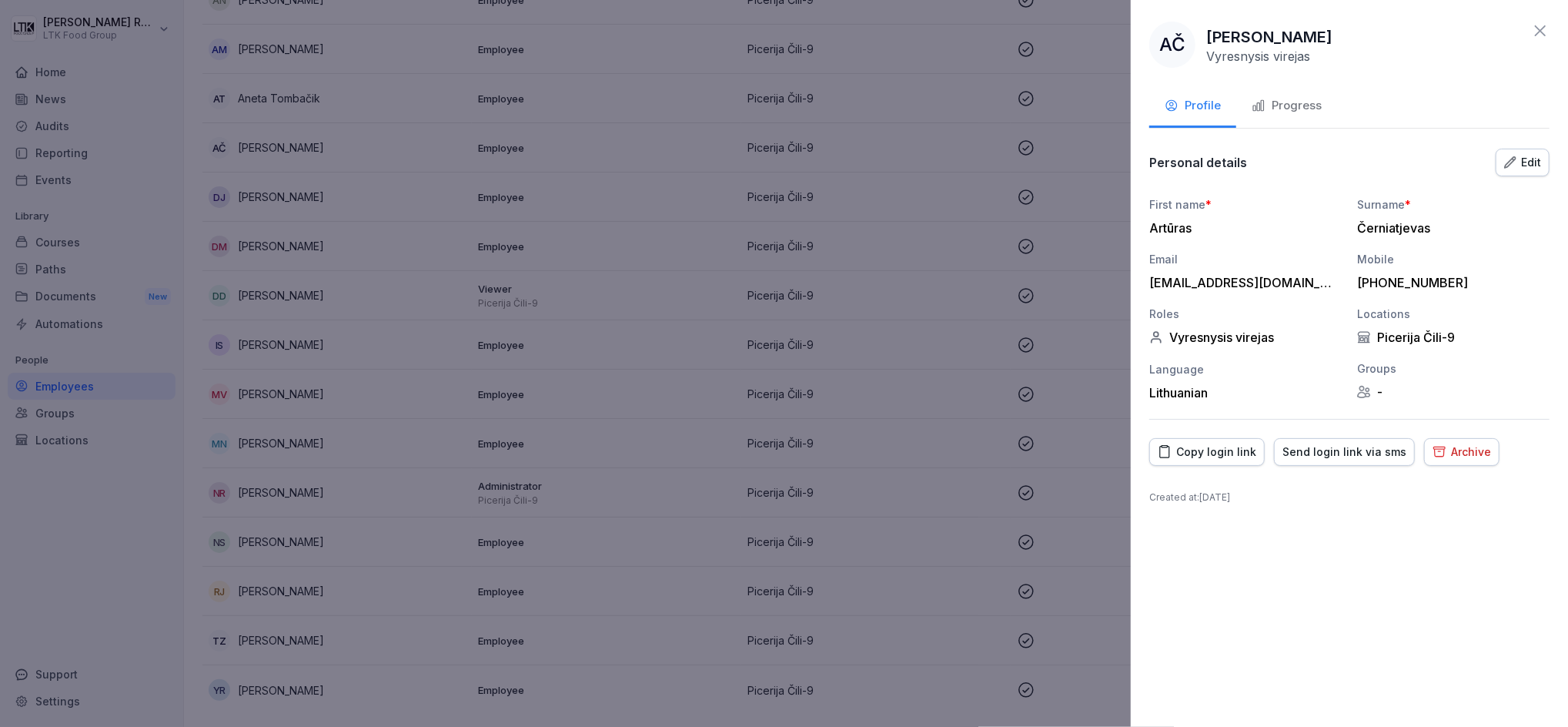
click at [1272, 105] on div "Progress" at bounding box center [1287, 106] width 70 height 18
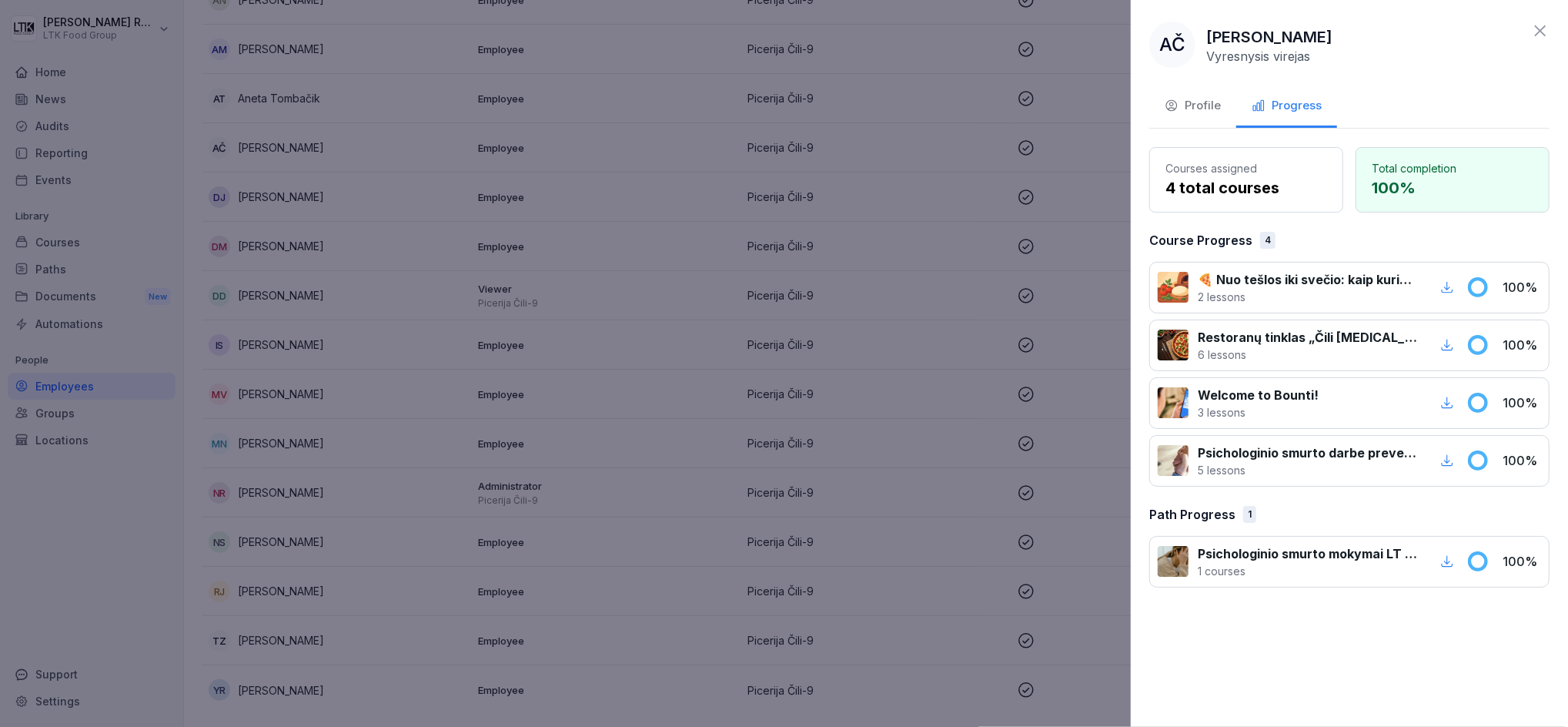
click at [1539, 28] on icon at bounding box center [1540, 31] width 19 height 19
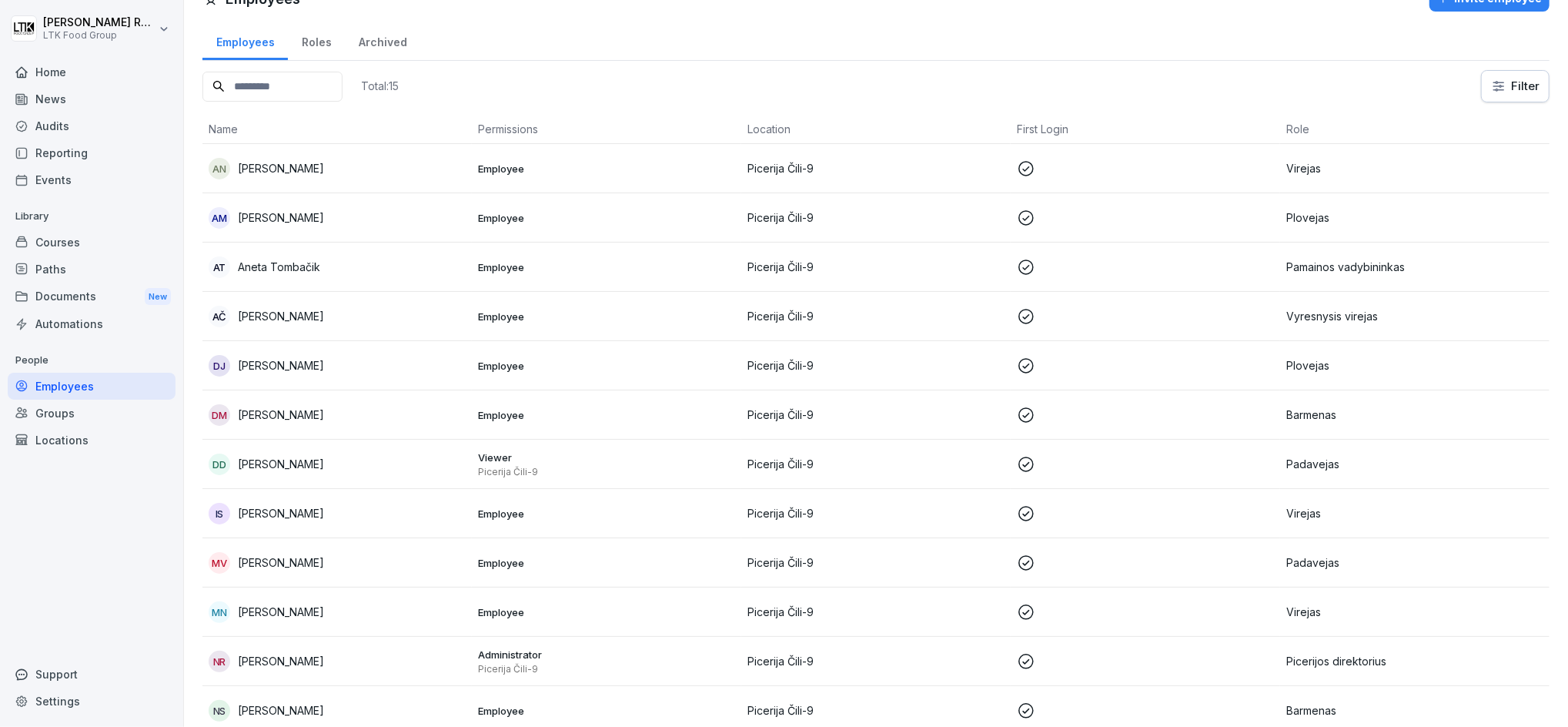
scroll to position [8, 0]
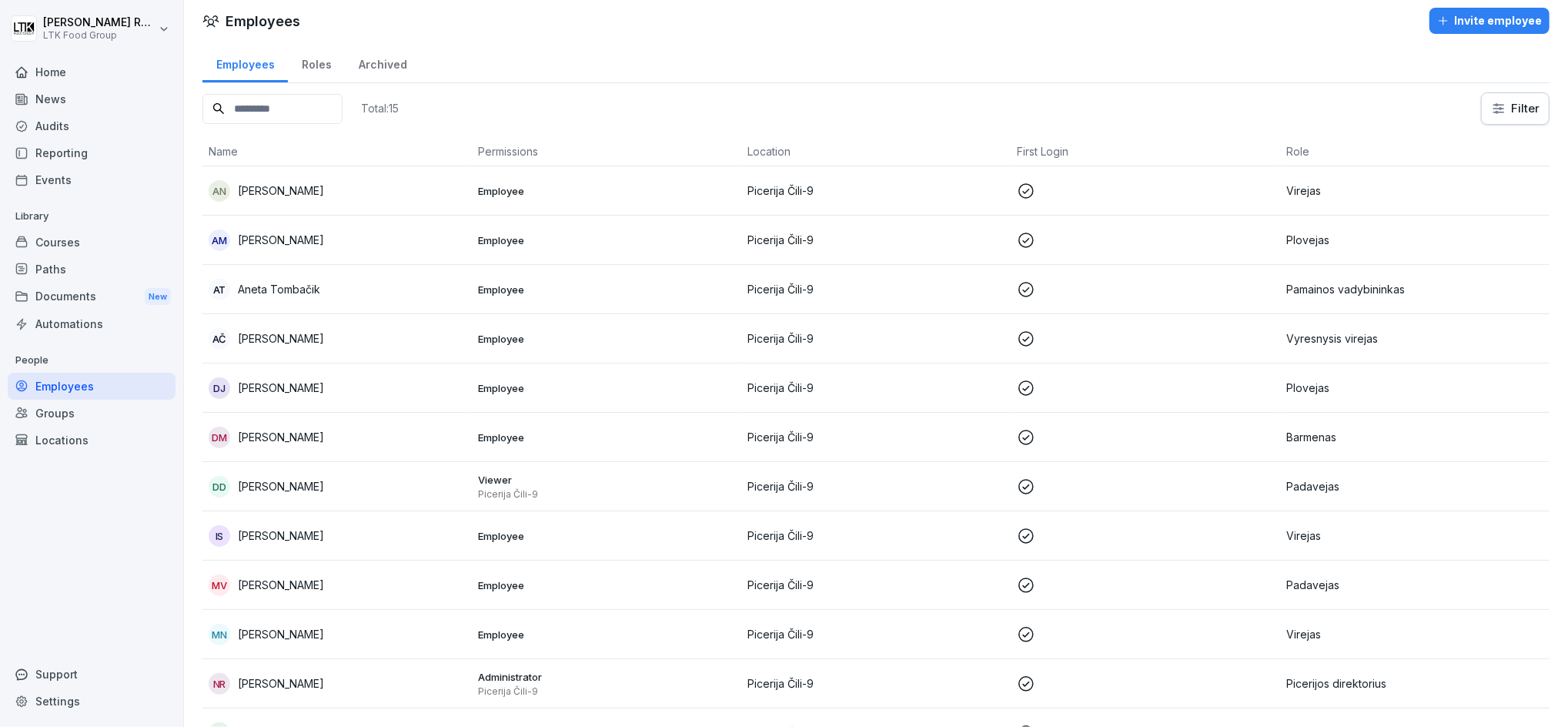
click at [306, 283] on p "Aneta Tombačik" at bounding box center [279, 289] width 83 height 16
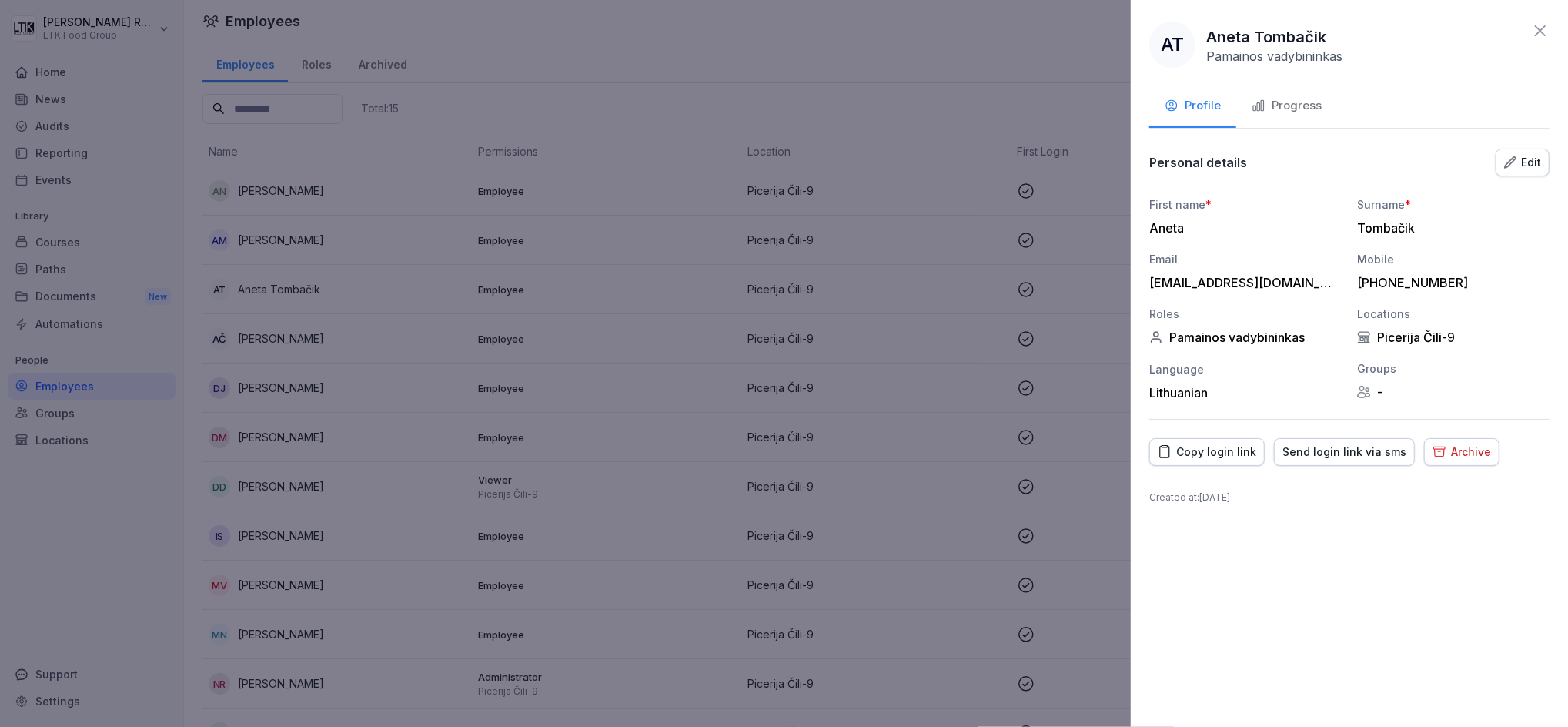
click at [1288, 111] on div "Progress" at bounding box center [1287, 106] width 70 height 18
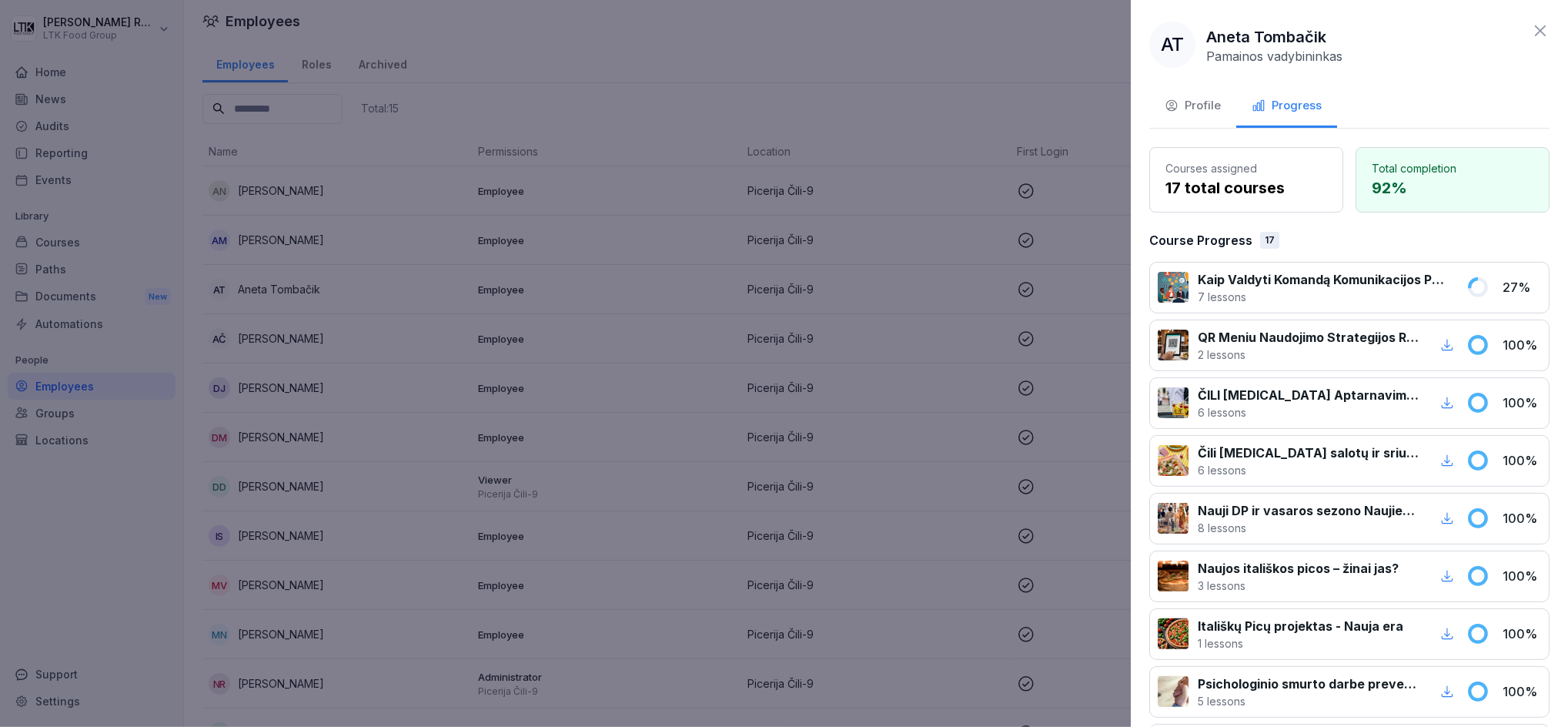
click at [1531, 26] on icon at bounding box center [1540, 31] width 19 height 19
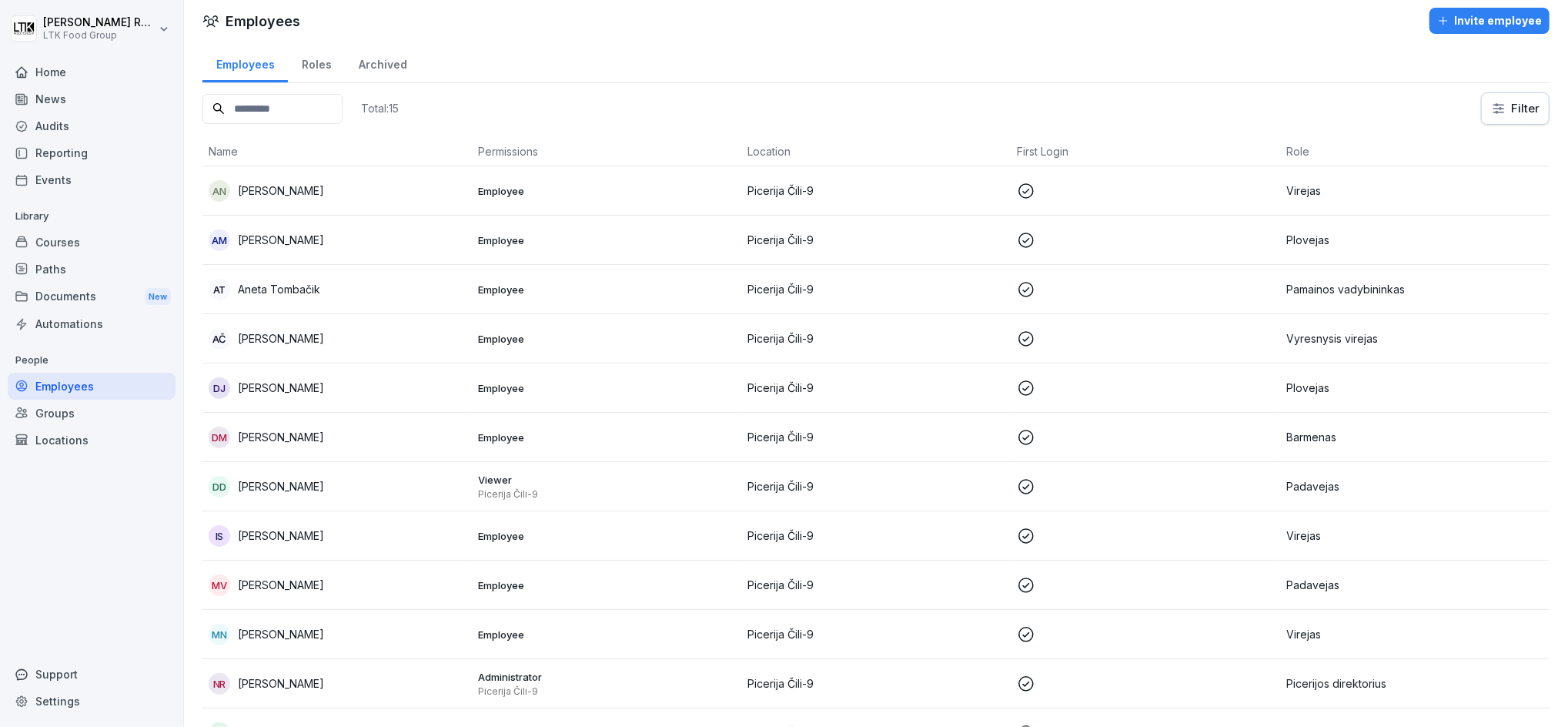
click at [289, 235] on p "[PERSON_NAME]" at bounding box center [281, 240] width 86 height 16
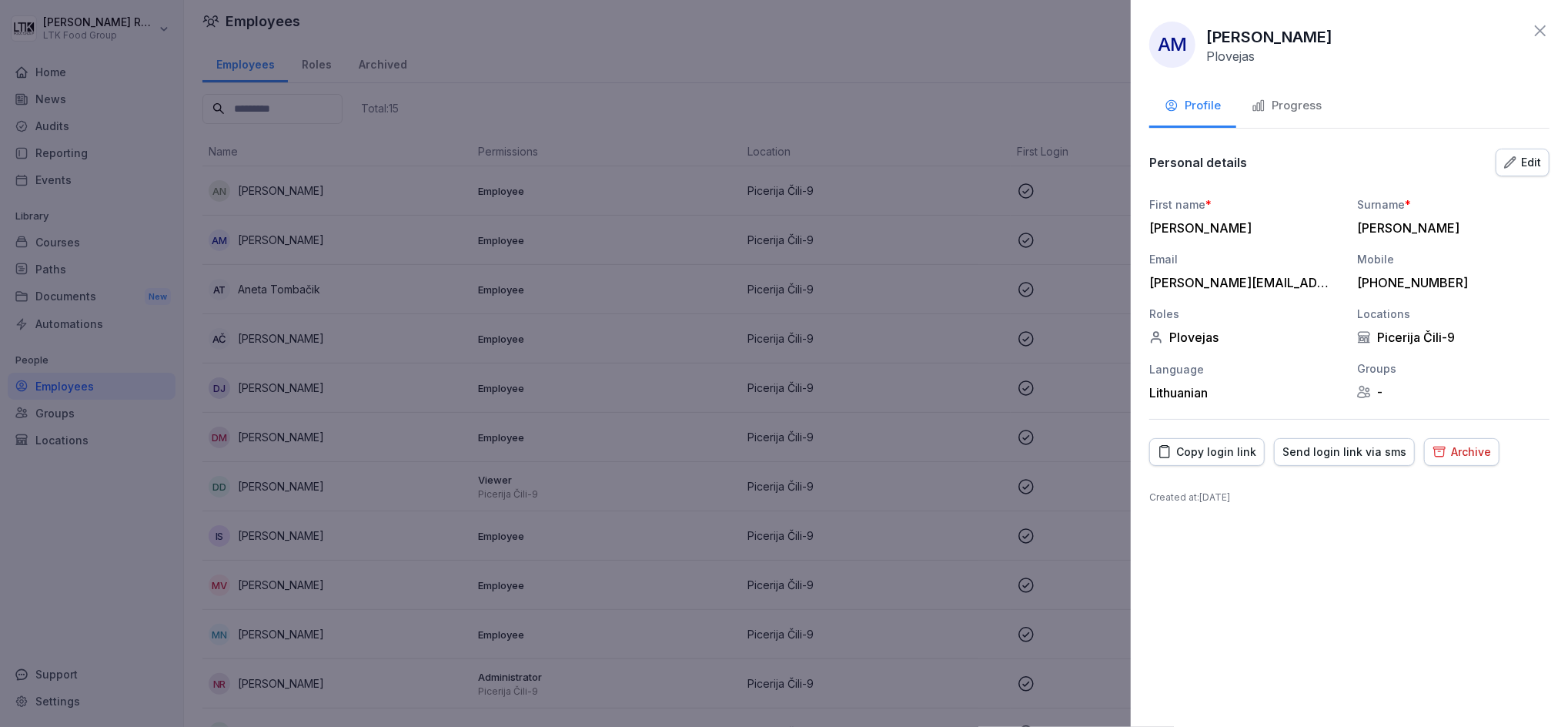
click at [1287, 101] on div "Progress" at bounding box center [1287, 106] width 70 height 18
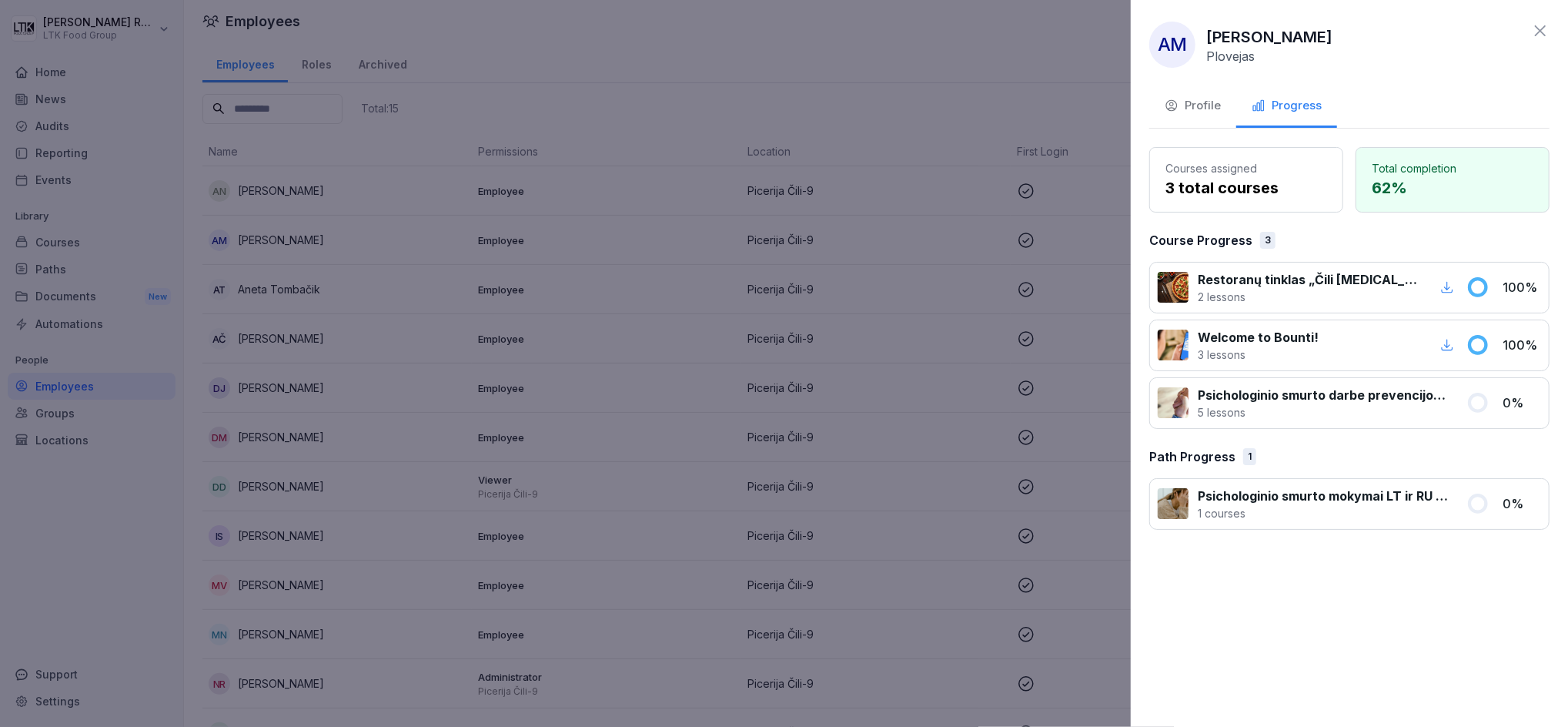
click at [1545, 31] on icon at bounding box center [1540, 31] width 19 height 19
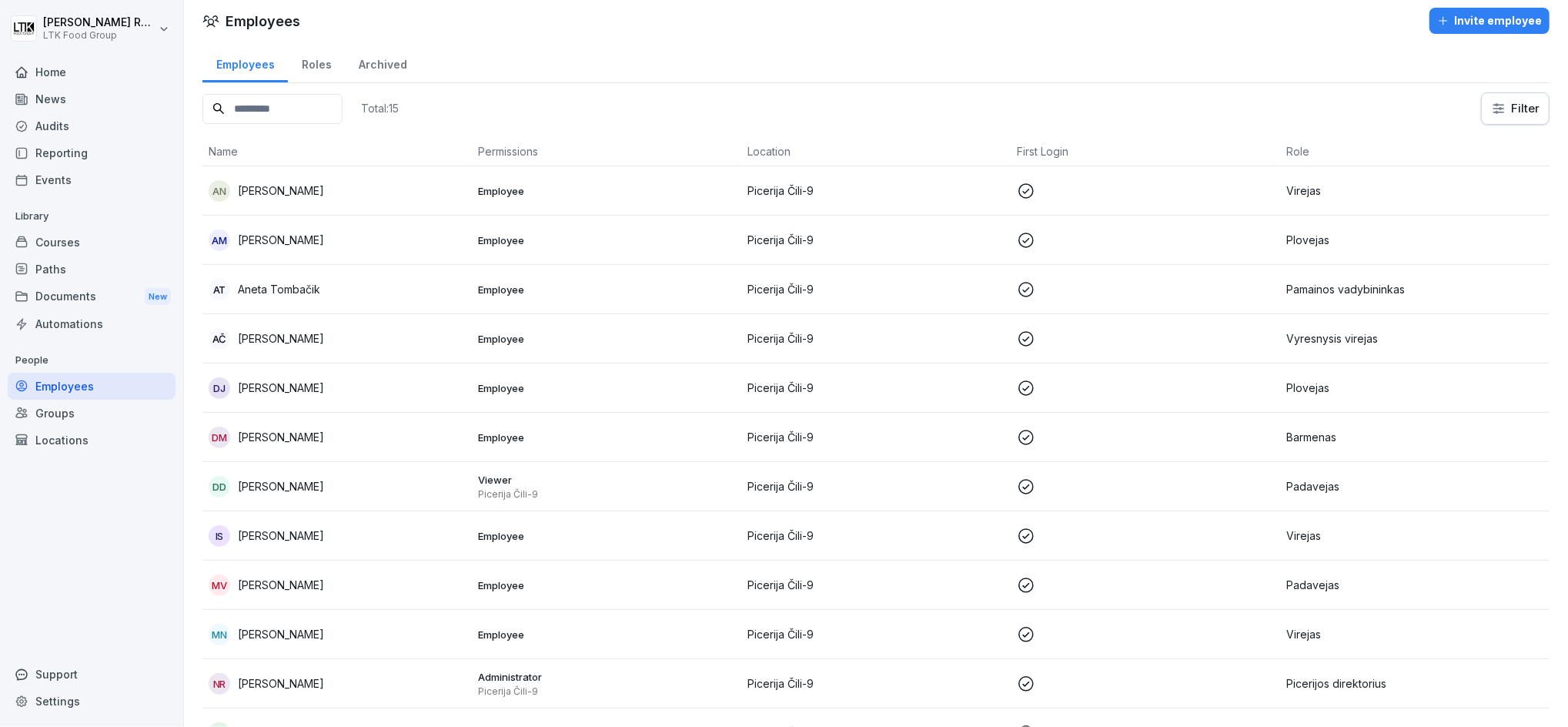
click at [317, 192] on p "[PERSON_NAME]" at bounding box center [281, 191] width 86 height 16
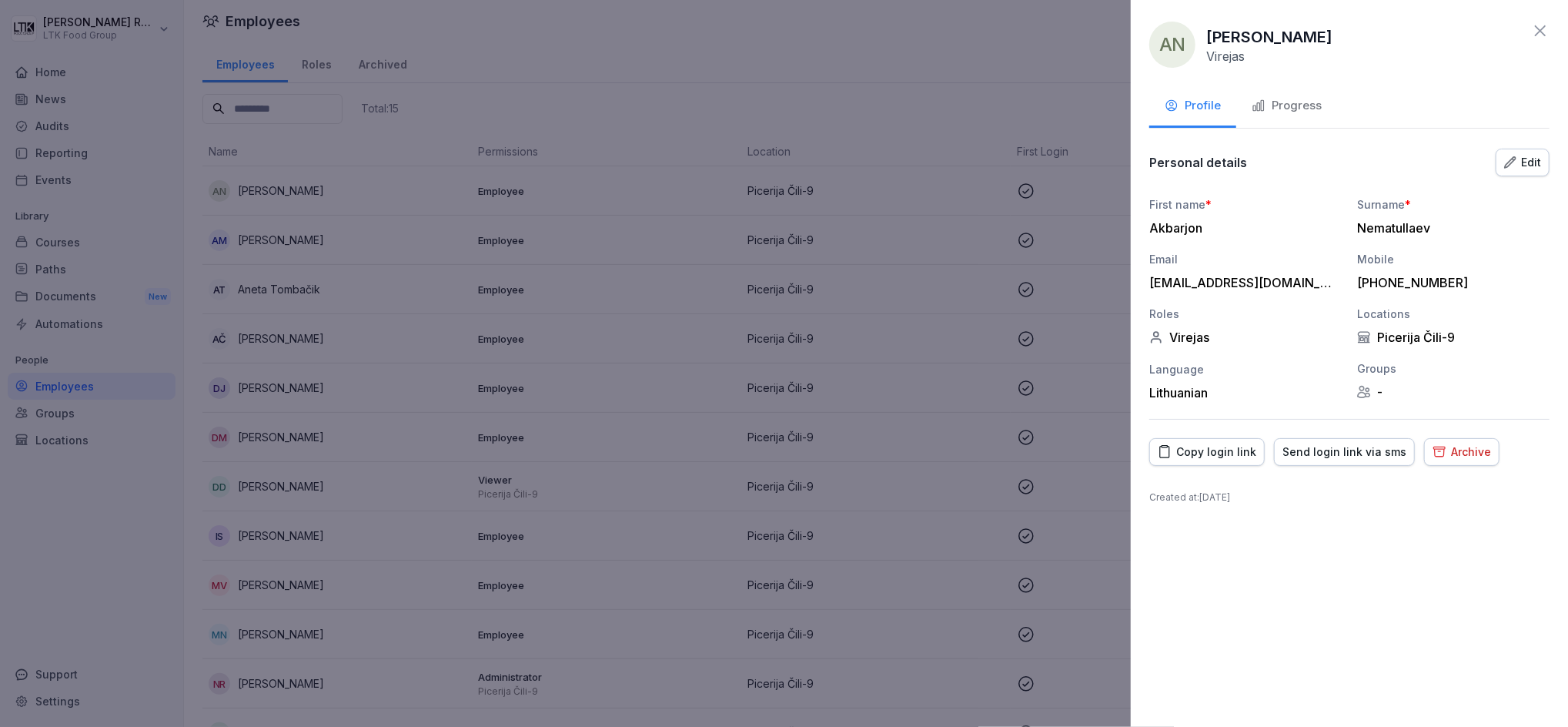
click at [1281, 102] on div "Progress" at bounding box center [1287, 106] width 70 height 18
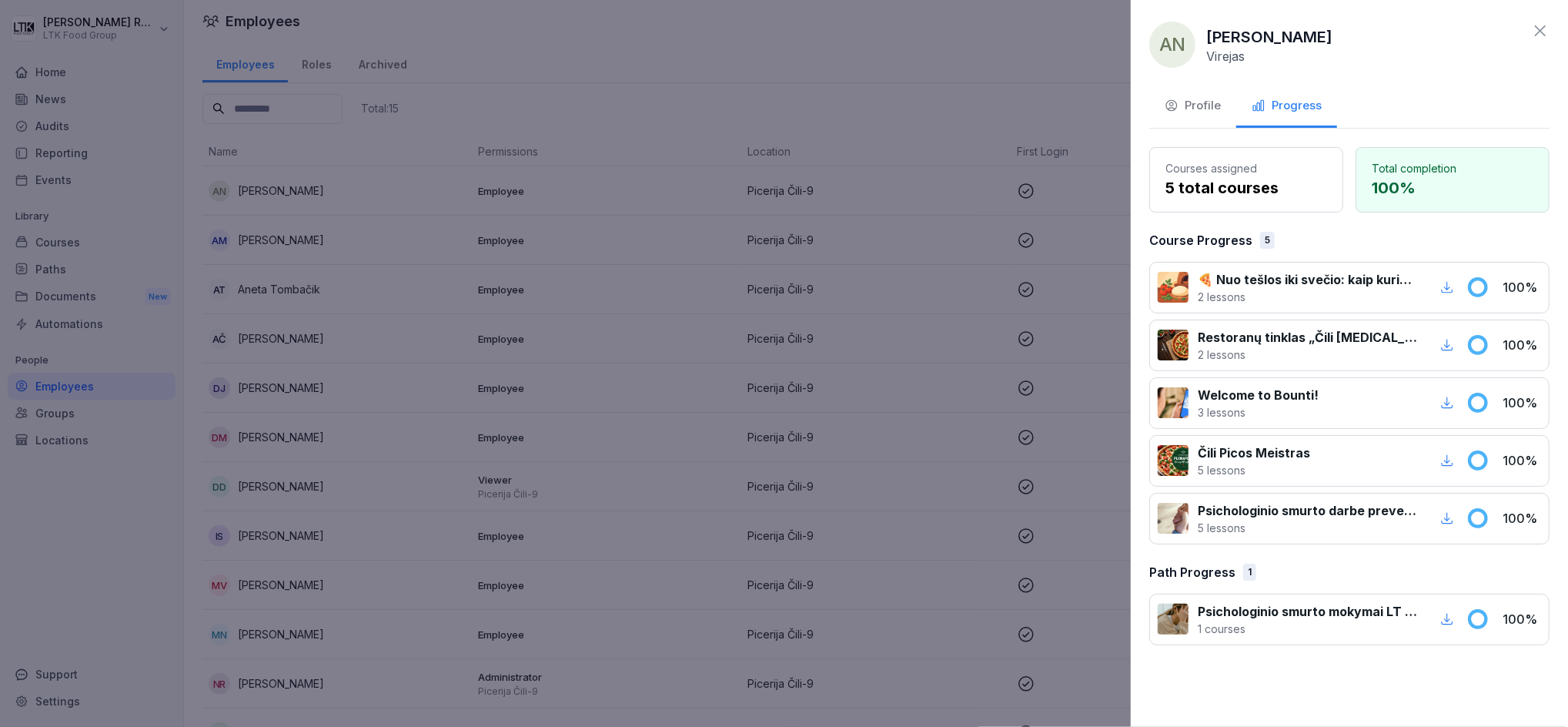
click at [1545, 37] on icon at bounding box center [1540, 31] width 19 height 19
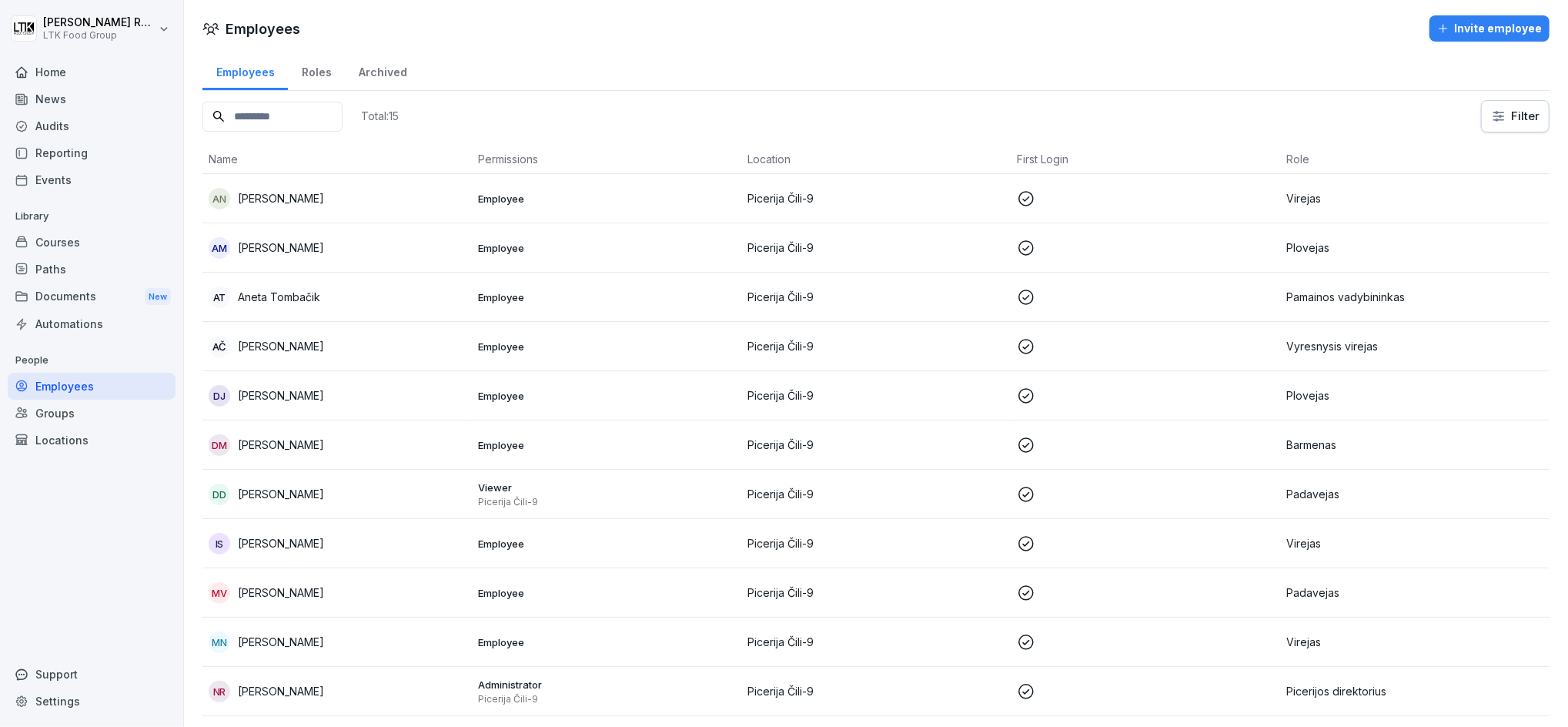
scroll to position [213, 0]
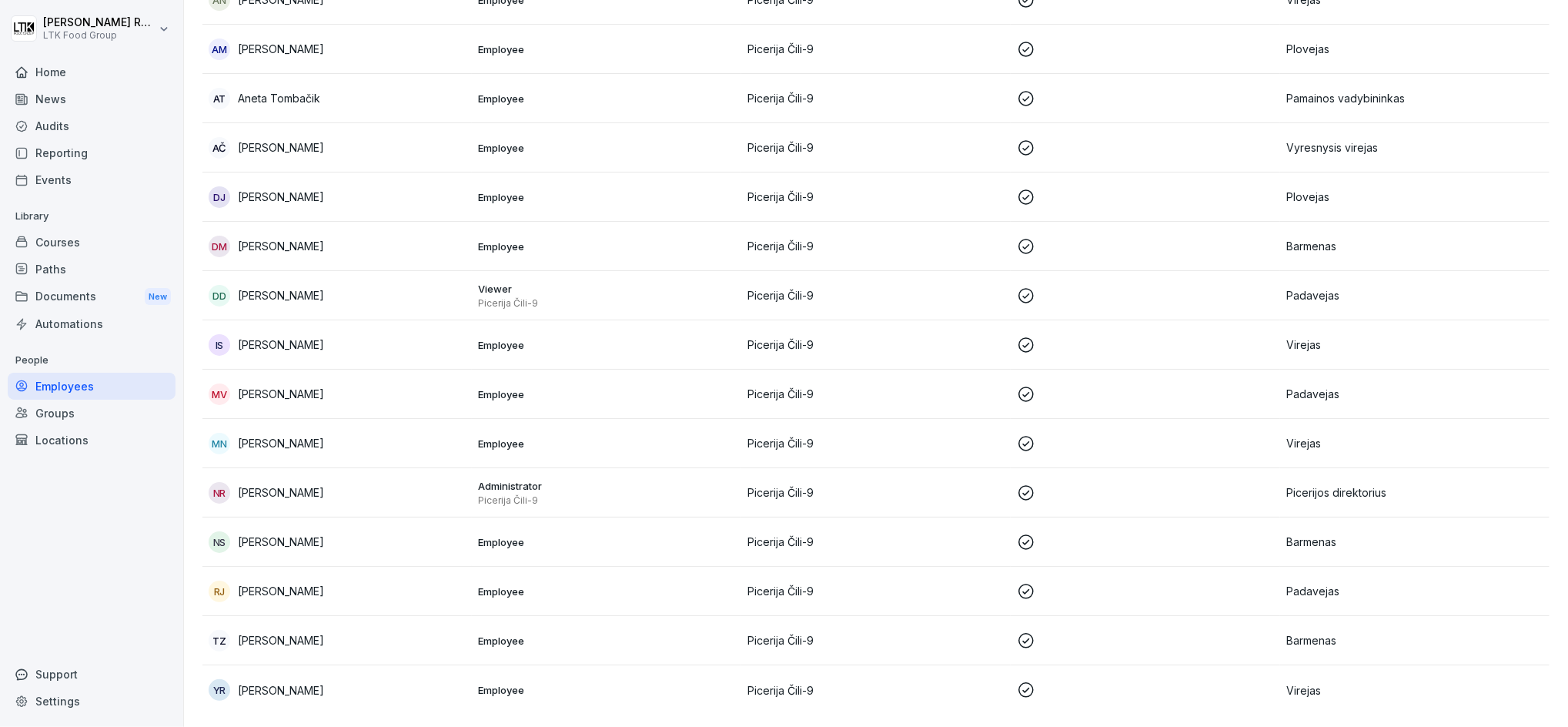
click at [292, 682] on p "[PERSON_NAME]" at bounding box center [281, 690] width 86 height 16
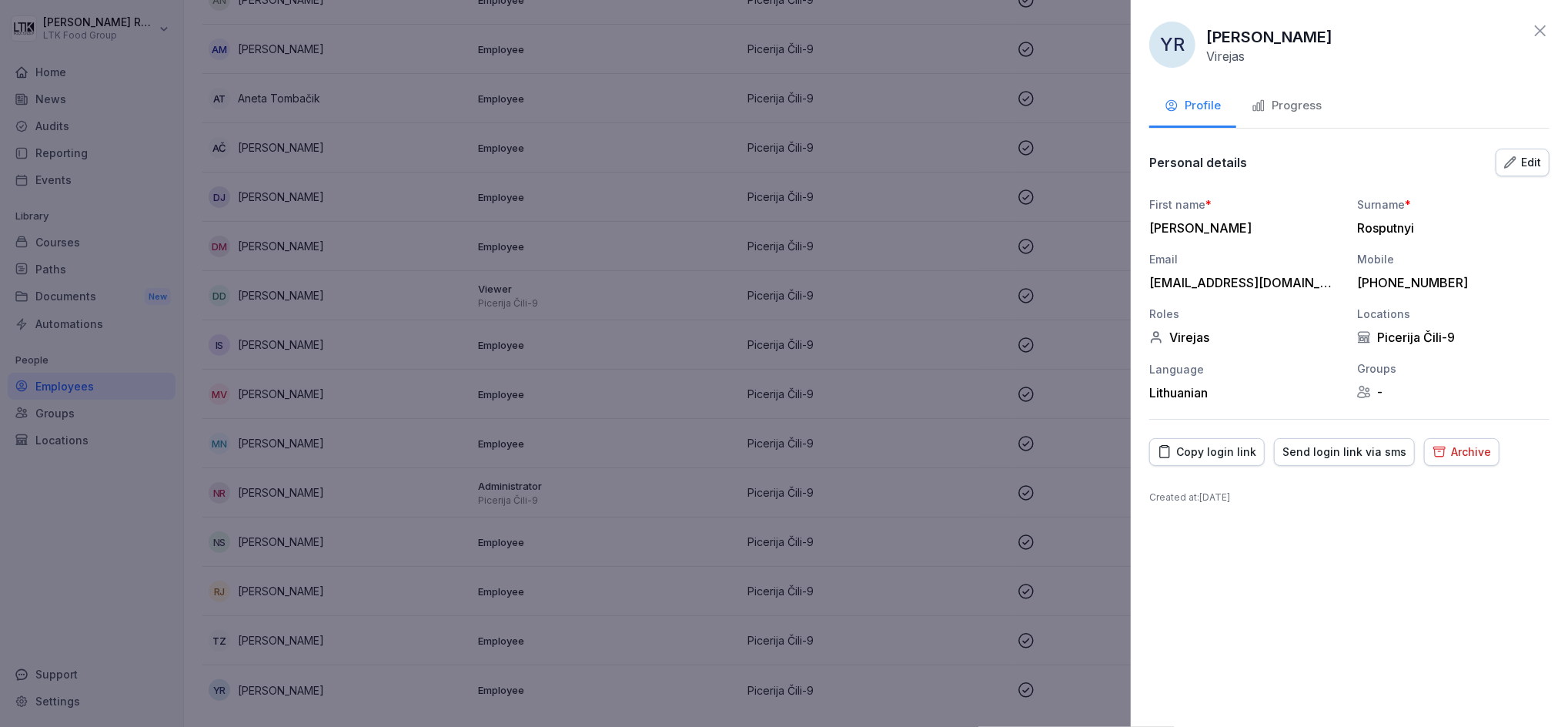
click at [1297, 107] on div "Progress" at bounding box center [1287, 106] width 70 height 18
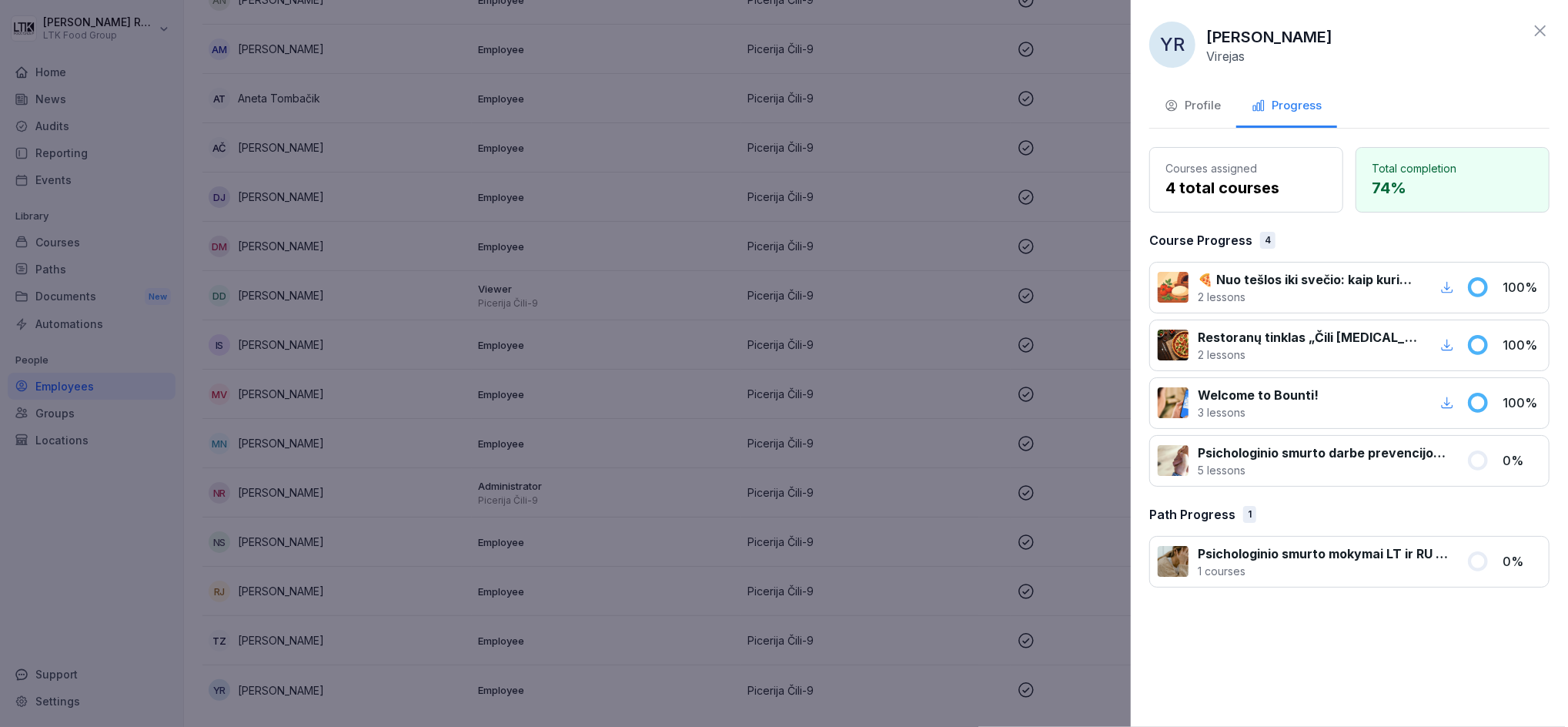
click at [1416, 238] on div "Course Progress 4" at bounding box center [1350, 240] width 401 height 19
click at [1189, 93] on button "Profile" at bounding box center [1192, 107] width 87 height 41
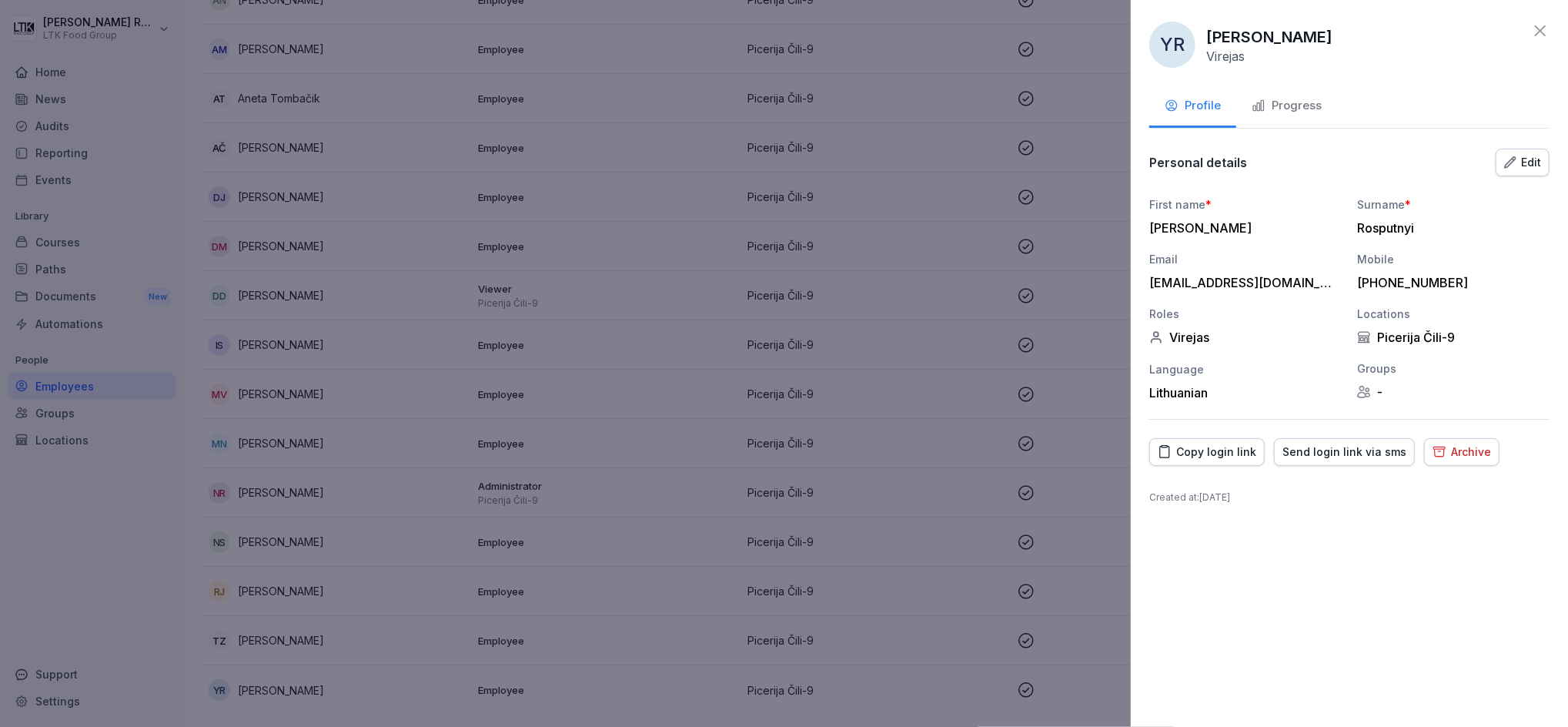
click at [1351, 449] on div "Send login link via sms" at bounding box center [1344, 451] width 124 height 17
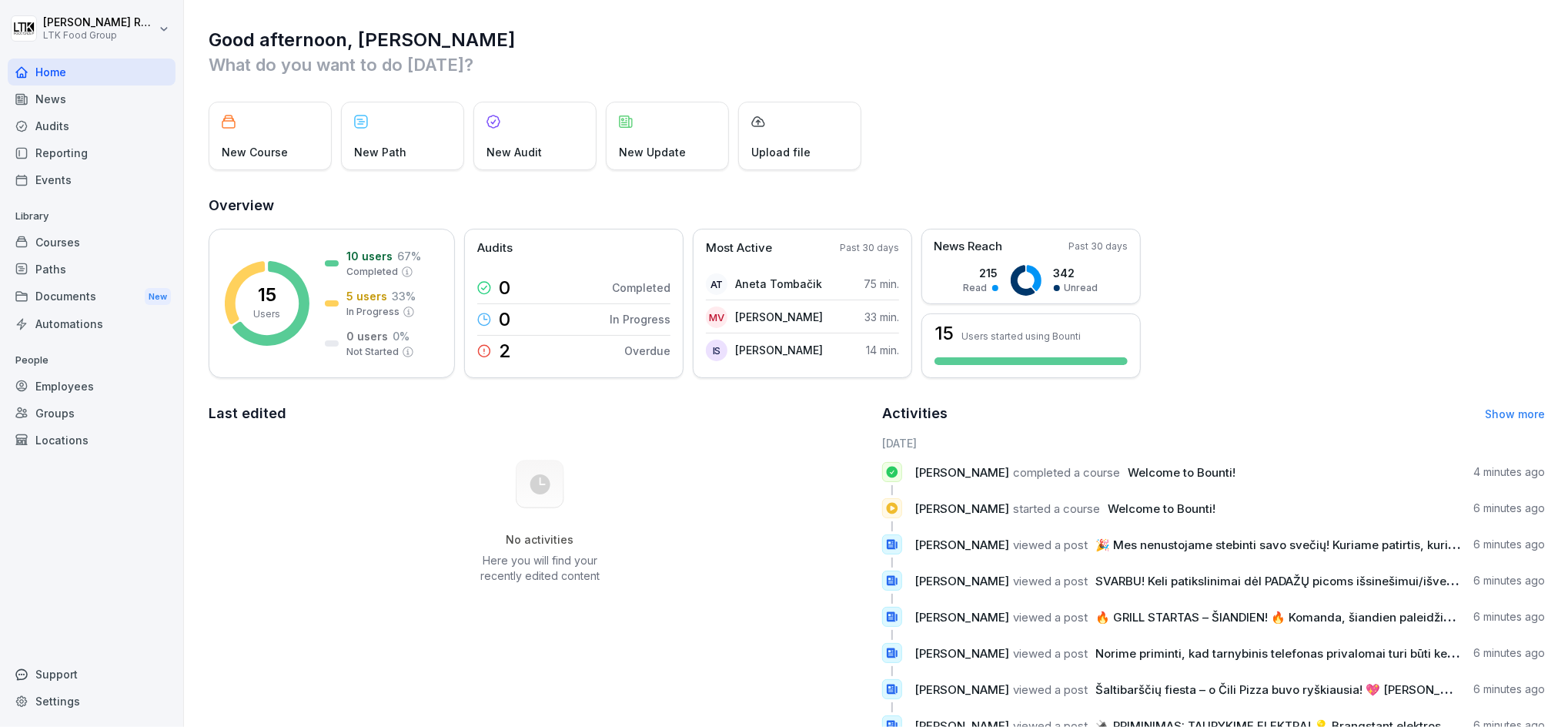
click at [77, 389] on div "Employees" at bounding box center [92, 386] width 168 height 27
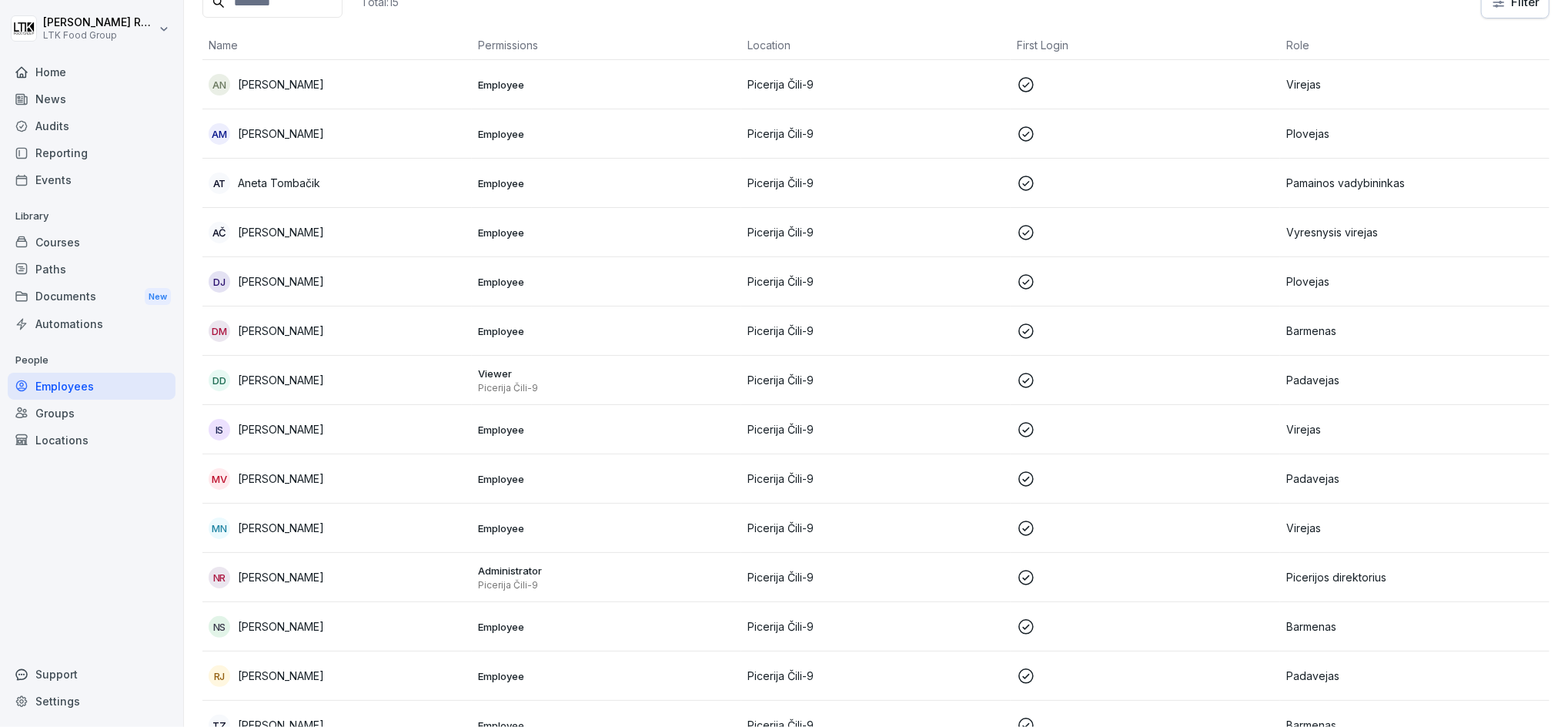
scroll to position [213, 0]
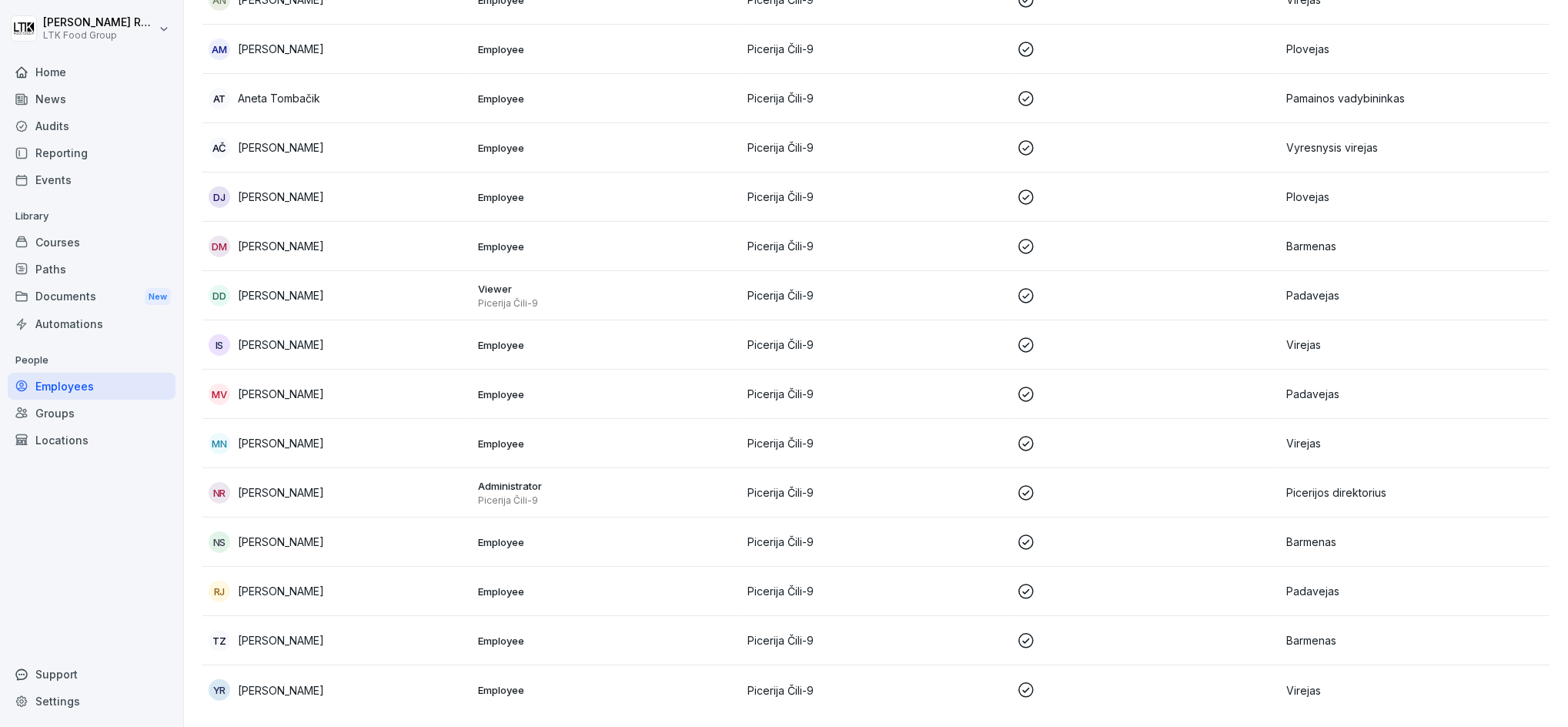
click at [312, 632] on p "[PERSON_NAME]" at bounding box center [281, 640] width 86 height 16
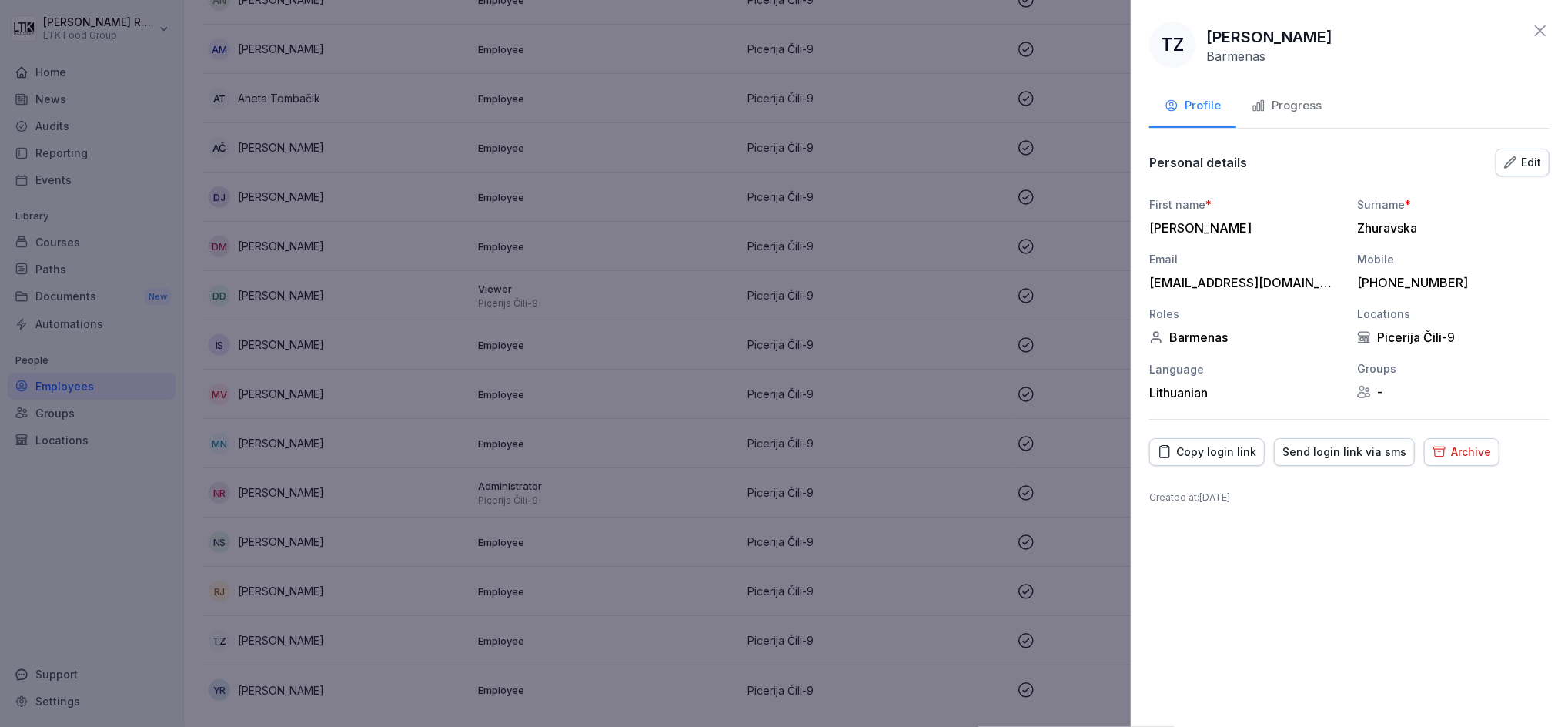
click at [1289, 115] on button "Progress" at bounding box center [1287, 107] width 101 height 41
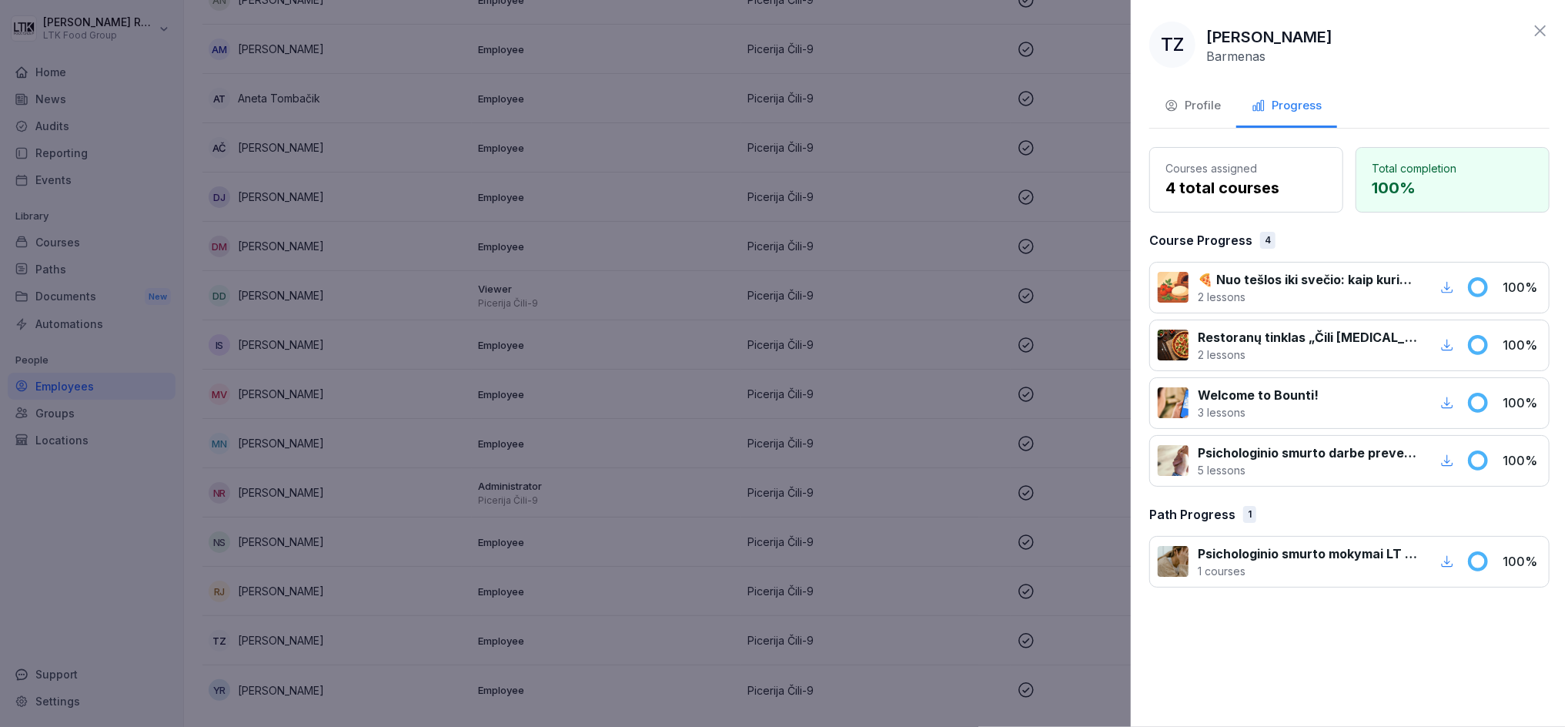
click at [1545, 25] on icon at bounding box center [1540, 31] width 19 height 19
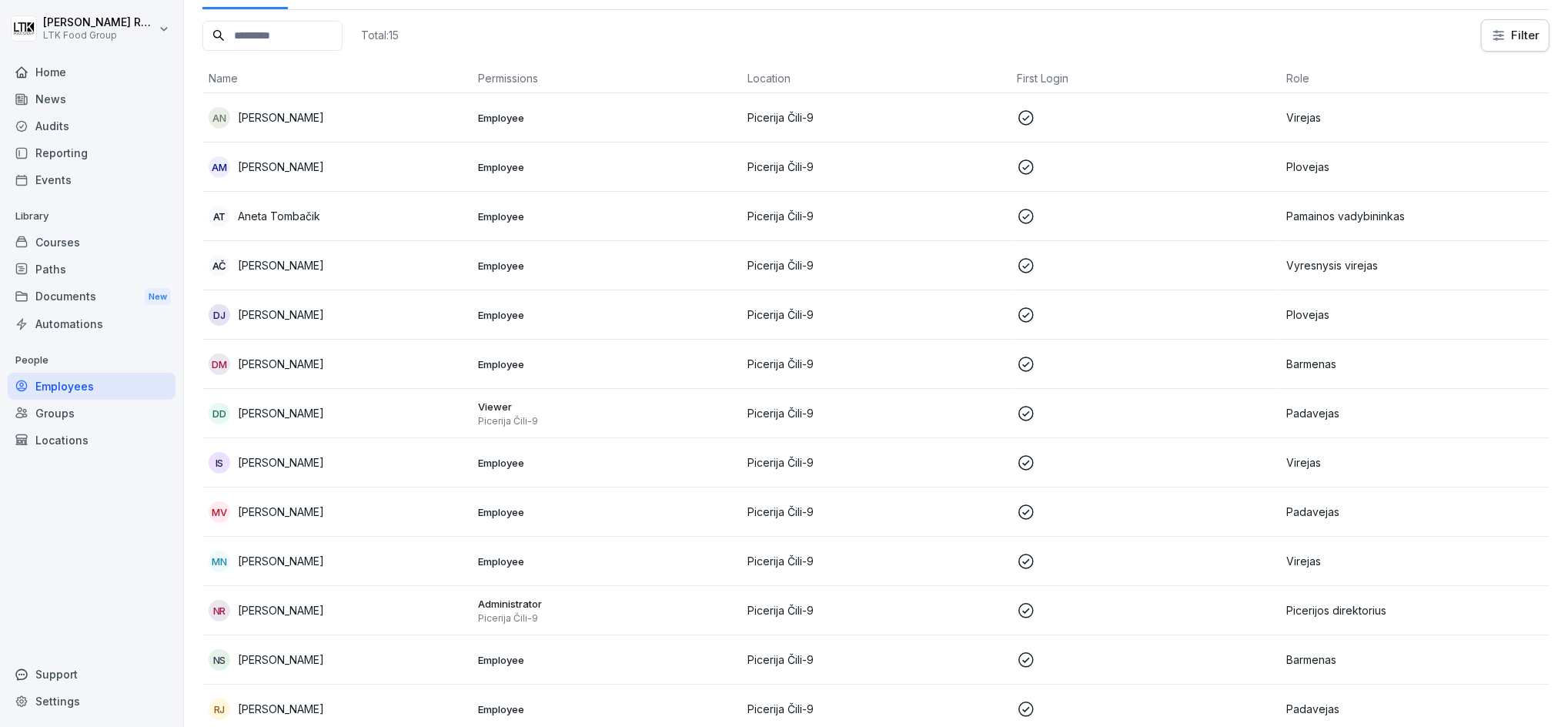
scroll to position [0, 0]
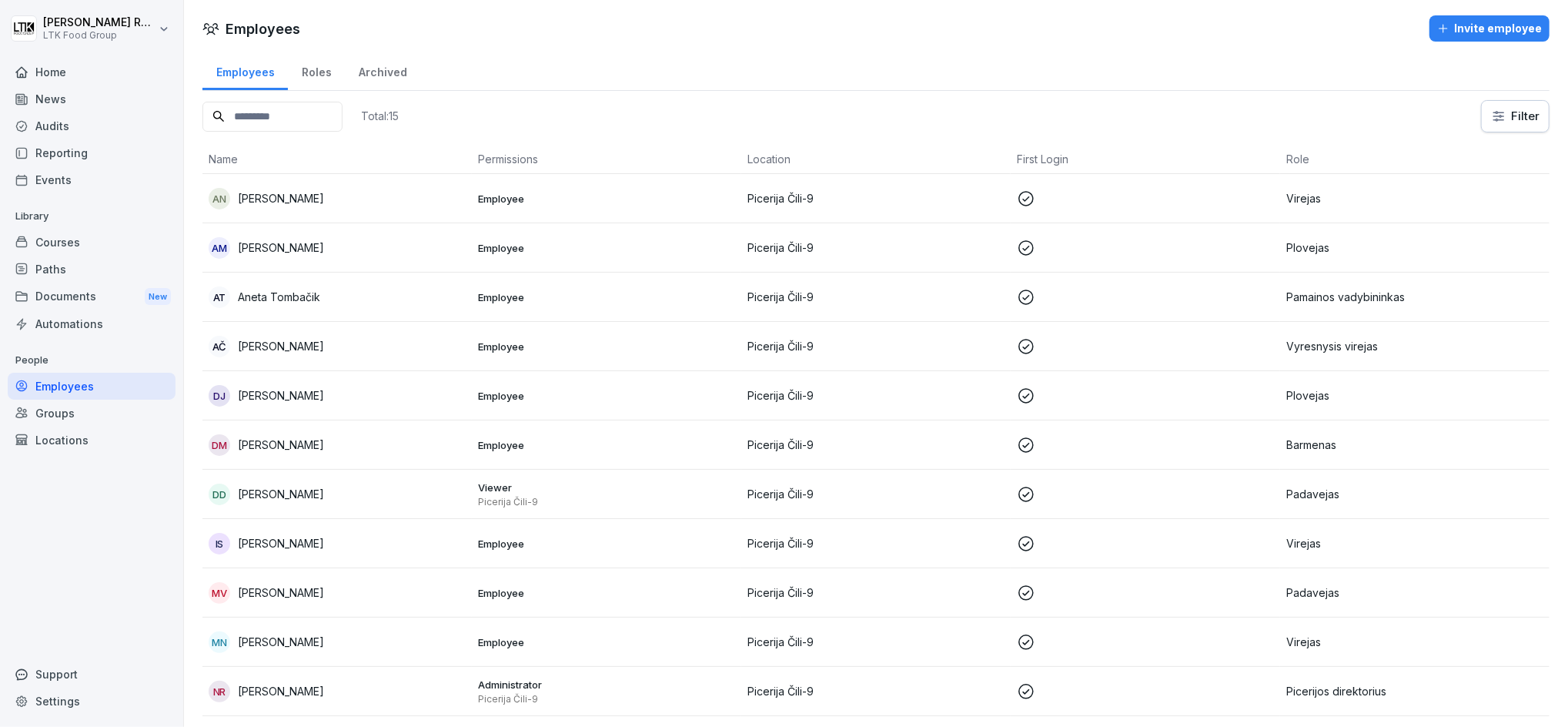
click at [57, 75] on div "Home" at bounding box center [92, 72] width 168 height 27
